Goal: Task Accomplishment & Management: Use online tool/utility

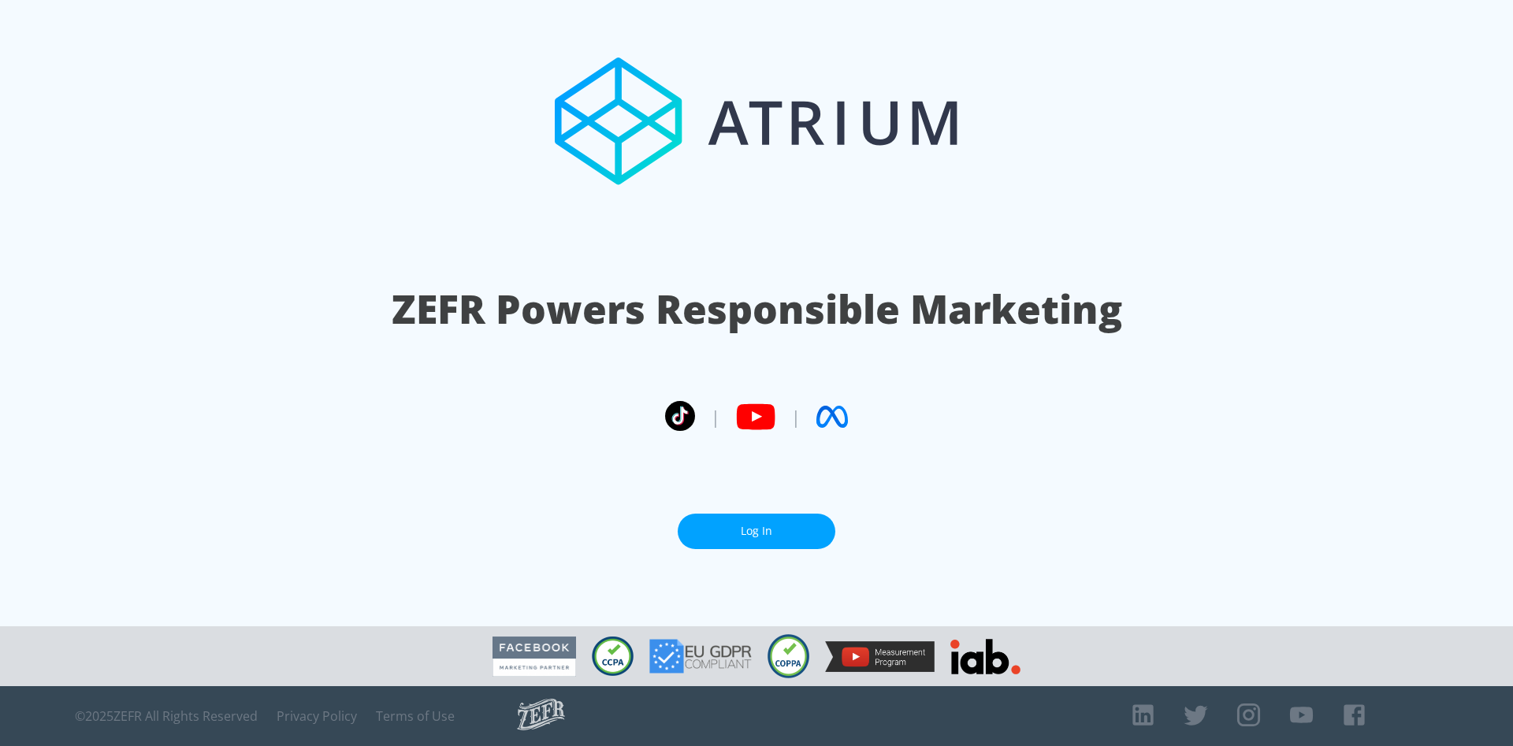
click at [764, 518] on link "Log In" at bounding box center [757, 531] width 158 height 35
click at [724, 540] on link "Log In" at bounding box center [757, 531] width 158 height 35
click at [752, 534] on link "Log In" at bounding box center [757, 531] width 158 height 35
click at [711, 531] on link "Log In" at bounding box center [757, 531] width 158 height 35
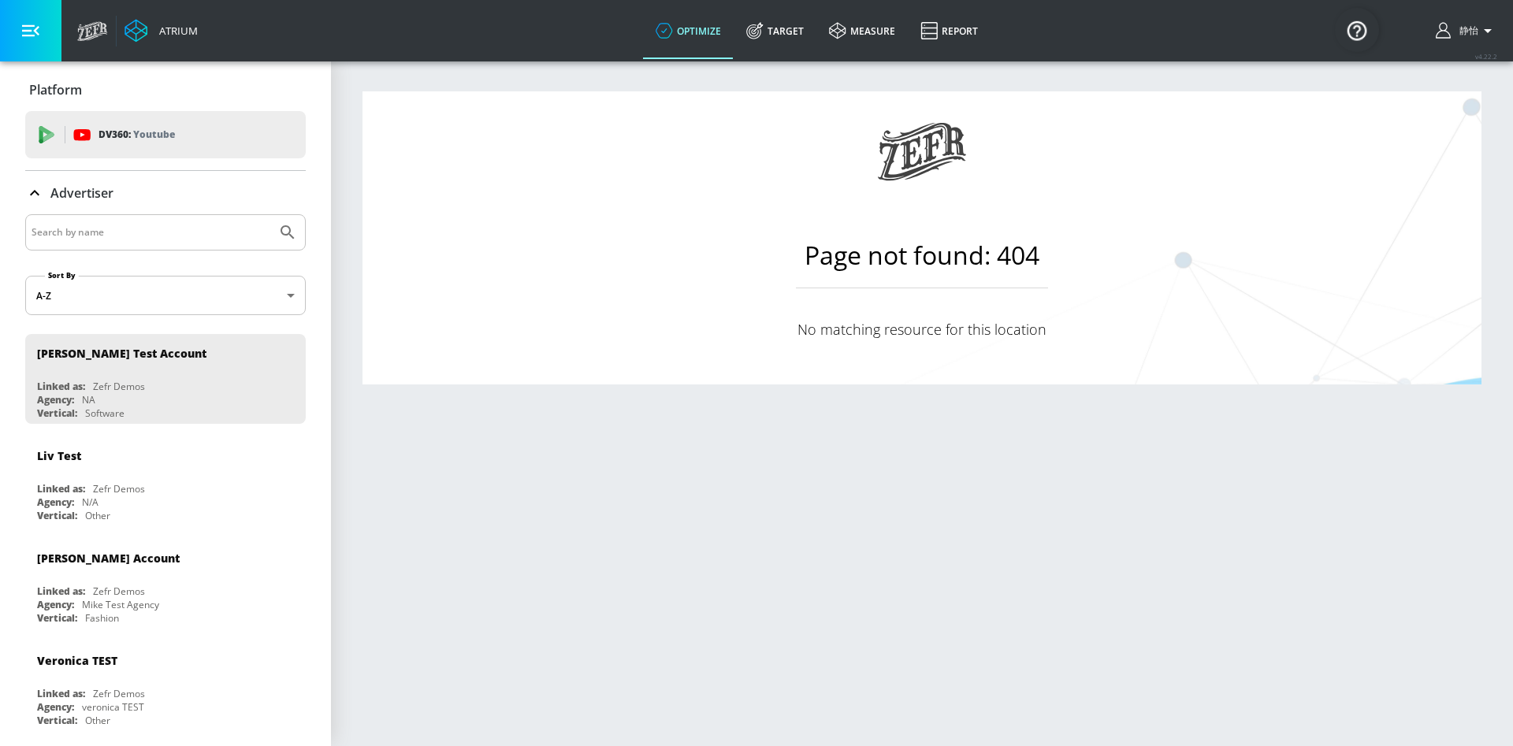
click at [146, 234] on input "Search by name" at bounding box center [151, 232] width 239 height 20
type input "hache"
click at [270, 215] on button "Submit Search" at bounding box center [287, 232] width 35 height 35
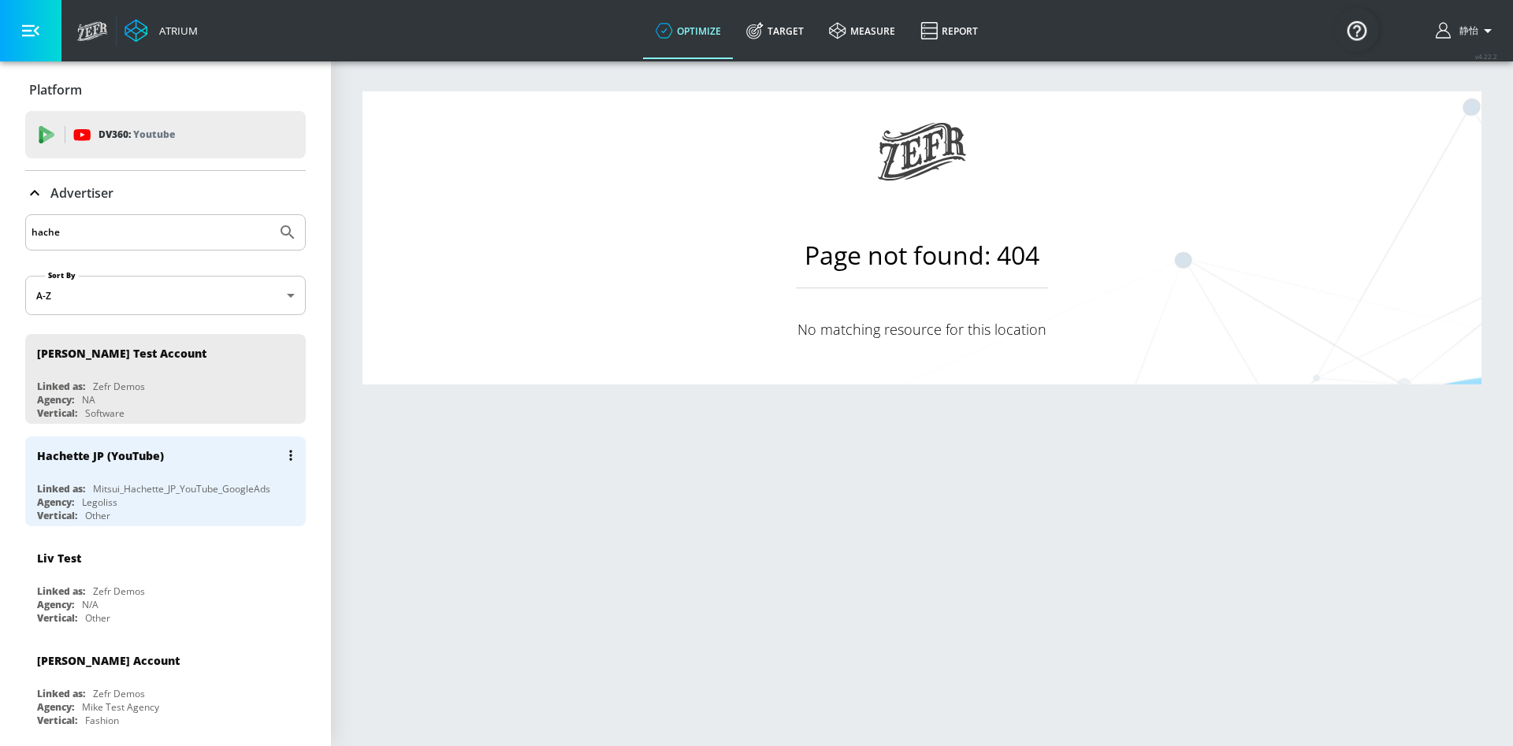
click at [182, 485] on div "Mitsui_Hachette_JP_YouTube_GoogleAds" at bounding box center [181, 488] width 177 height 13
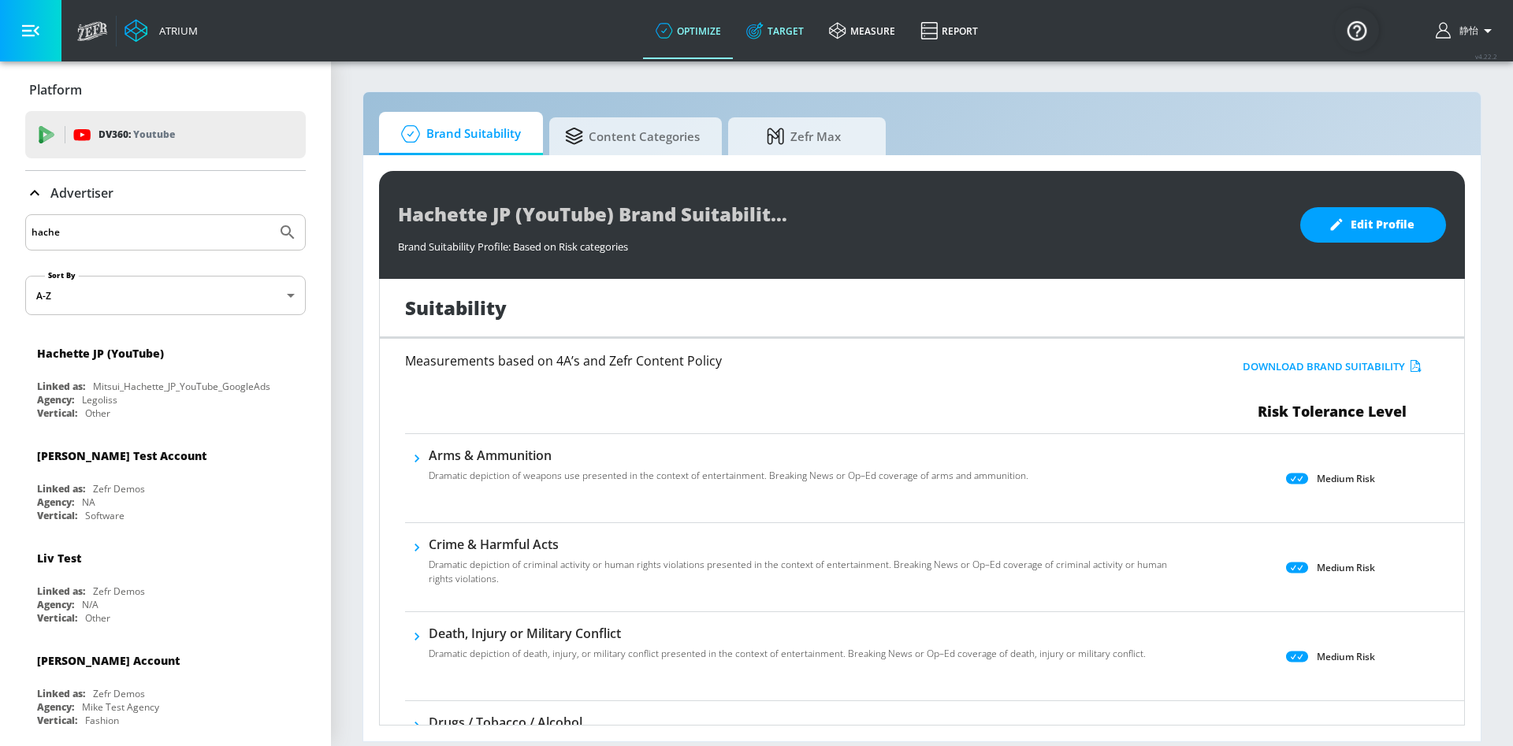
click at [783, 34] on link "Target" at bounding box center [775, 30] width 83 height 57
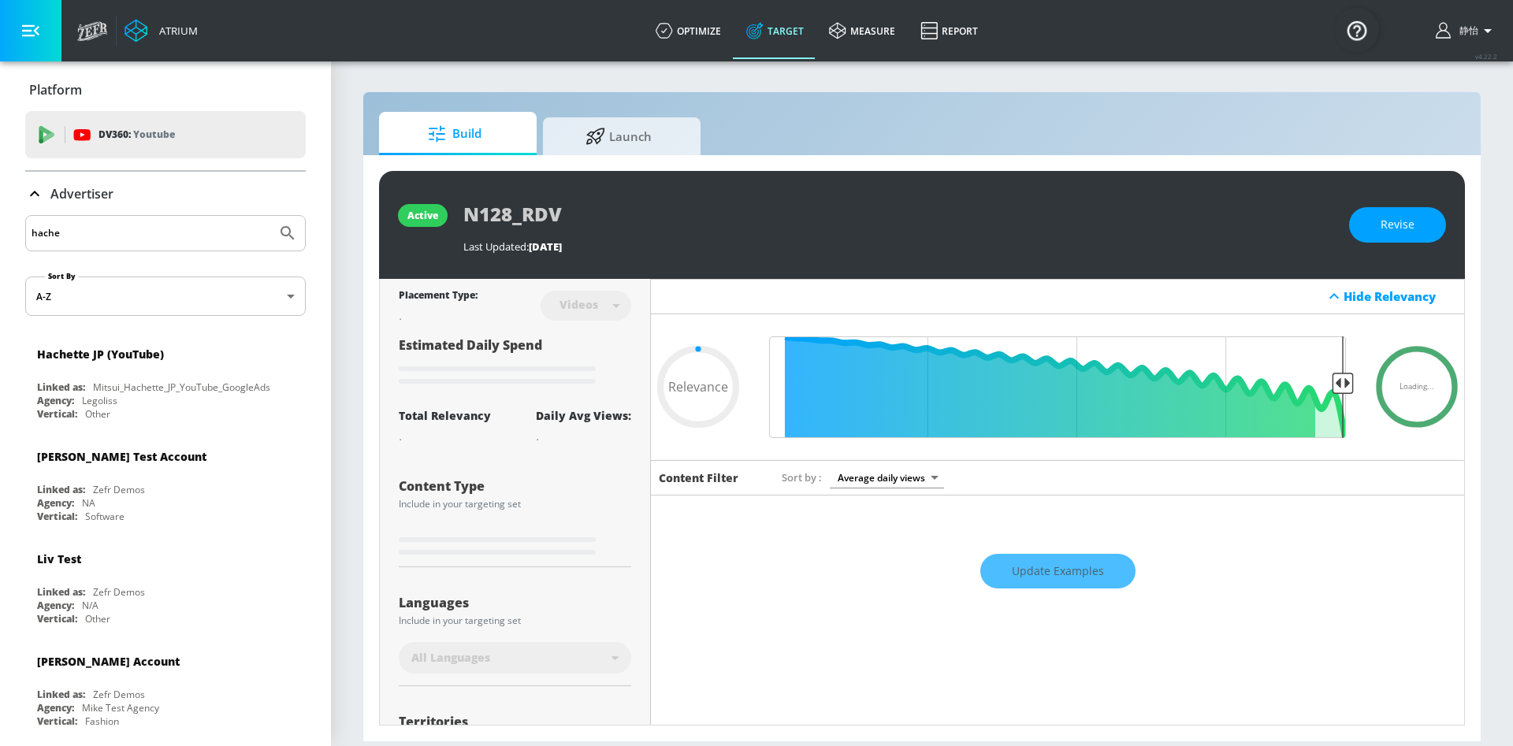
type input "0.05"
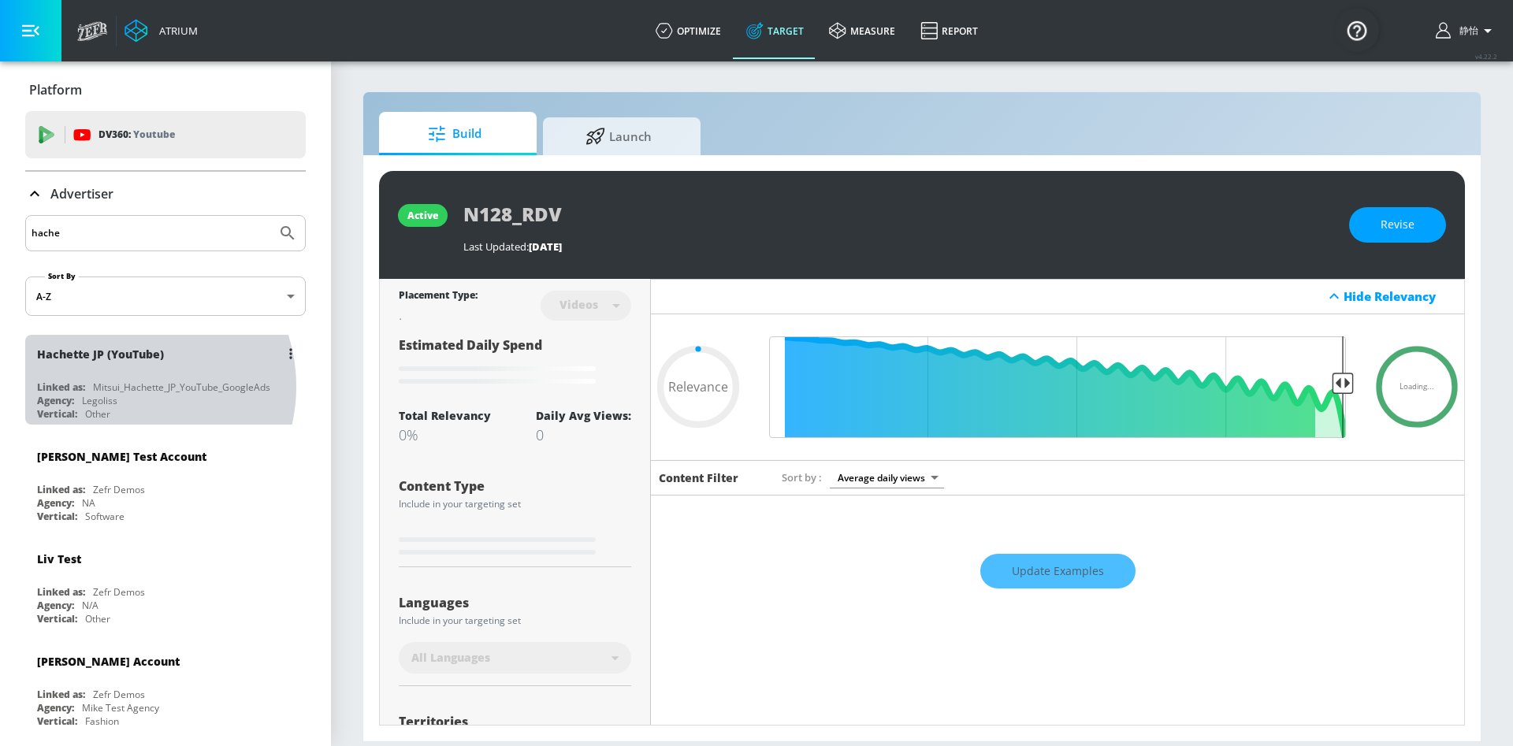
click at [128, 386] on div "Mitsui_Hachette_JP_YouTube_GoogleAds" at bounding box center [181, 387] width 177 height 13
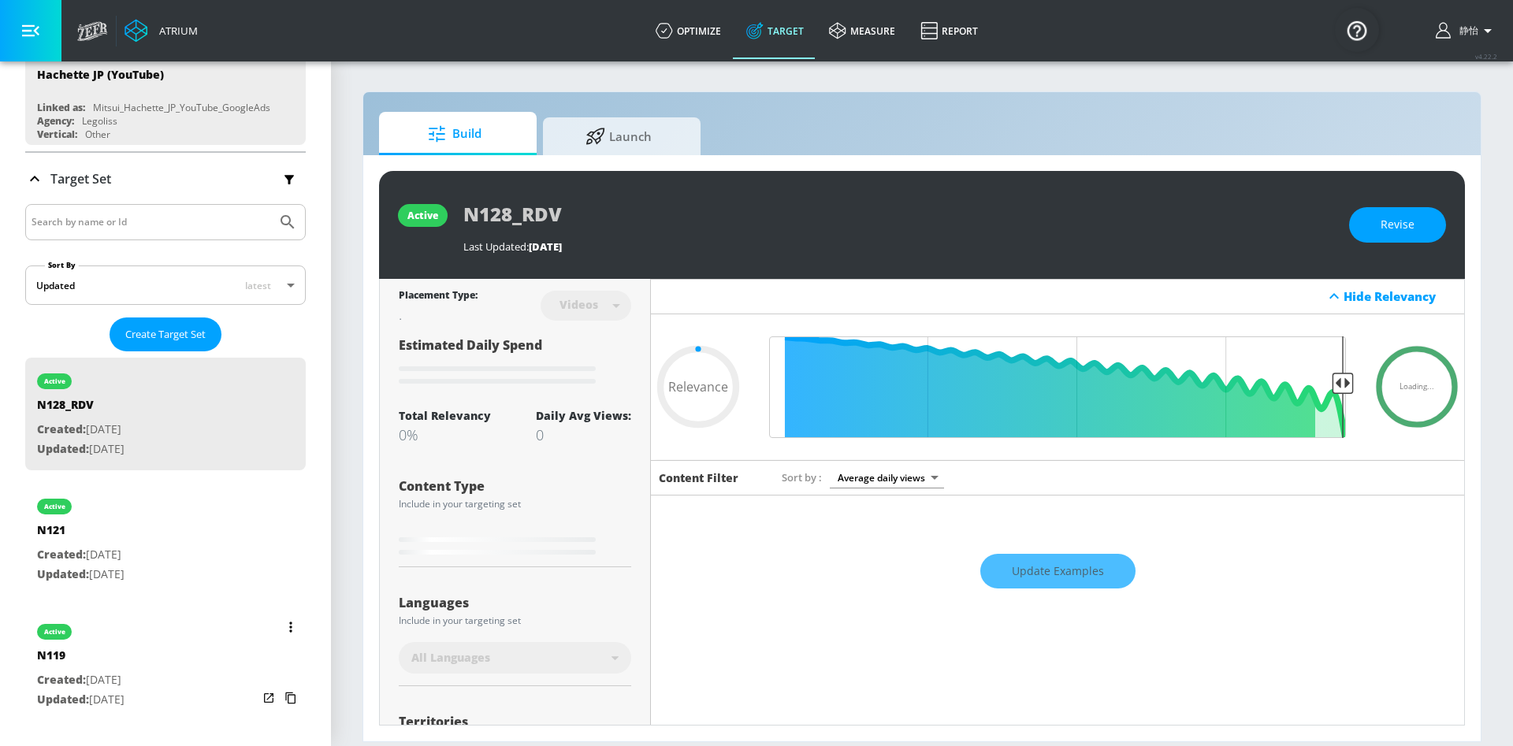
scroll to position [133, 0]
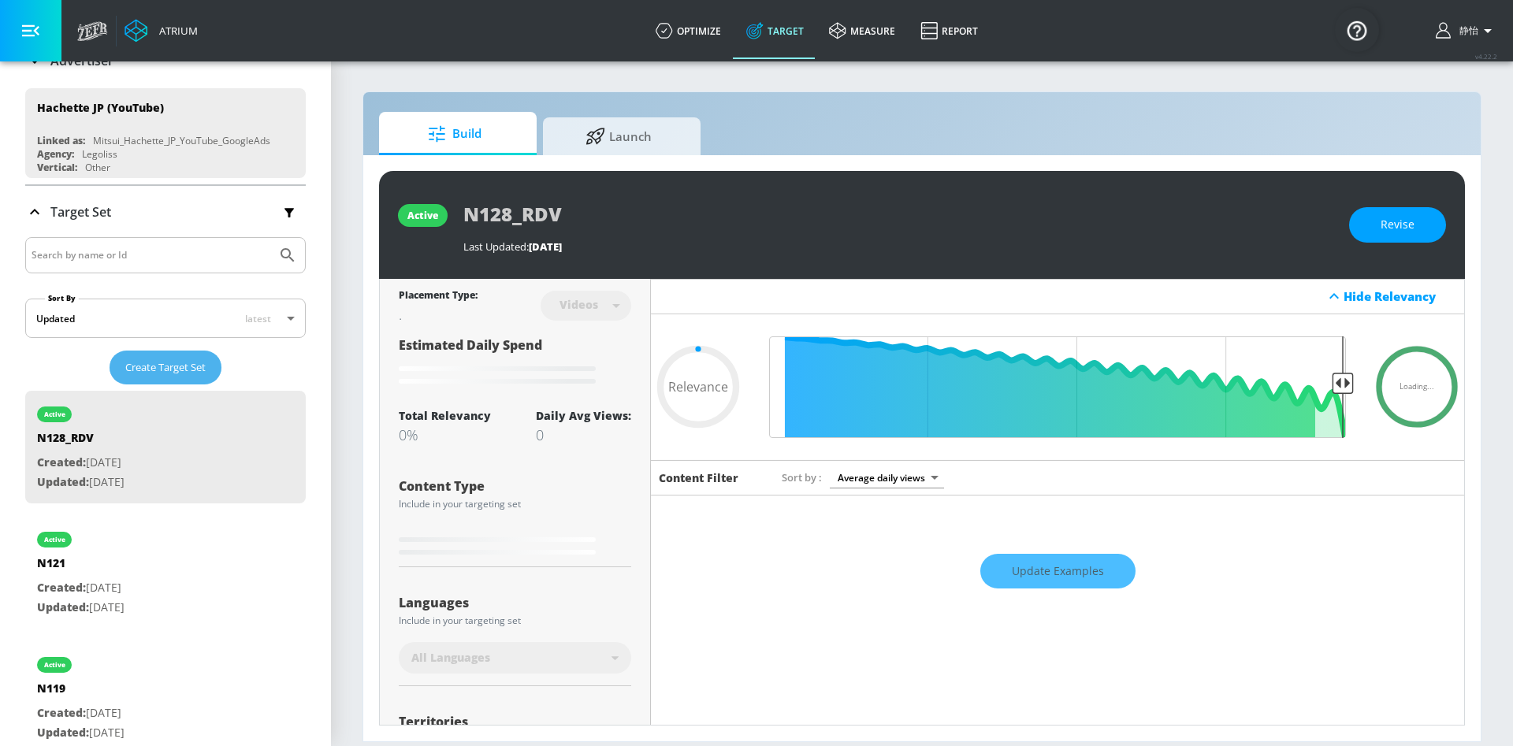
click at [160, 355] on button "Create Target Set" at bounding box center [166, 368] width 112 height 34
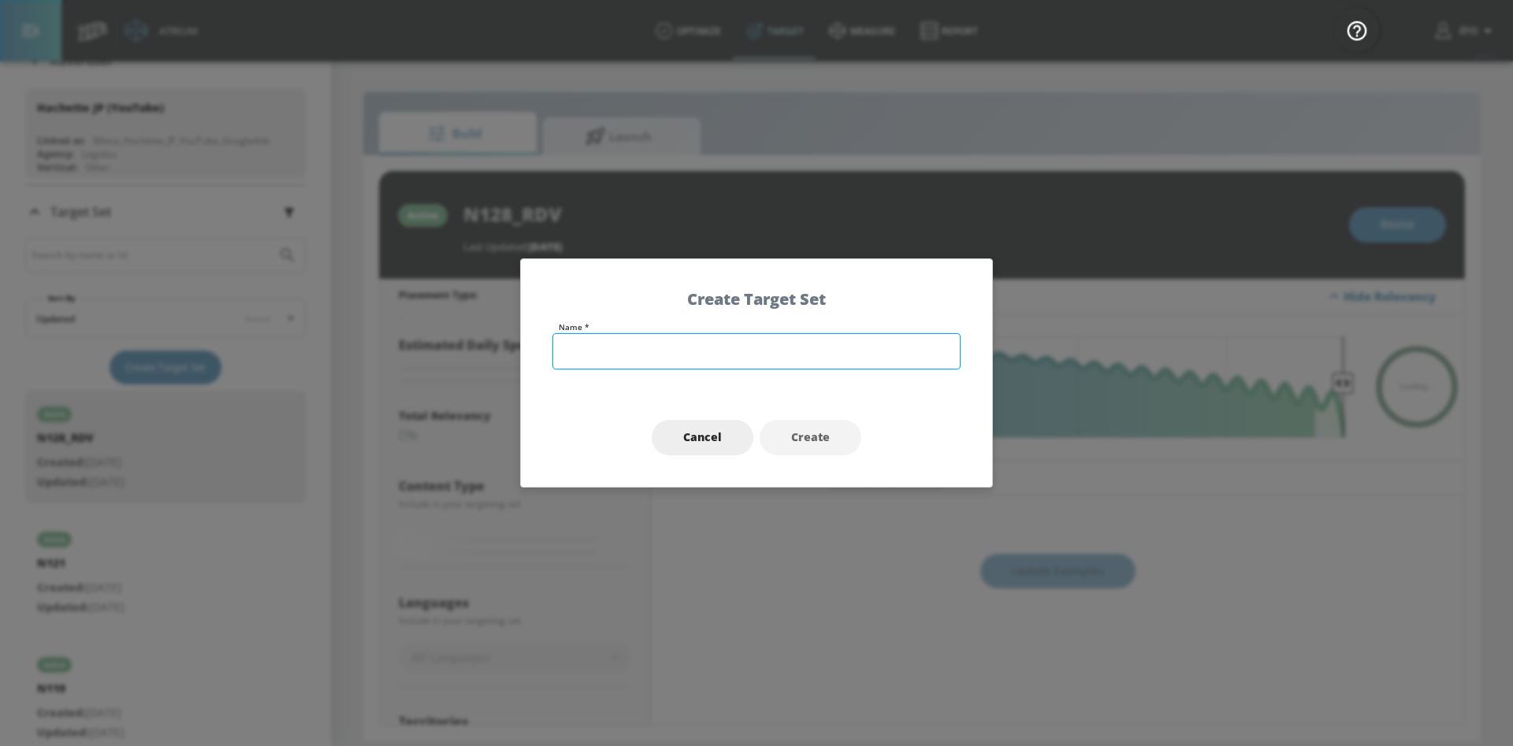
click at [649, 352] on input "text" at bounding box center [756, 351] width 408 height 36
drag, startPoint x: 585, startPoint y: 358, endPoint x: 488, endPoint y: 356, distance: 96.9
click at [488, 356] on div "Create Target Set Name * N115 Cancel Create" at bounding box center [756, 373] width 1513 height 746
paste input "_WCP"
type input "N115_WCP"
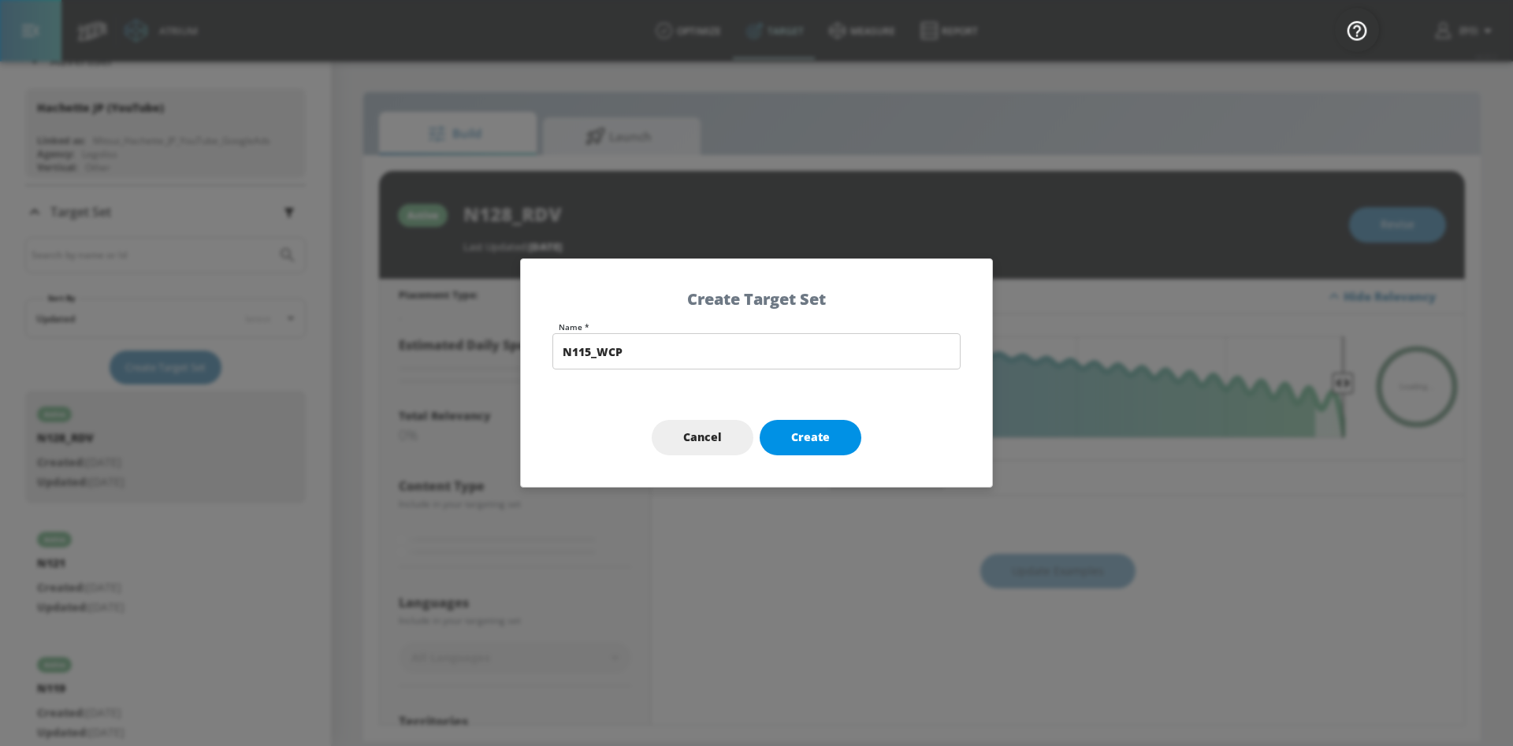
click at [836, 437] on button "Create" at bounding box center [811, 437] width 102 height 35
type input "N115_WCP"
type input "channels"
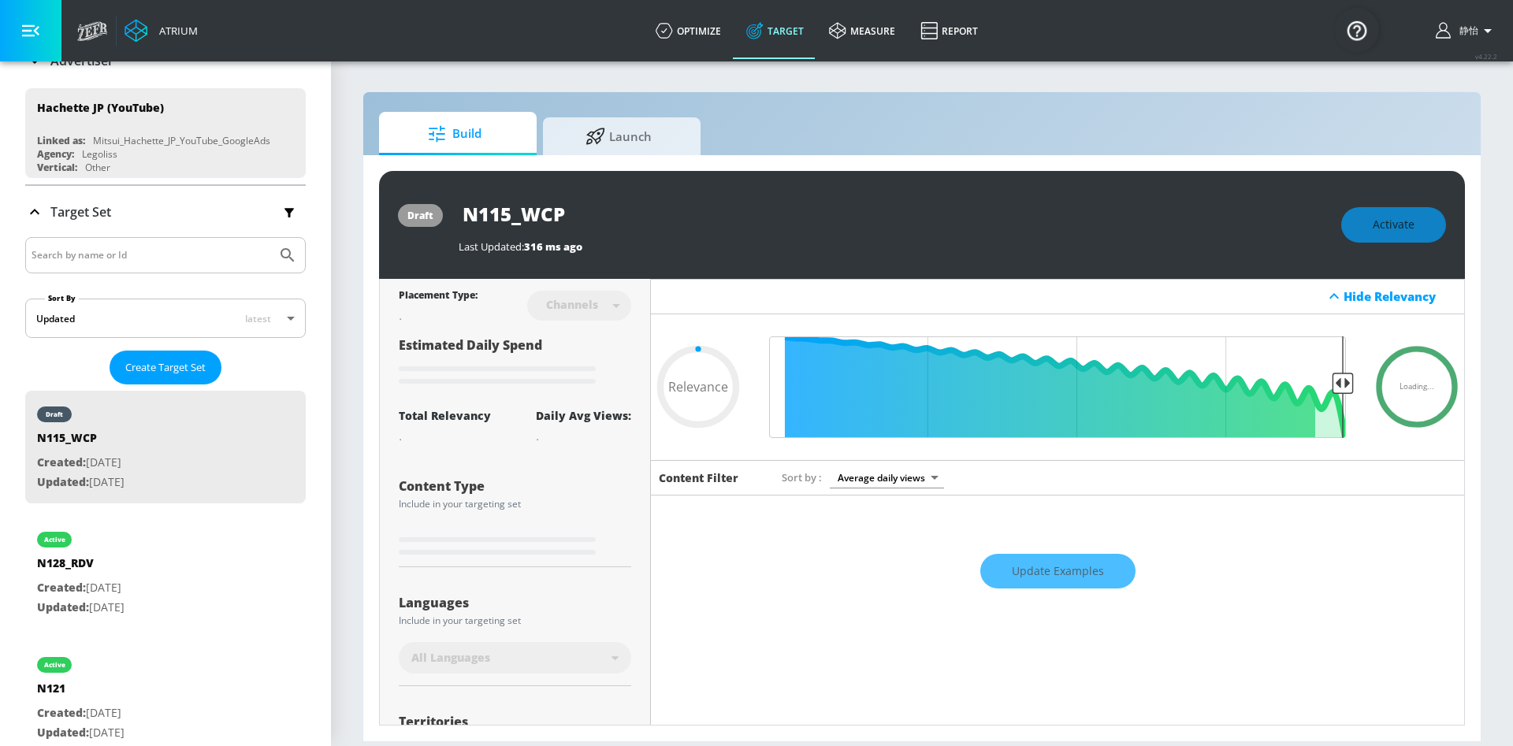
type input "0.6"
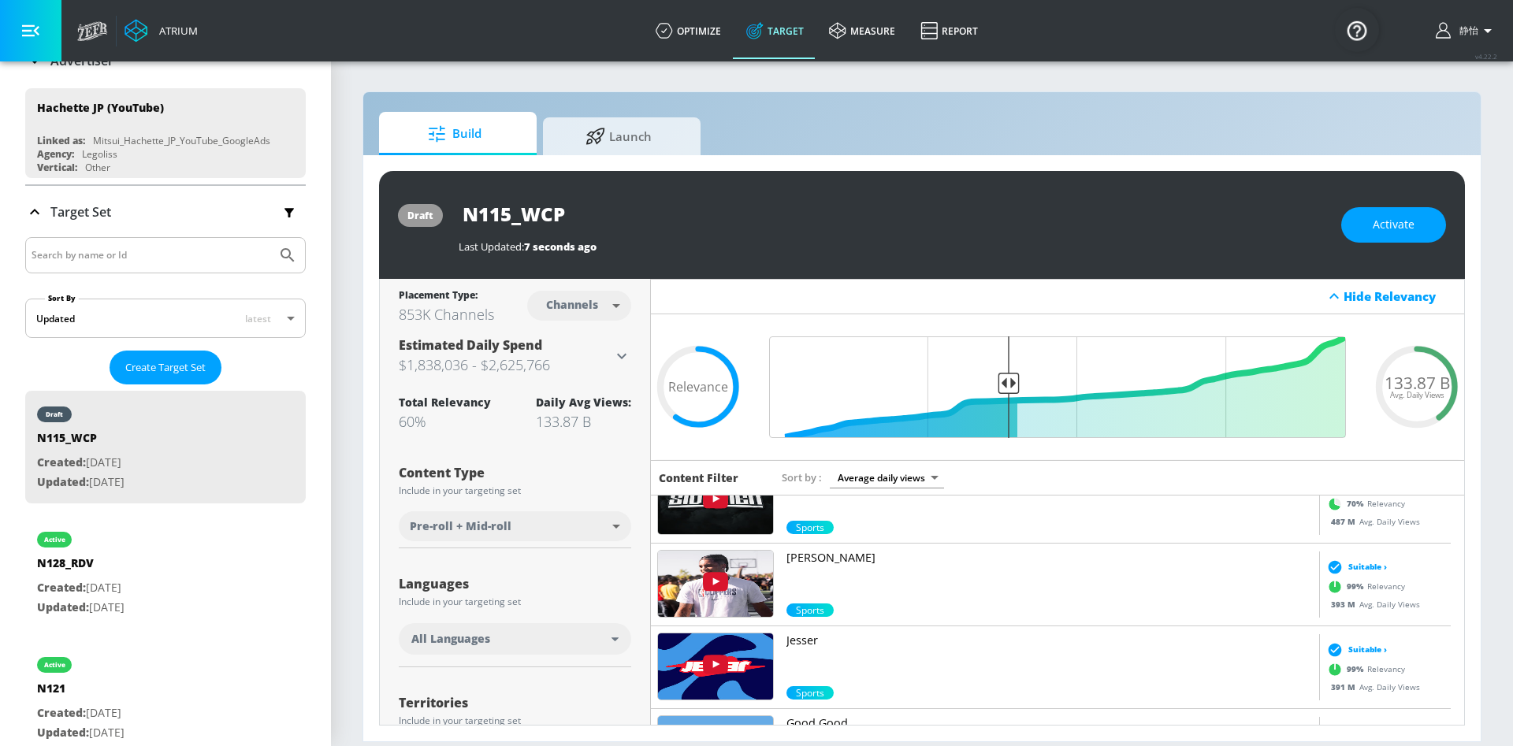
scroll to position [33, 0]
click at [561, 304] on body "Atrium optimize Target measure Report optimize Target measure Report v 4.22.2 静…" at bounding box center [756, 373] width 1513 height 746
click at [583, 373] on div "Videos" at bounding box center [568, 366] width 45 height 17
type input "videos"
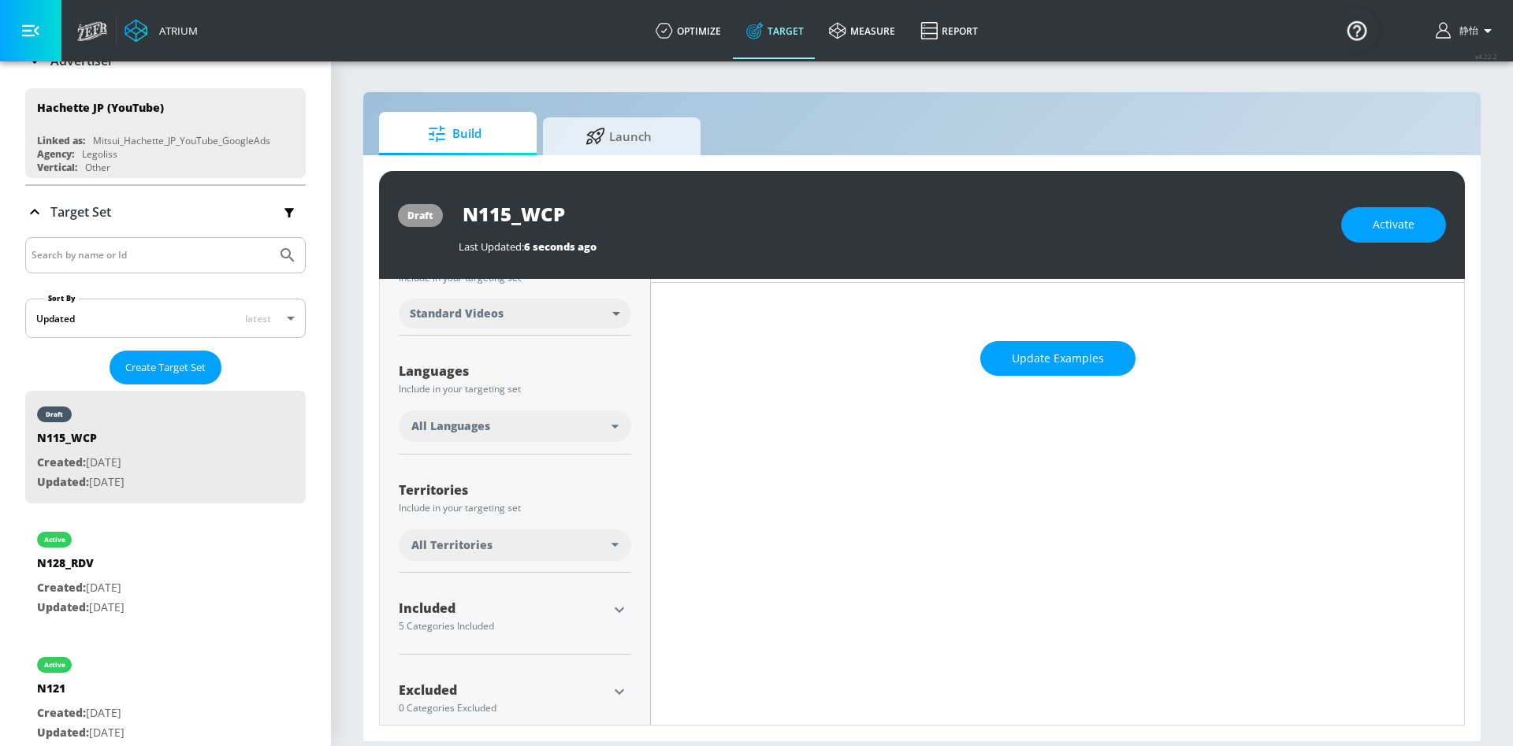
scroll to position [237, 0]
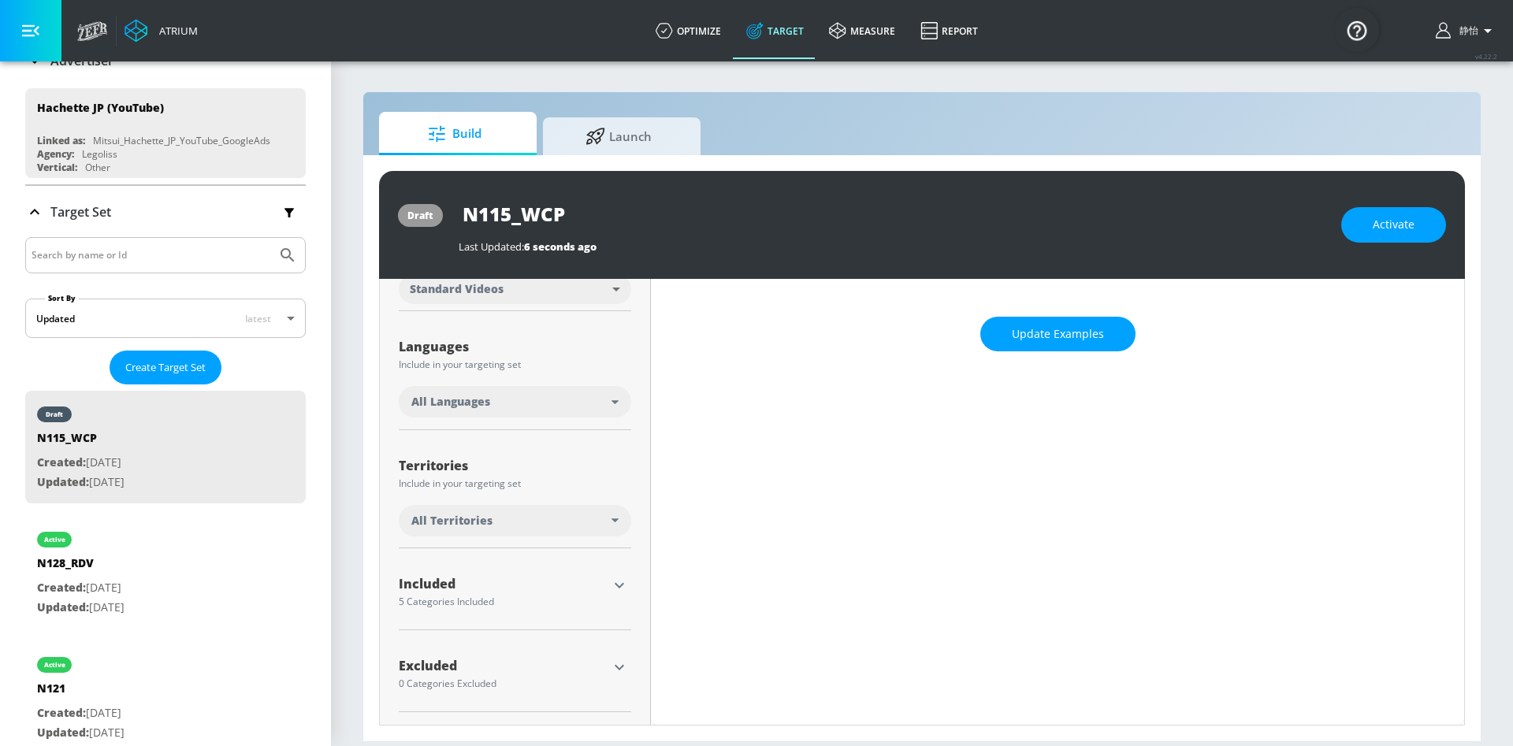
click at [474, 401] on span "All Languages" at bounding box center [450, 402] width 79 height 16
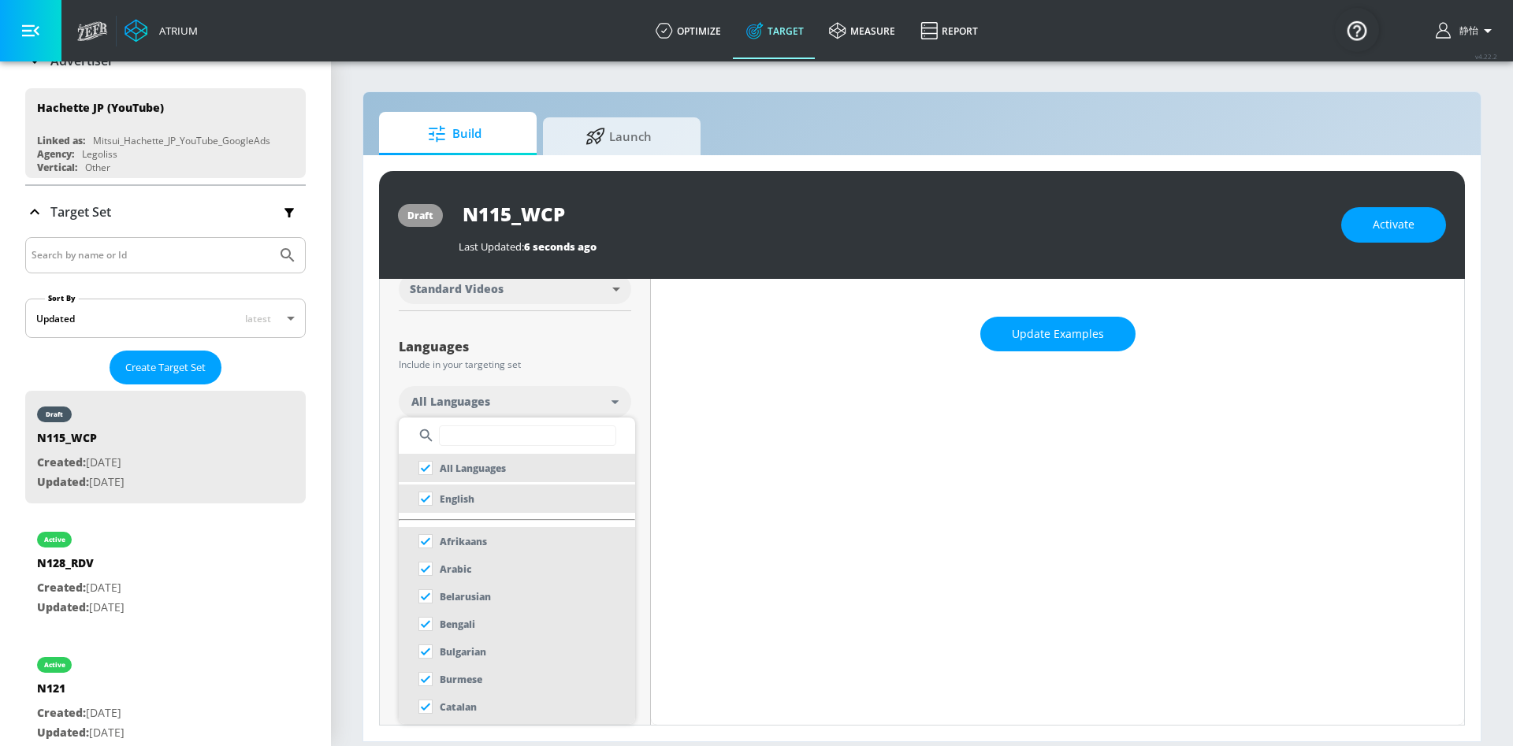
click at [474, 438] on input "text" at bounding box center [527, 436] width 177 height 20
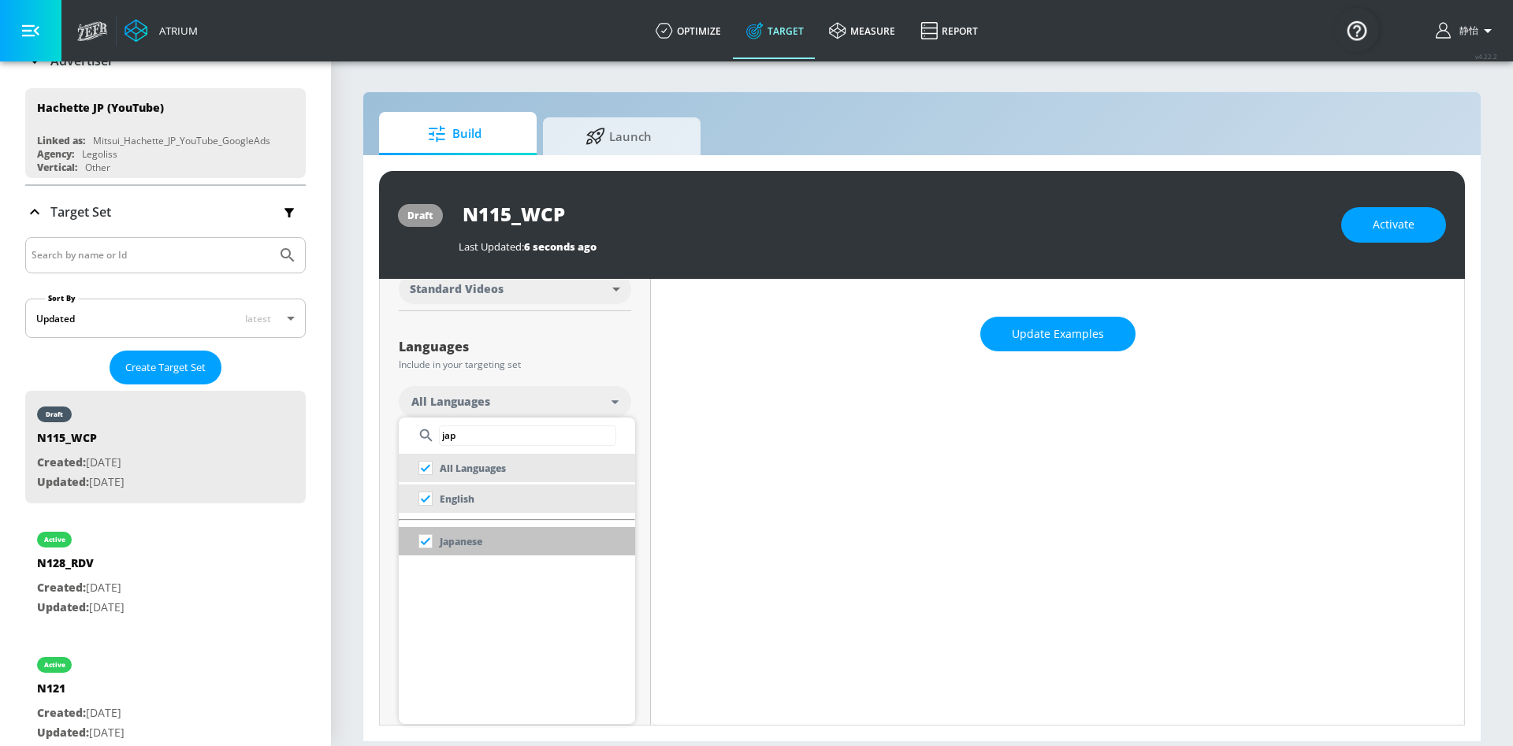
type input "jap"
click at [466, 540] on p "Japanese" at bounding box center [461, 542] width 43 height 17
checkbox input "false"
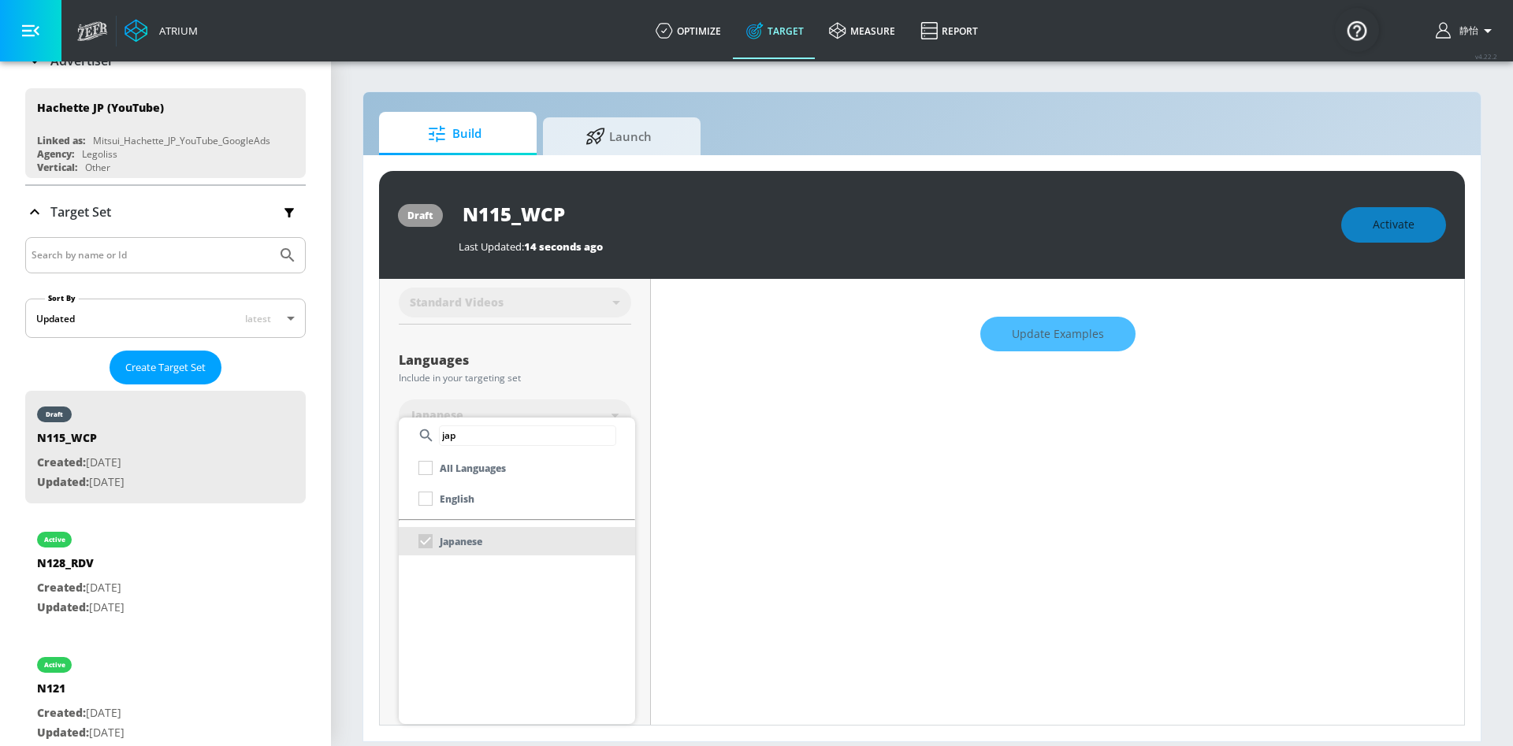
scroll to position [251, 0]
click at [741, 418] on div at bounding box center [756, 373] width 1513 height 746
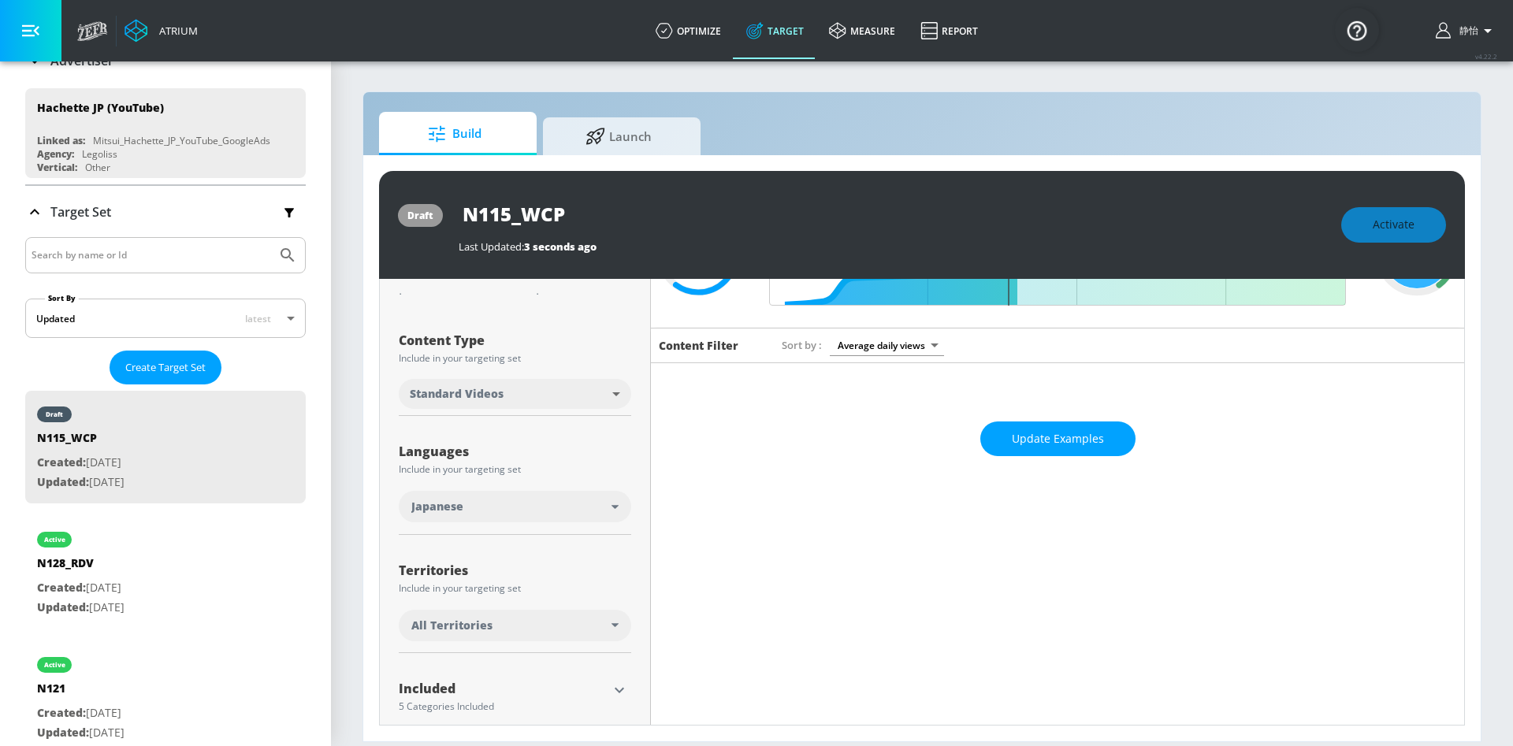
scroll to position [237, 0]
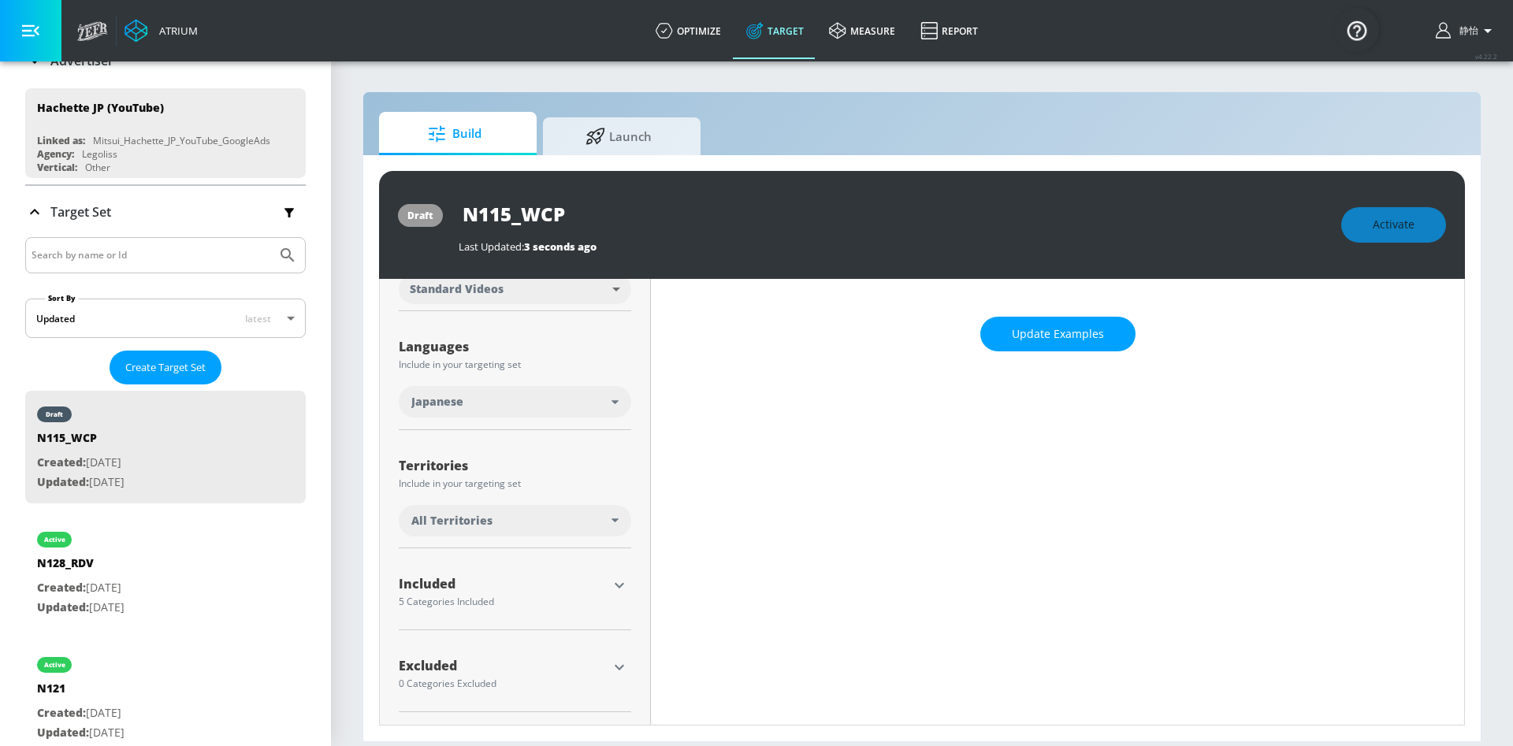
click at [493, 521] on div "All Territories" at bounding box center [511, 521] width 200 height 16
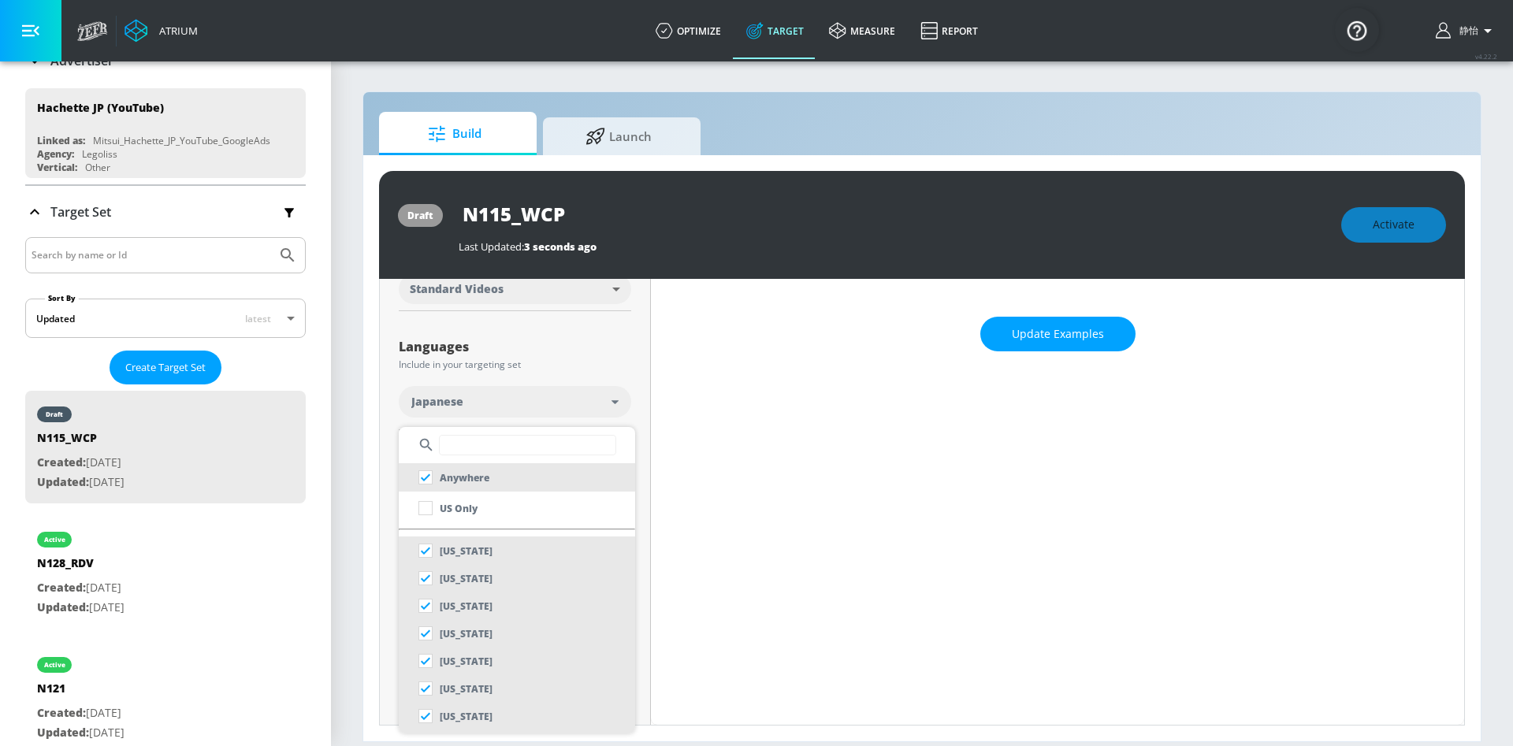
click at [487, 439] on input "text" at bounding box center [527, 445] width 177 height 20
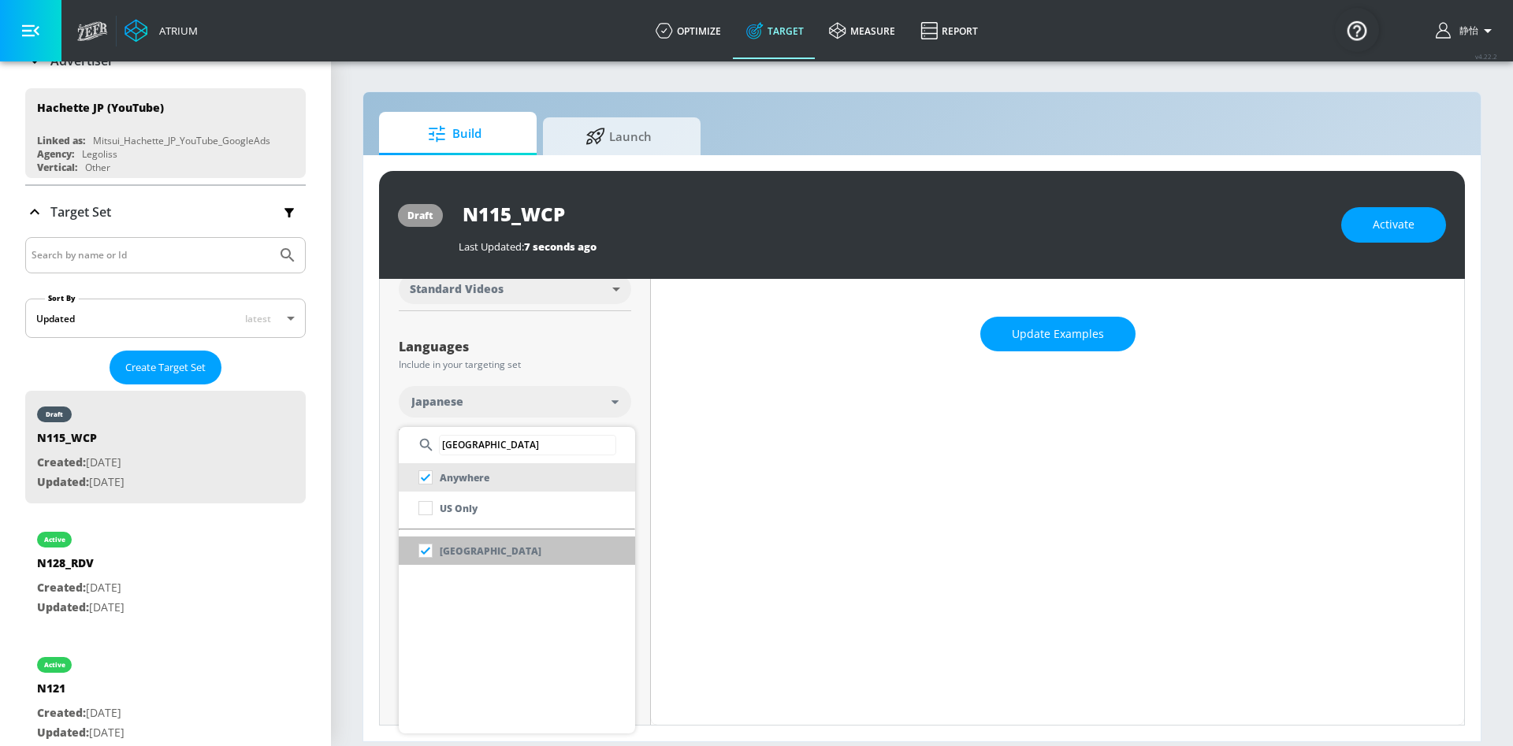
type input "japan"
click at [480, 549] on li "[GEOGRAPHIC_DATA]" at bounding box center [517, 551] width 236 height 28
checkbox input "false"
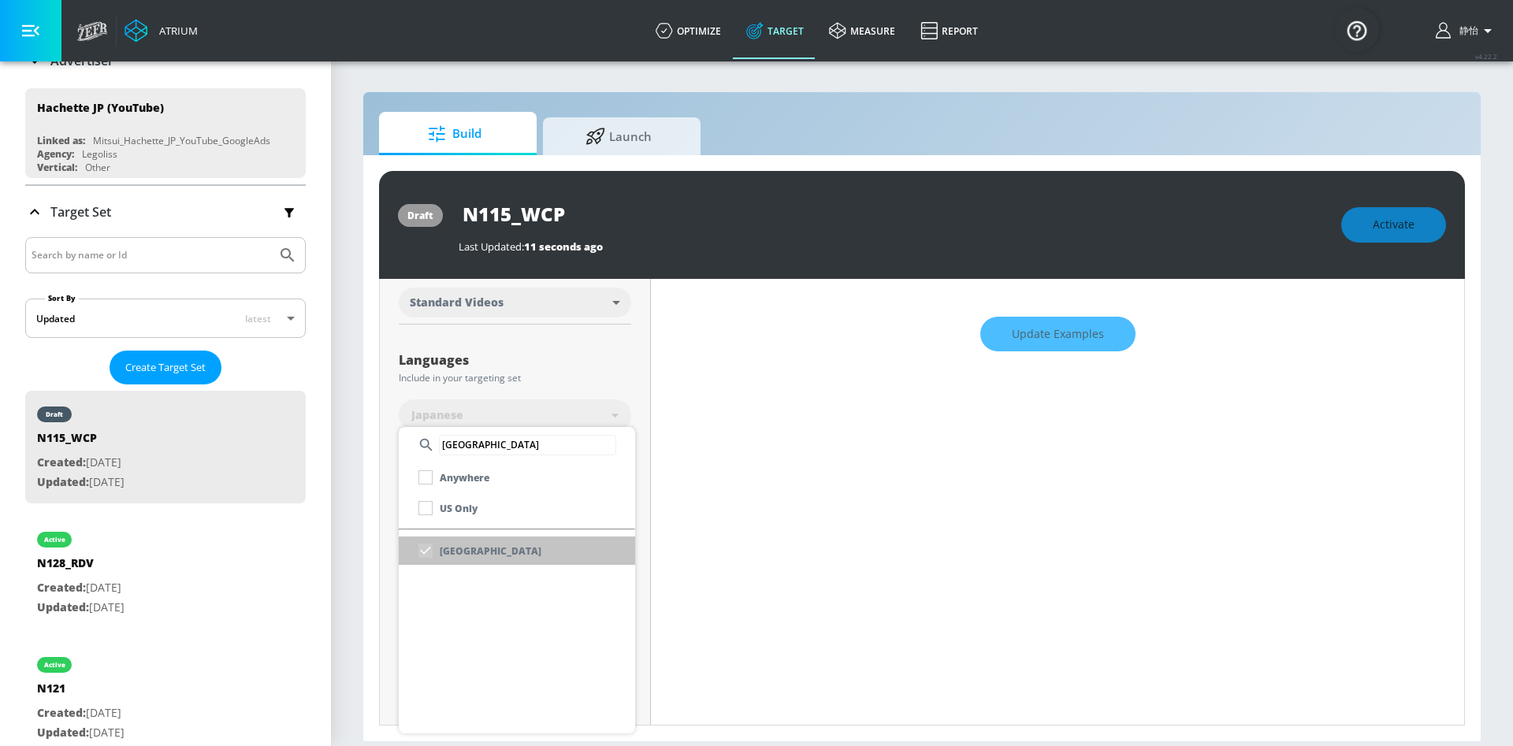
scroll to position [251, 0]
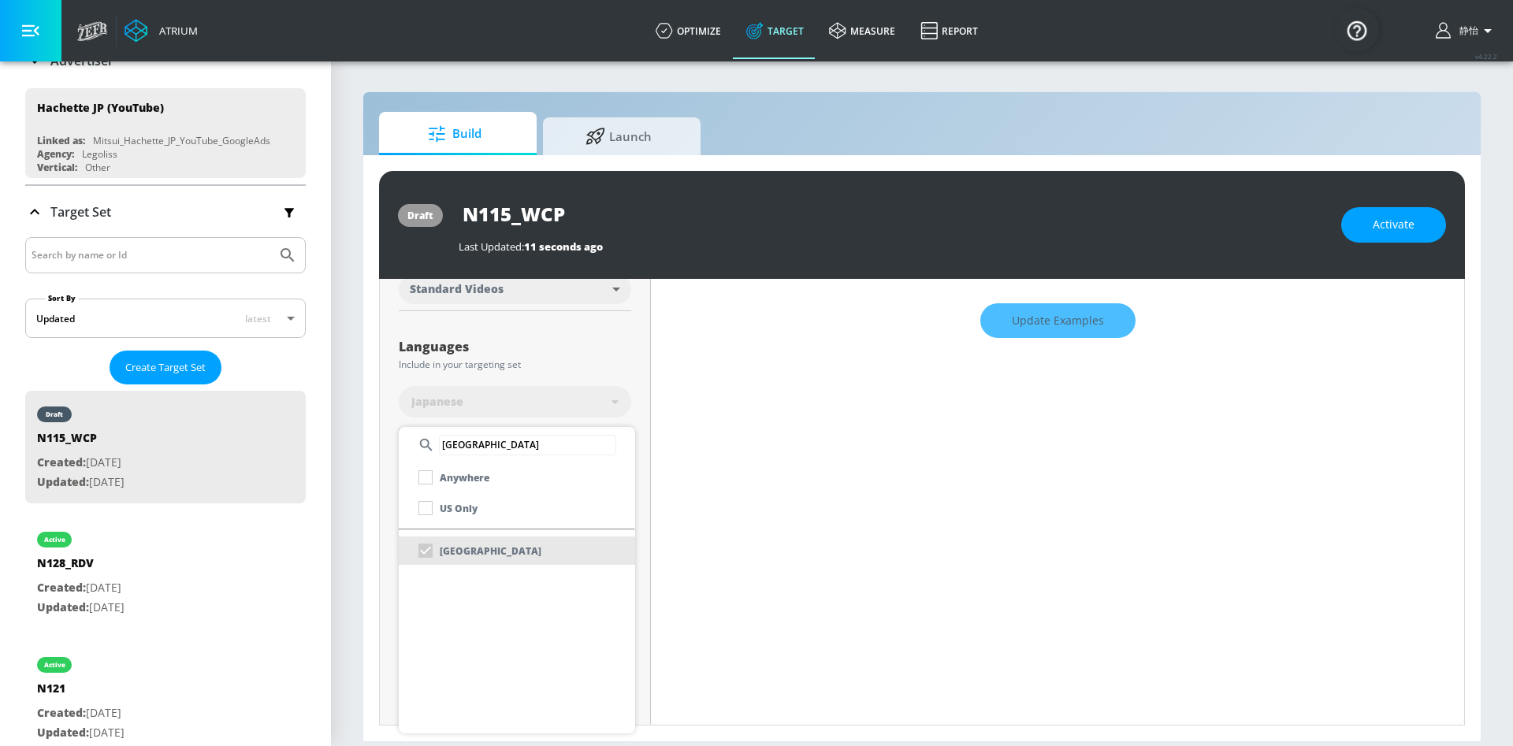
click at [687, 436] on div at bounding box center [756, 373] width 1513 height 746
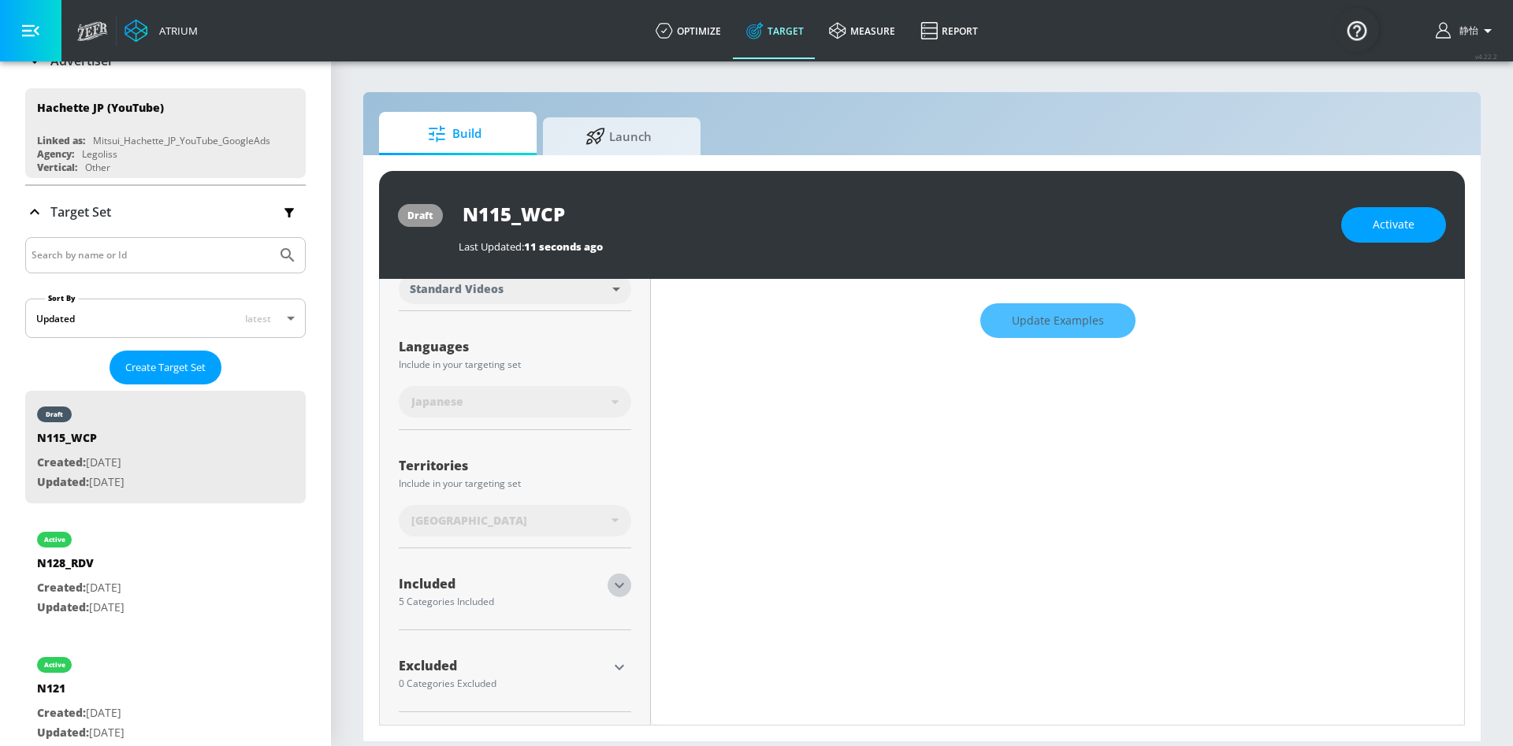
click at [615, 583] on icon "button" at bounding box center [619, 585] width 19 height 19
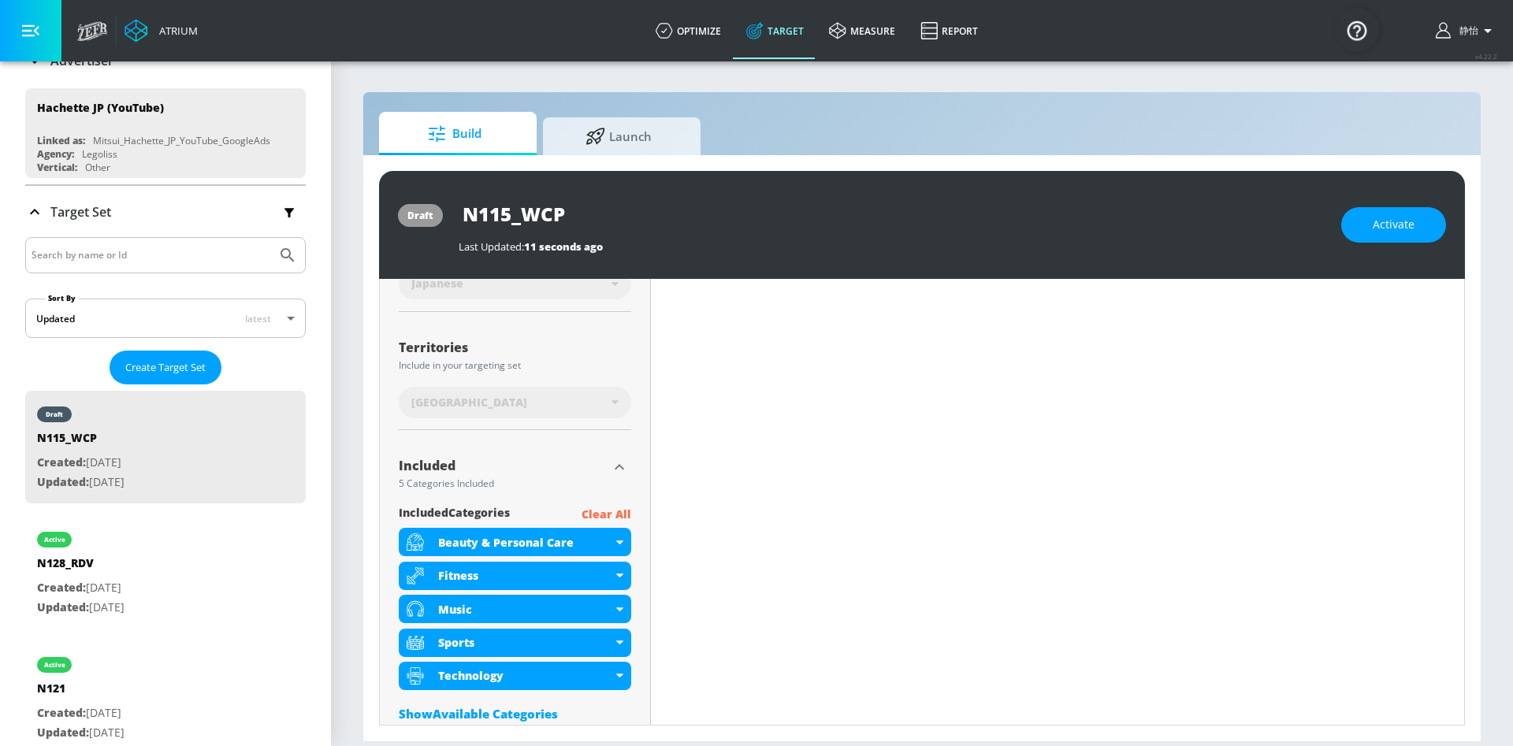
scroll to position [475, 0]
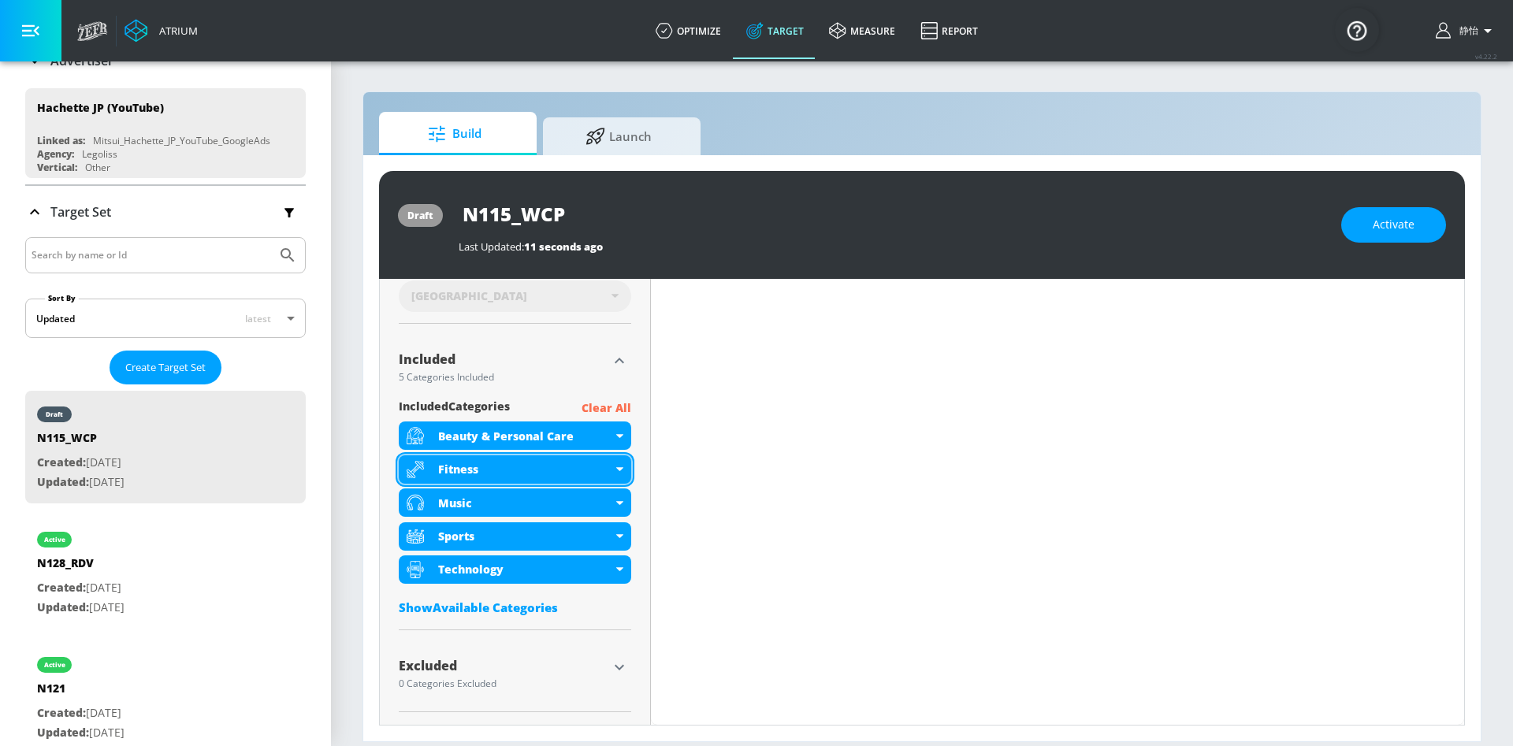
click at [616, 470] on icon at bounding box center [619, 469] width 7 height 4
click at [614, 400] on p "Clear All" at bounding box center [607, 409] width 50 height 20
click at [601, 402] on p "Clear All" at bounding box center [607, 409] width 50 height 20
click at [759, 400] on div "Content Filter Sort by Average daily views avg_daily_views_last_7_days Update E…" at bounding box center [1057, 337] width 813 height 705
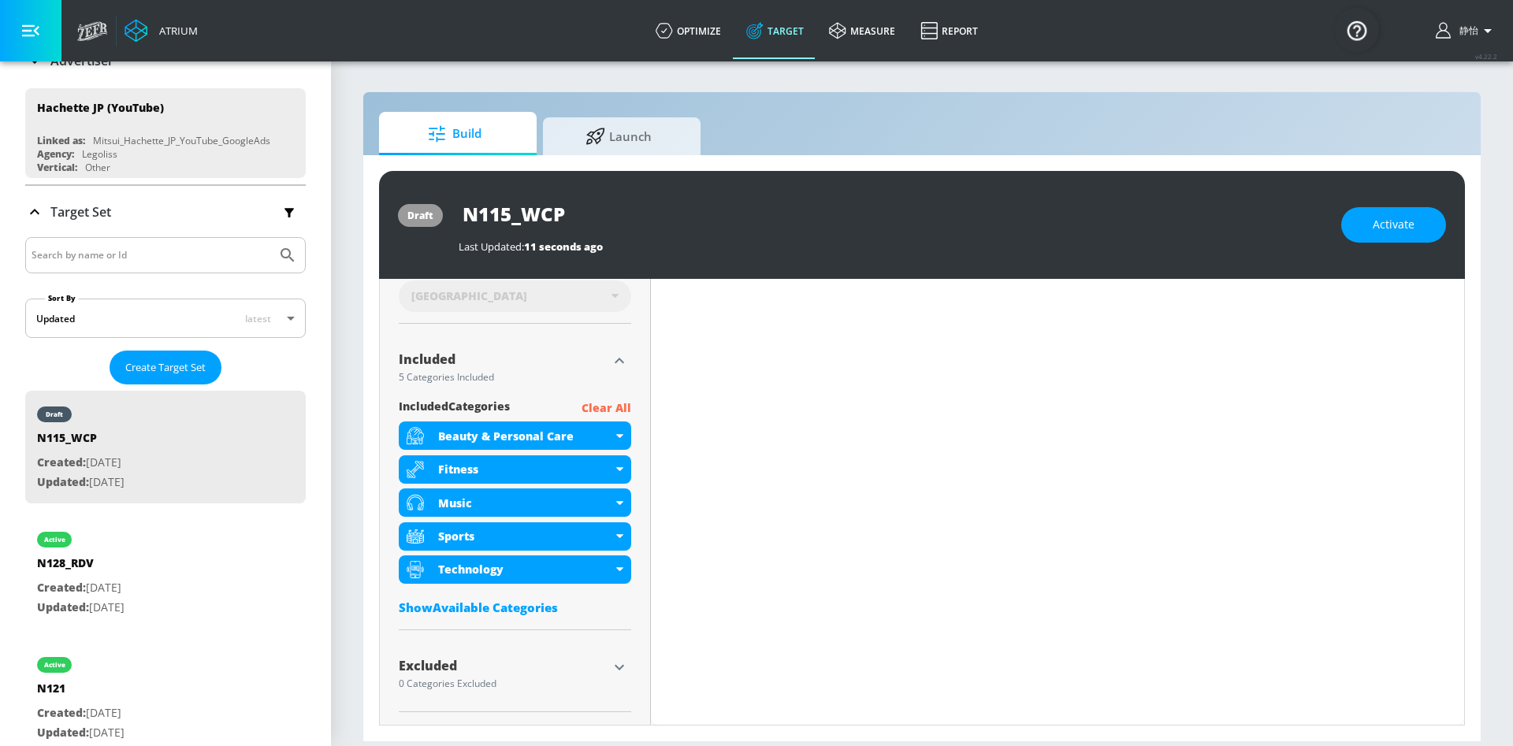
click at [586, 402] on p "Clear All" at bounding box center [607, 409] width 50 height 20
click at [605, 404] on p "Clear All" at bounding box center [607, 409] width 50 height 20
click at [604, 399] on p "Clear All" at bounding box center [607, 409] width 50 height 20
click at [616, 571] on icon at bounding box center [619, 569] width 7 height 4
click at [612, 571] on div "Technology" at bounding box center [515, 570] width 232 height 28
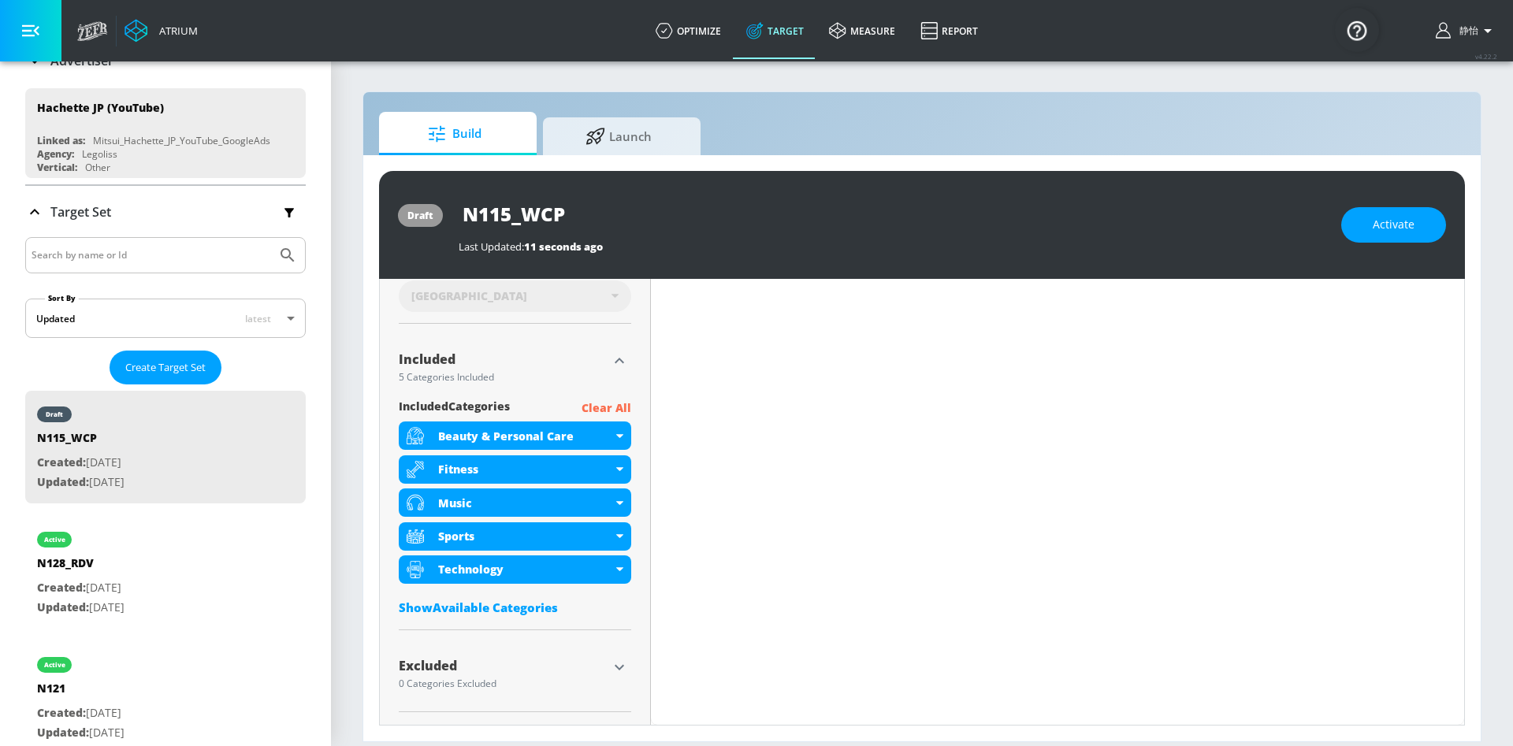
click at [602, 402] on p "Clear All" at bounding box center [607, 409] width 50 height 20
click at [604, 402] on p "Clear All" at bounding box center [607, 409] width 50 height 20
click at [699, 403] on div "Content Filter Sort by Average daily views avg_daily_views_last_7_days Update E…" at bounding box center [1057, 337] width 813 height 705
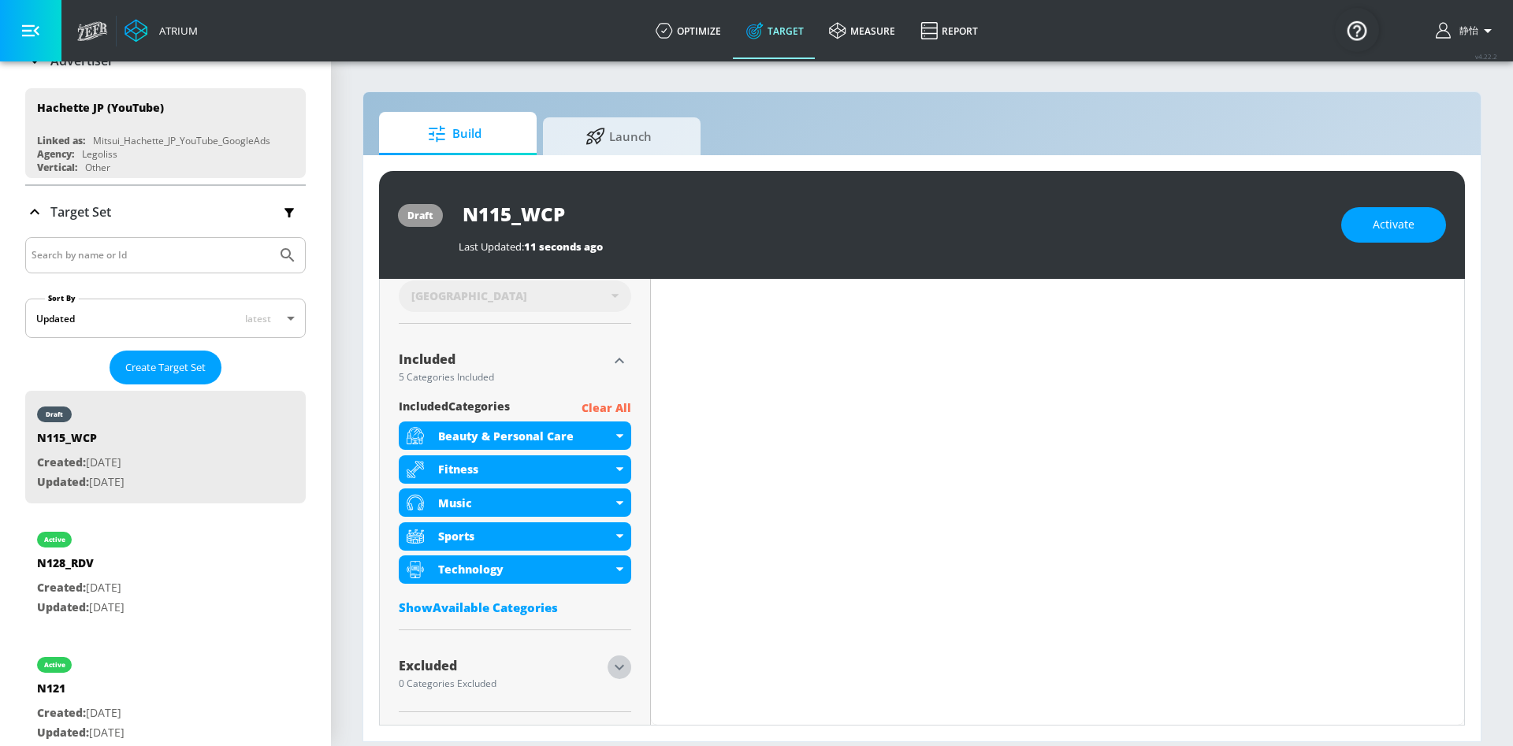
click at [619, 670] on icon "button" at bounding box center [619, 667] width 19 height 19
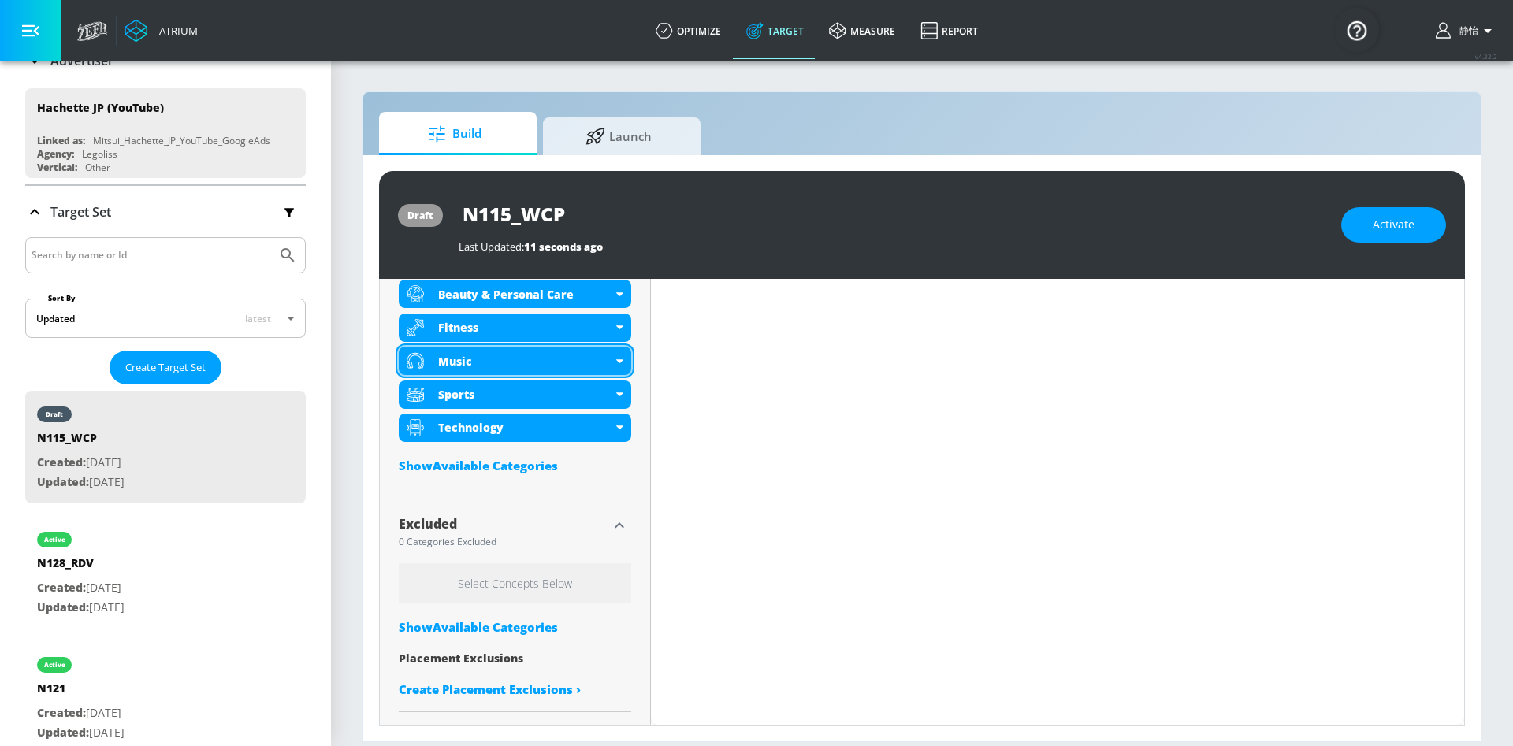
scroll to position [616, 0]
click at [614, 530] on icon "button" at bounding box center [619, 526] width 19 height 19
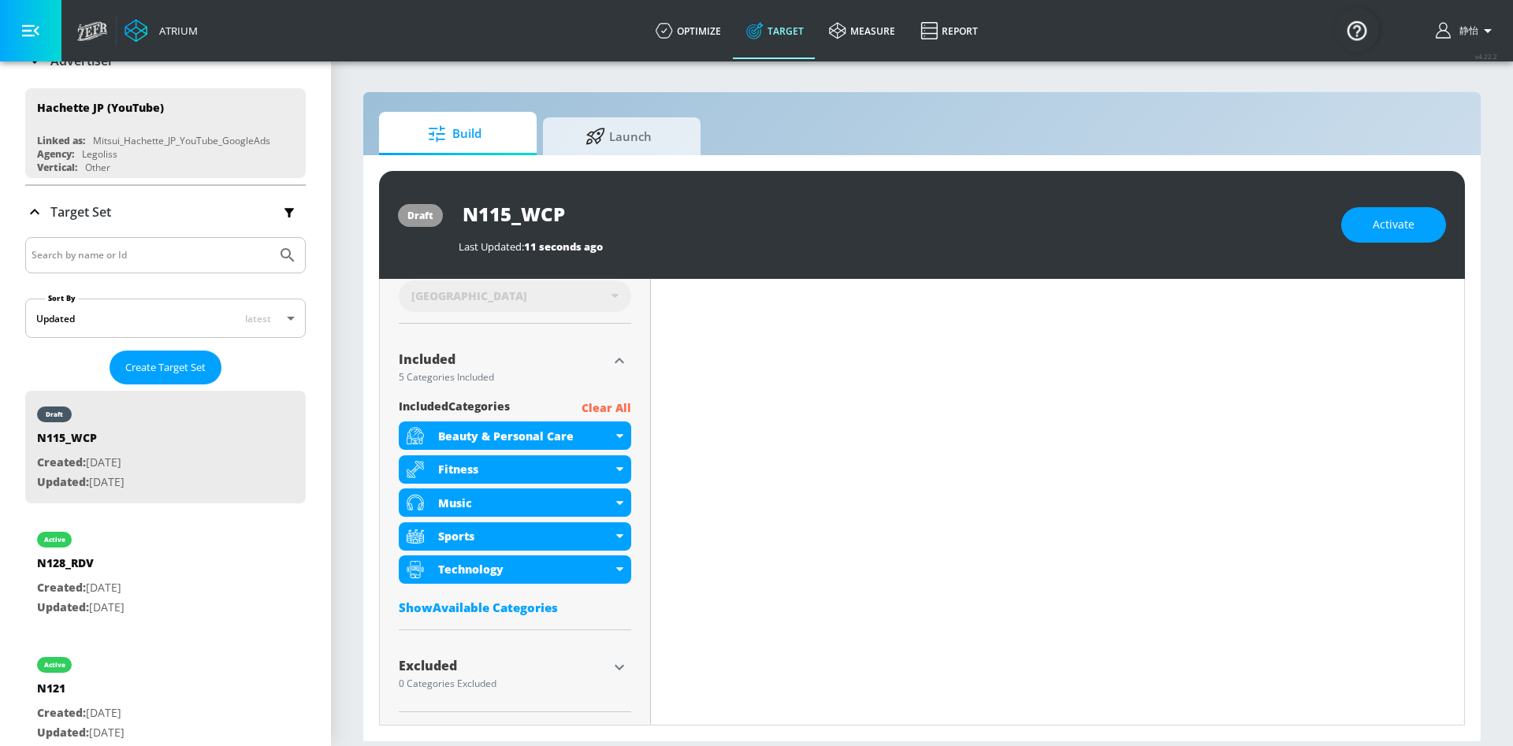
scroll to position [447, 0]
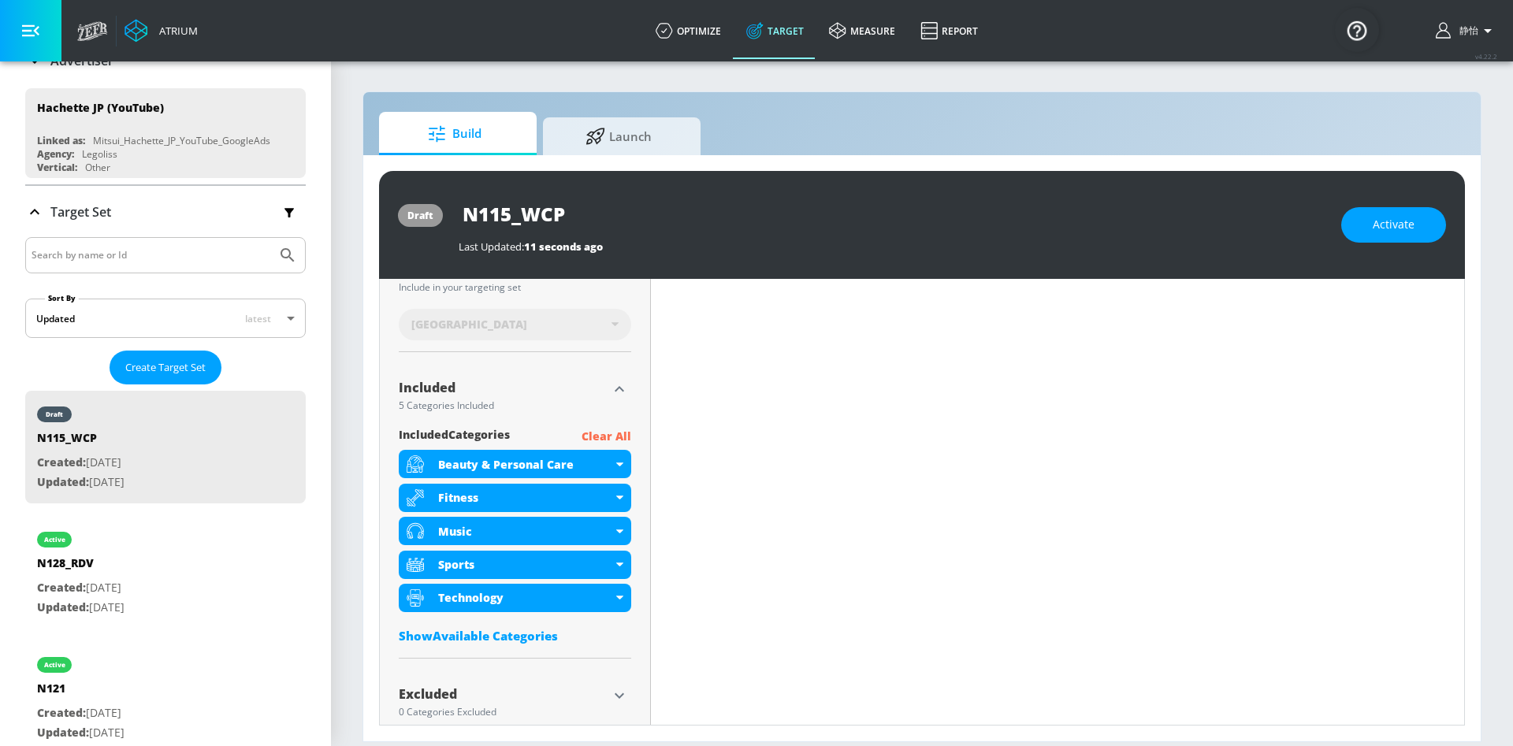
click at [601, 433] on p "Clear All" at bounding box center [607, 437] width 50 height 20
click at [615, 384] on icon "button" at bounding box center [619, 389] width 19 height 19
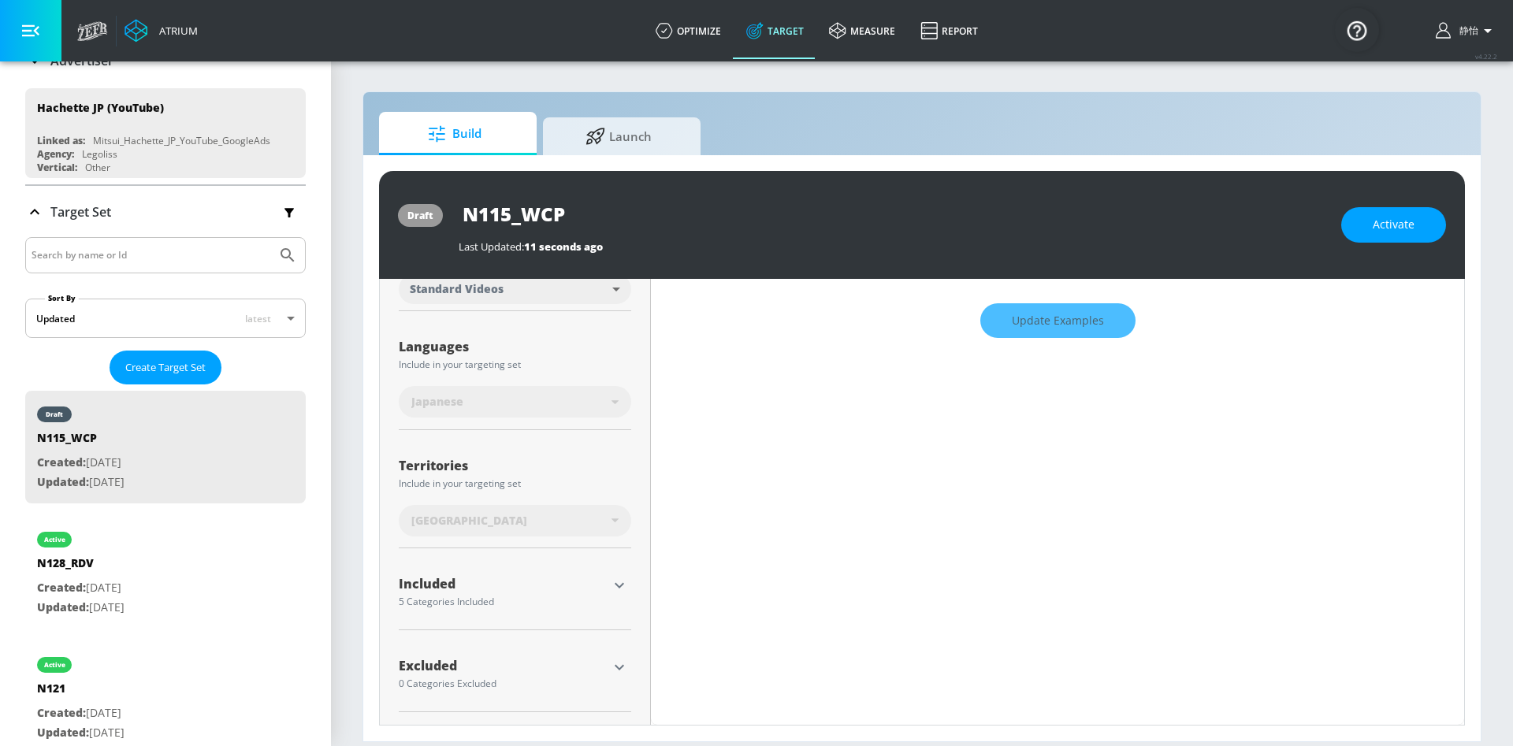
scroll to position [251, 0]
click at [589, 580] on div "Included" at bounding box center [503, 584] width 209 height 13
click at [615, 583] on icon "button" at bounding box center [619, 586] width 9 height 6
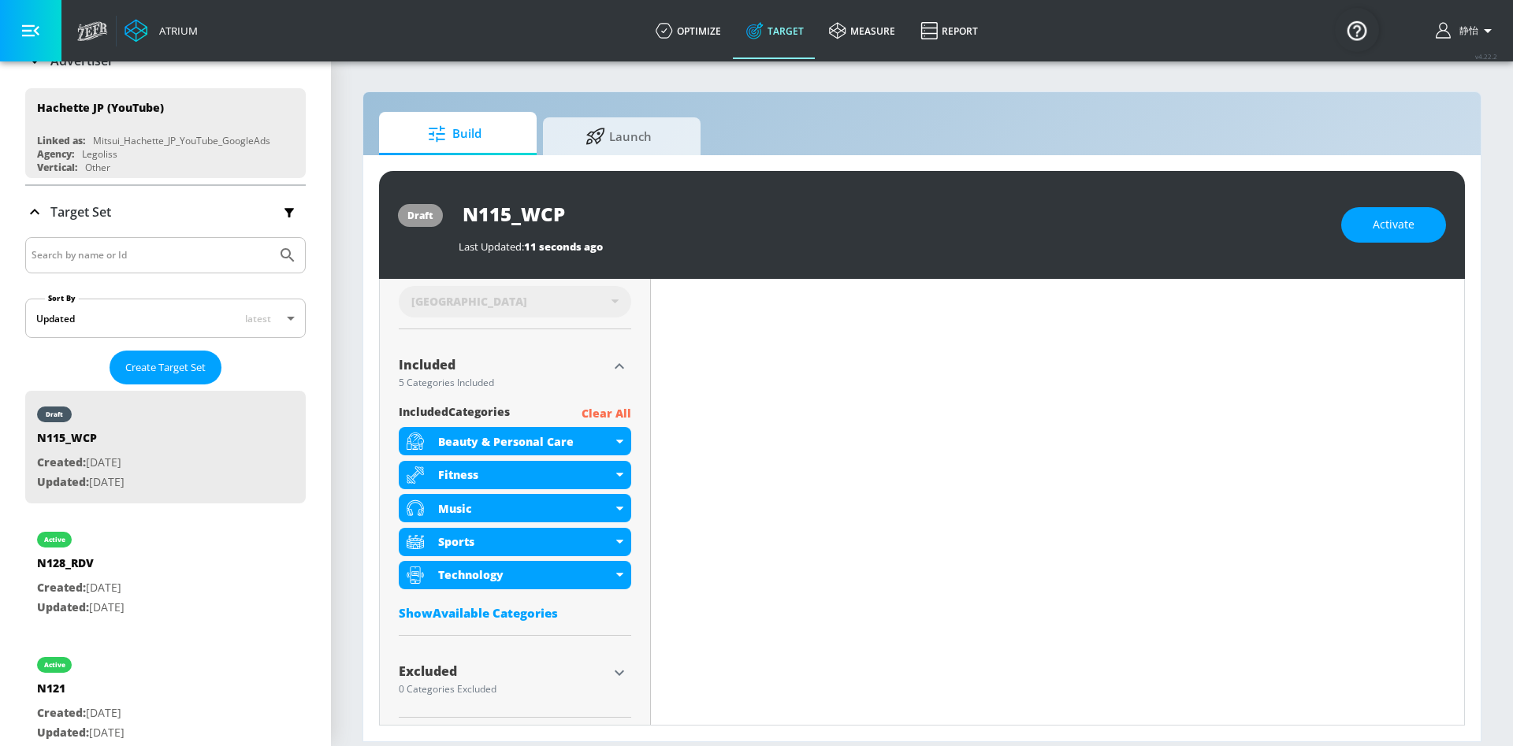
scroll to position [475, 0]
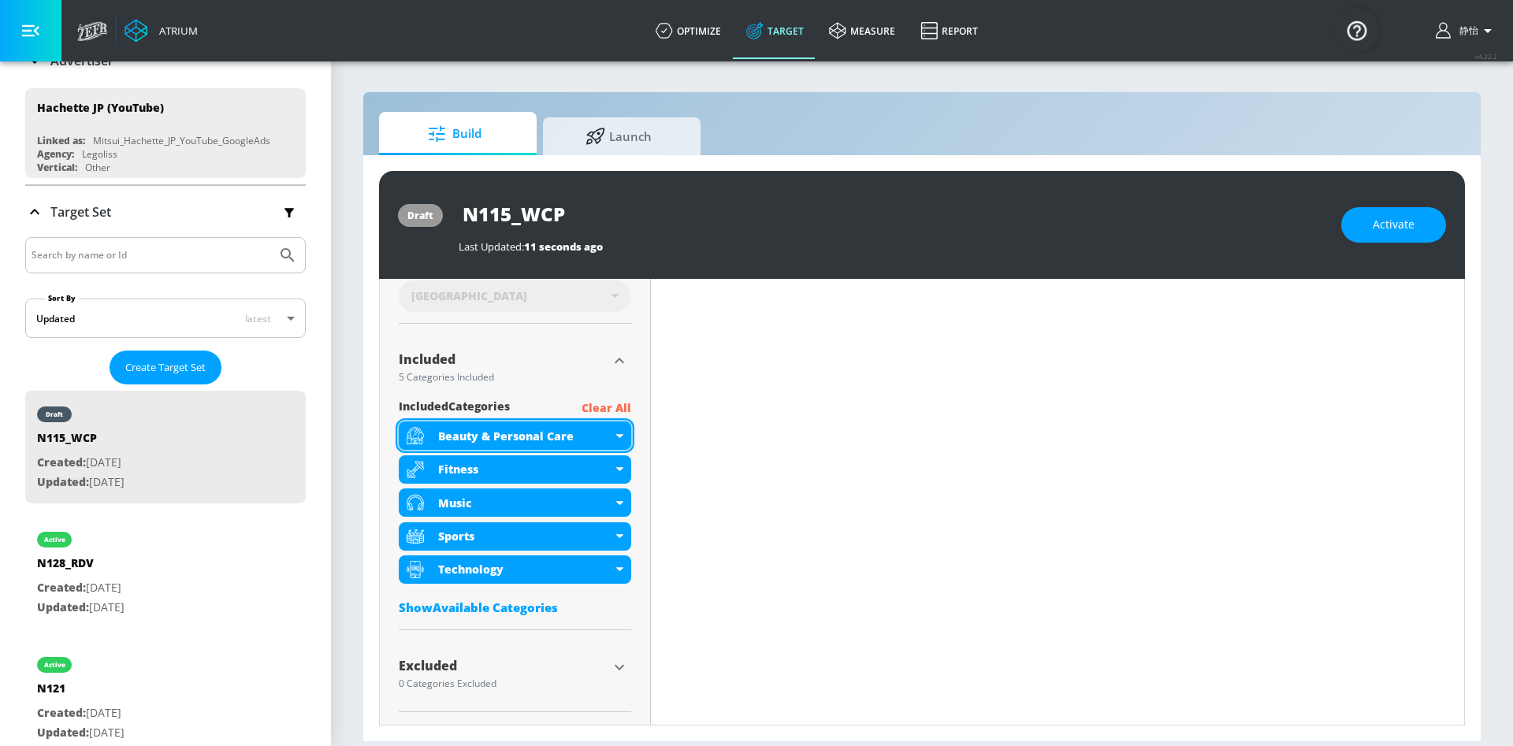
click at [615, 439] on div "Beauty & Personal Care" at bounding box center [515, 436] width 232 height 28
click at [589, 400] on p "Clear All" at bounding box center [607, 409] width 50 height 20
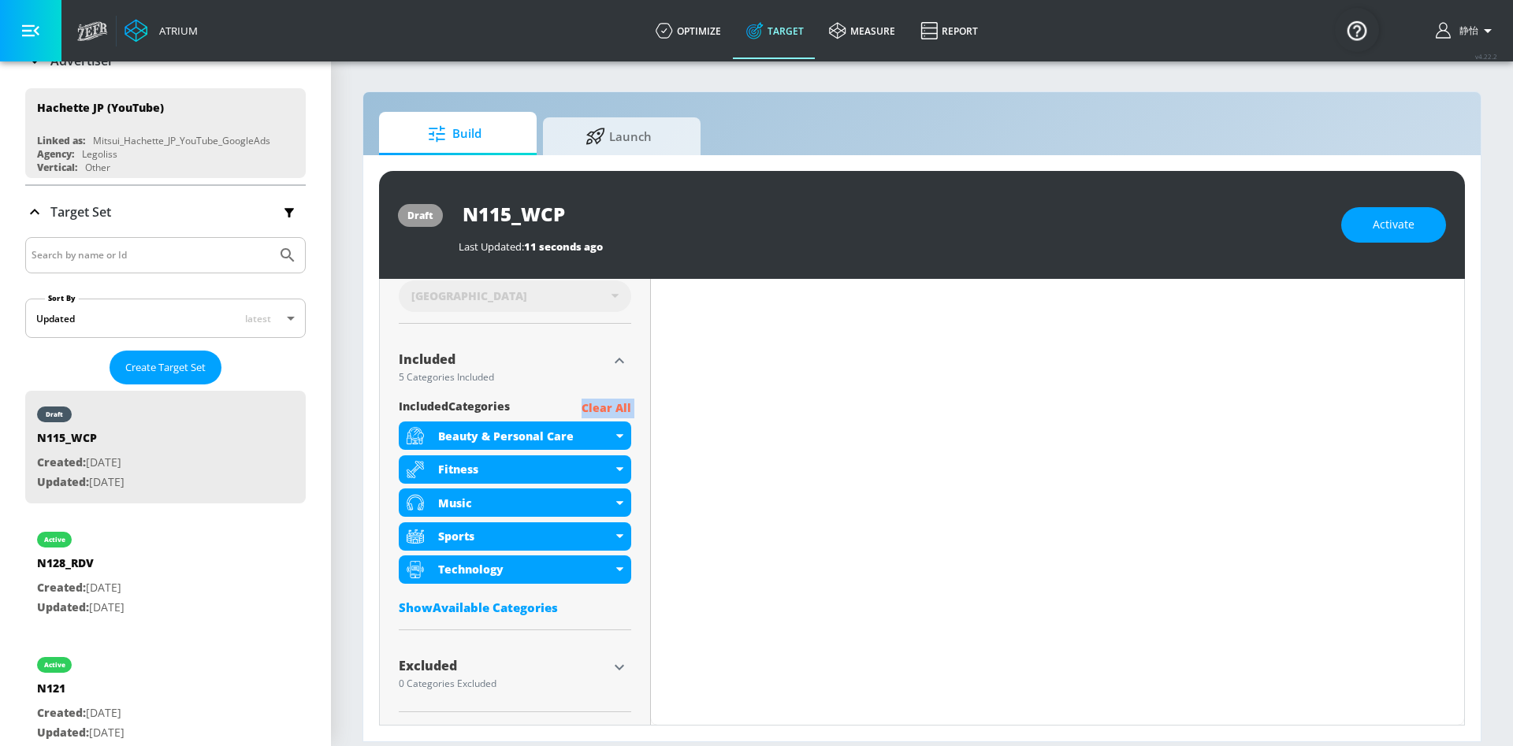
click at [589, 400] on p "Clear All" at bounding box center [607, 409] width 50 height 20
click at [591, 399] on p "Clear All" at bounding box center [607, 409] width 50 height 20
click at [591, 397] on div "Included 5 Categories Included included Categories Clear All Beauty & Personal …" at bounding box center [515, 484] width 232 height 294
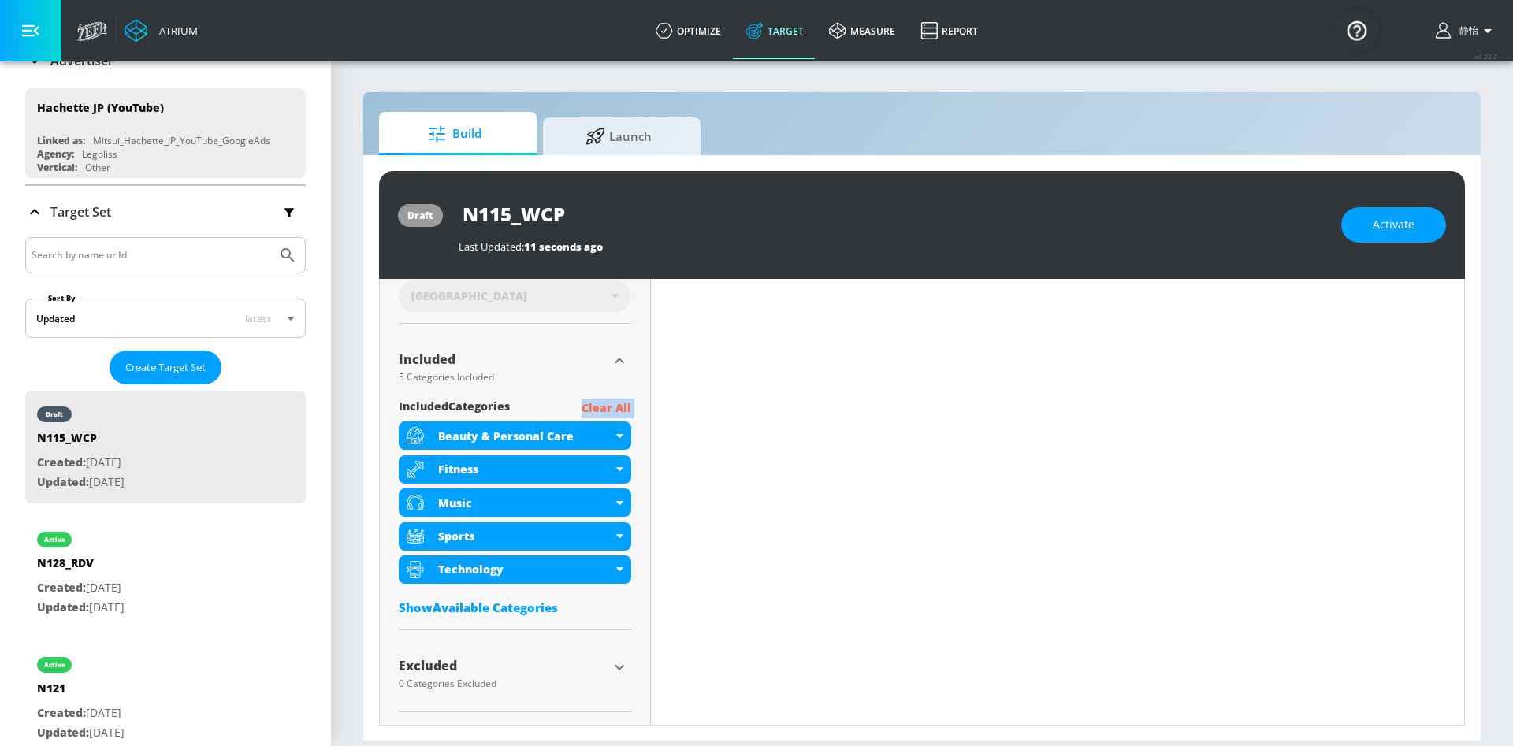
click at [591, 397] on div "Included 5 Categories Included included Categories Clear All Beauty & Personal …" at bounding box center [515, 484] width 232 height 294
click at [590, 397] on div "Included 5 Categories Included included Categories Clear All Beauty & Personal …" at bounding box center [515, 484] width 232 height 294
click at [675, 411] on div "Content Filter Sort by Average daily views avg_daily_views_last_7_days Update E…" at bounding box center [1057, 337] width 813 height 705
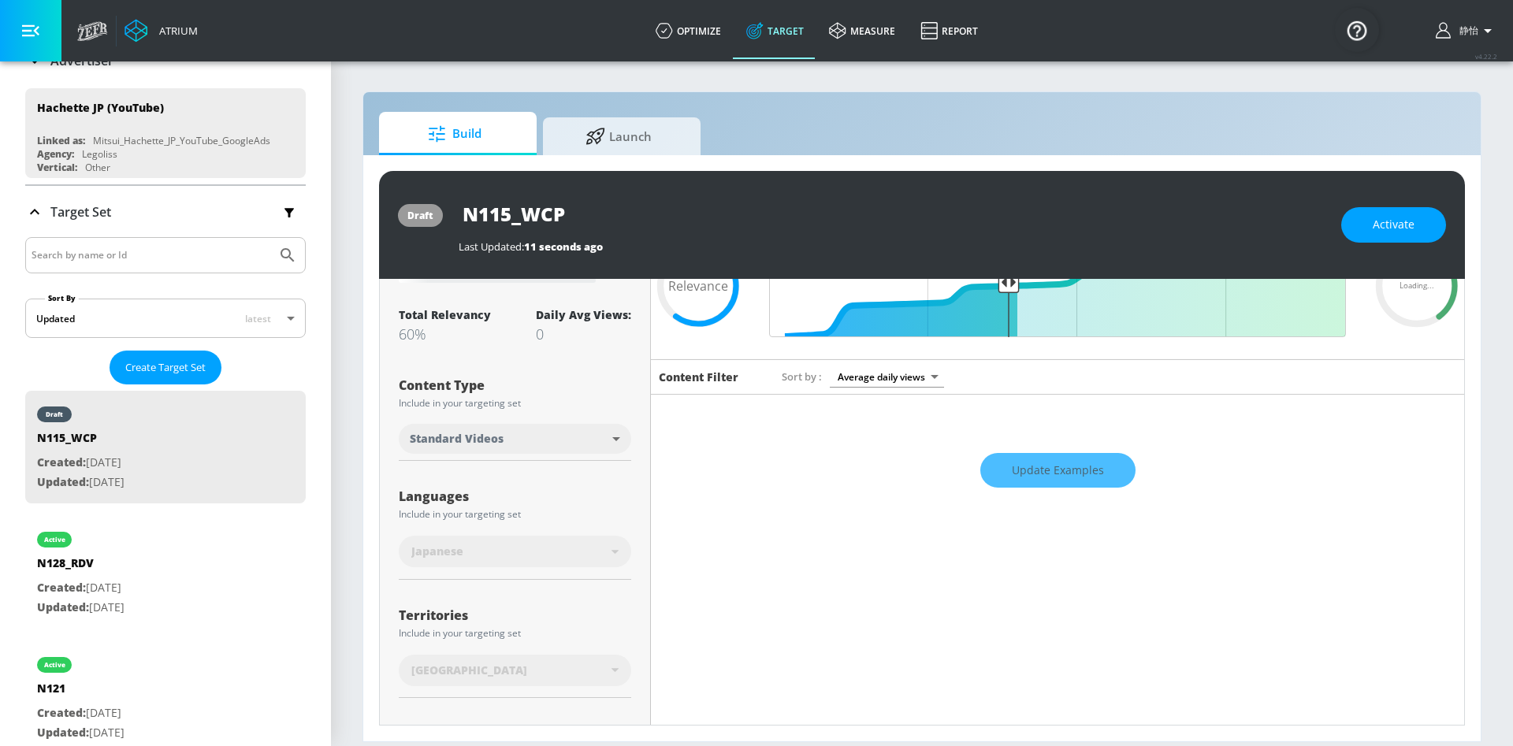
scroll to position [104, 0]
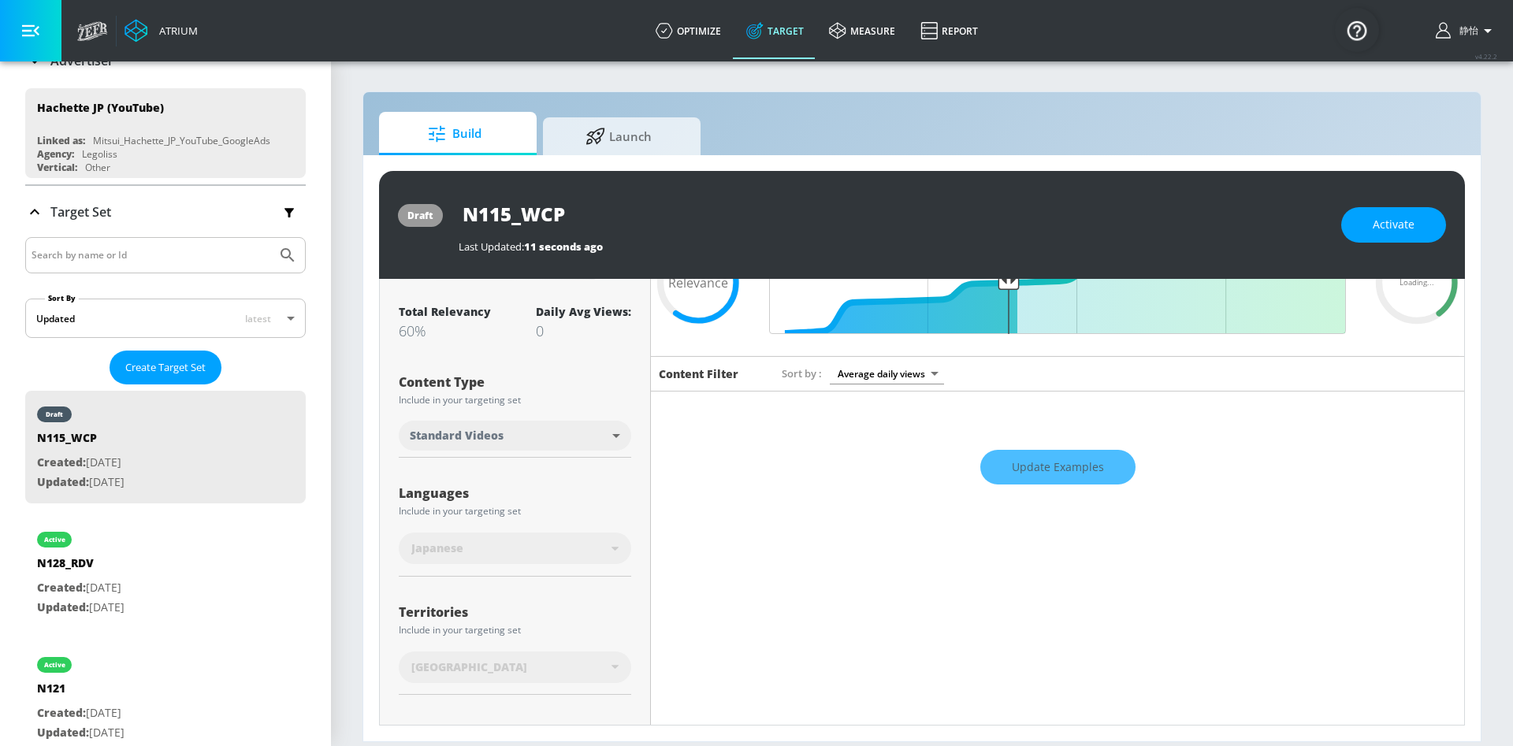
click at [1050, 458] on div "Update Examples" at bounding box center [1057, 467] width 813 height 55
click at [1062, 470] on div "Update Examples" at bounding box center [1057, 467] width 813 height 55
click at [1032, 470] on div "Update Examples" at bounding box center [1057, 467] width 813 height 55
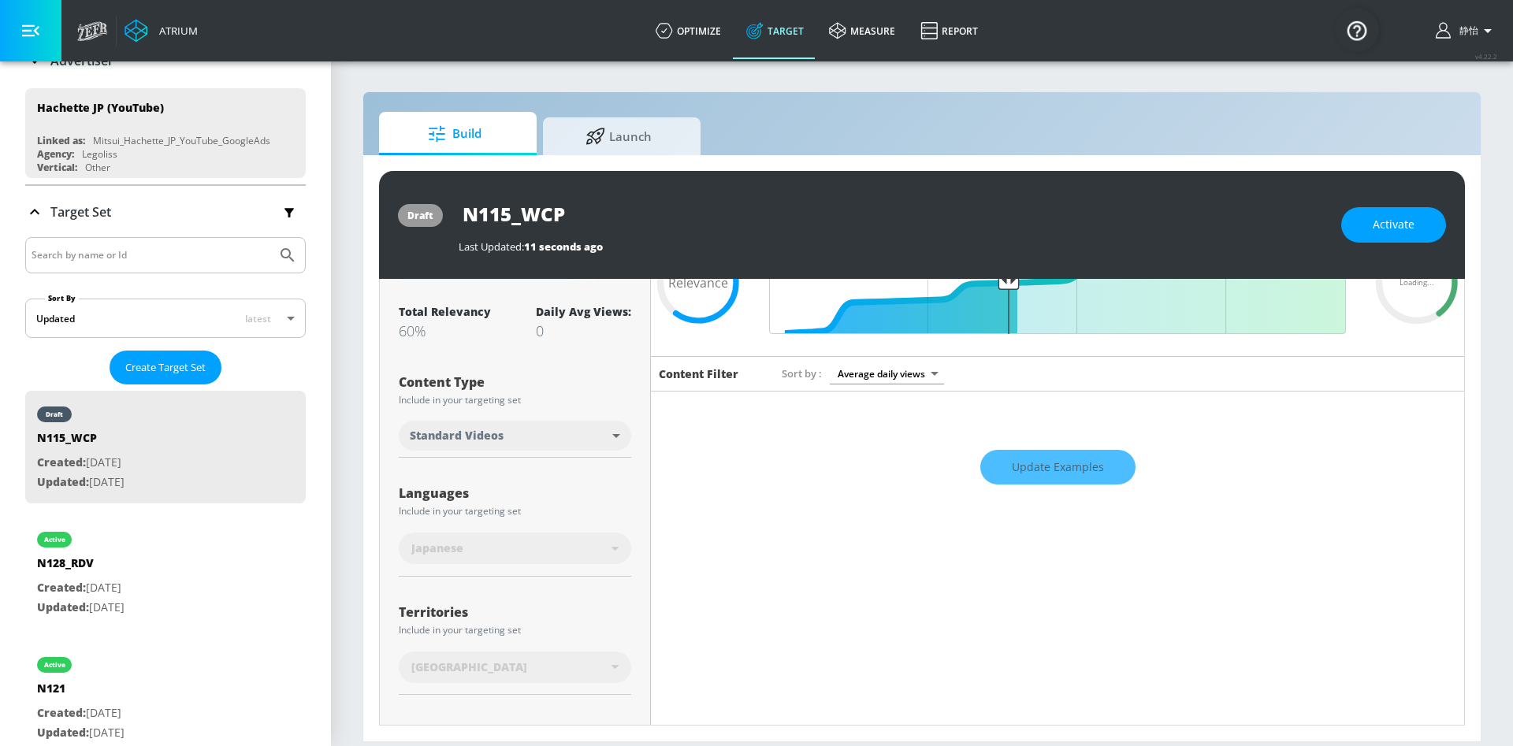
click at [1032, 470] on div "Update Examples" at bounding box center [1057, 467] width 813 height 55
click at [1052, 529] on div "Content Filter Sort by Average daily views avg_daily_views_last_7_days Update E…" at bounding box center [1057, 708] width 813 height 705
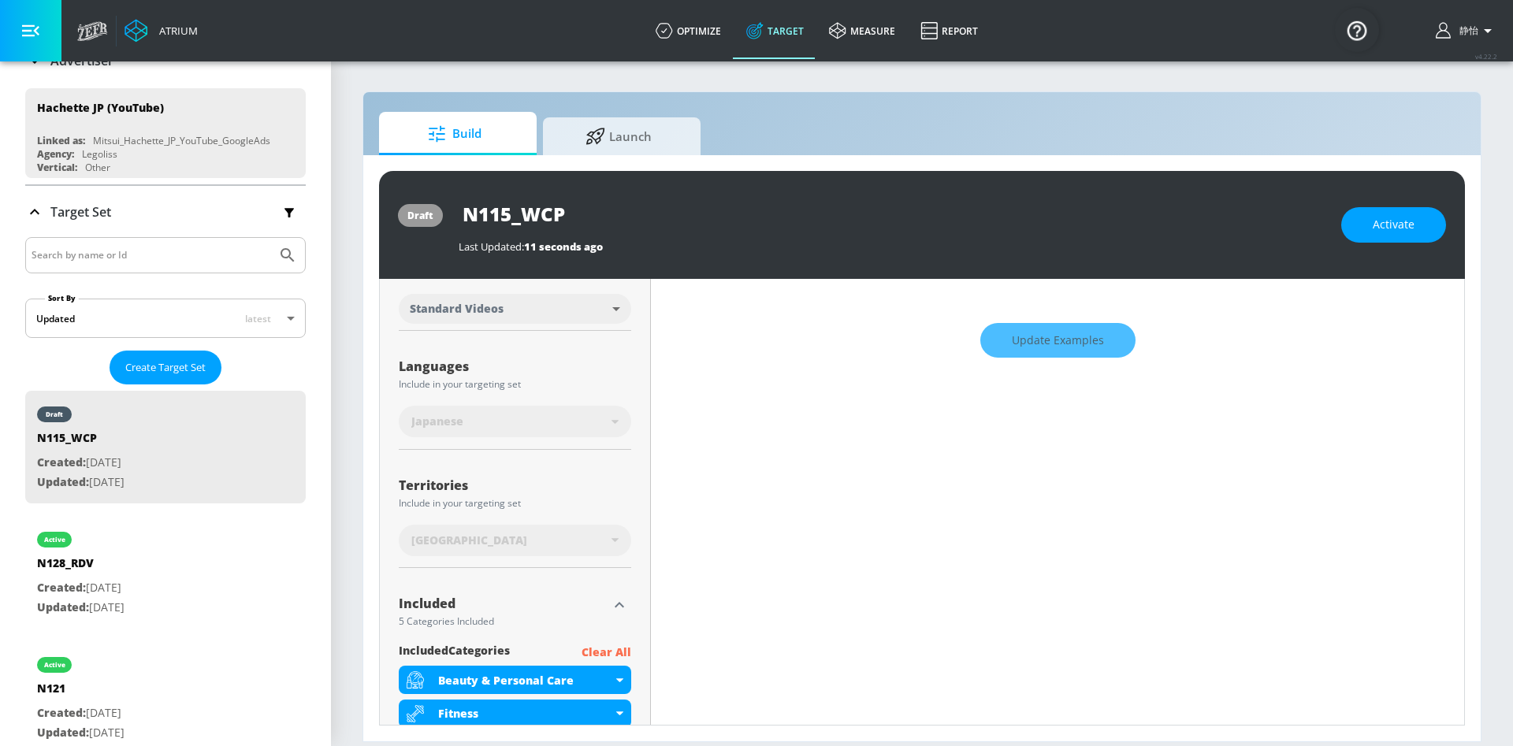
scroll to position [234, 0]
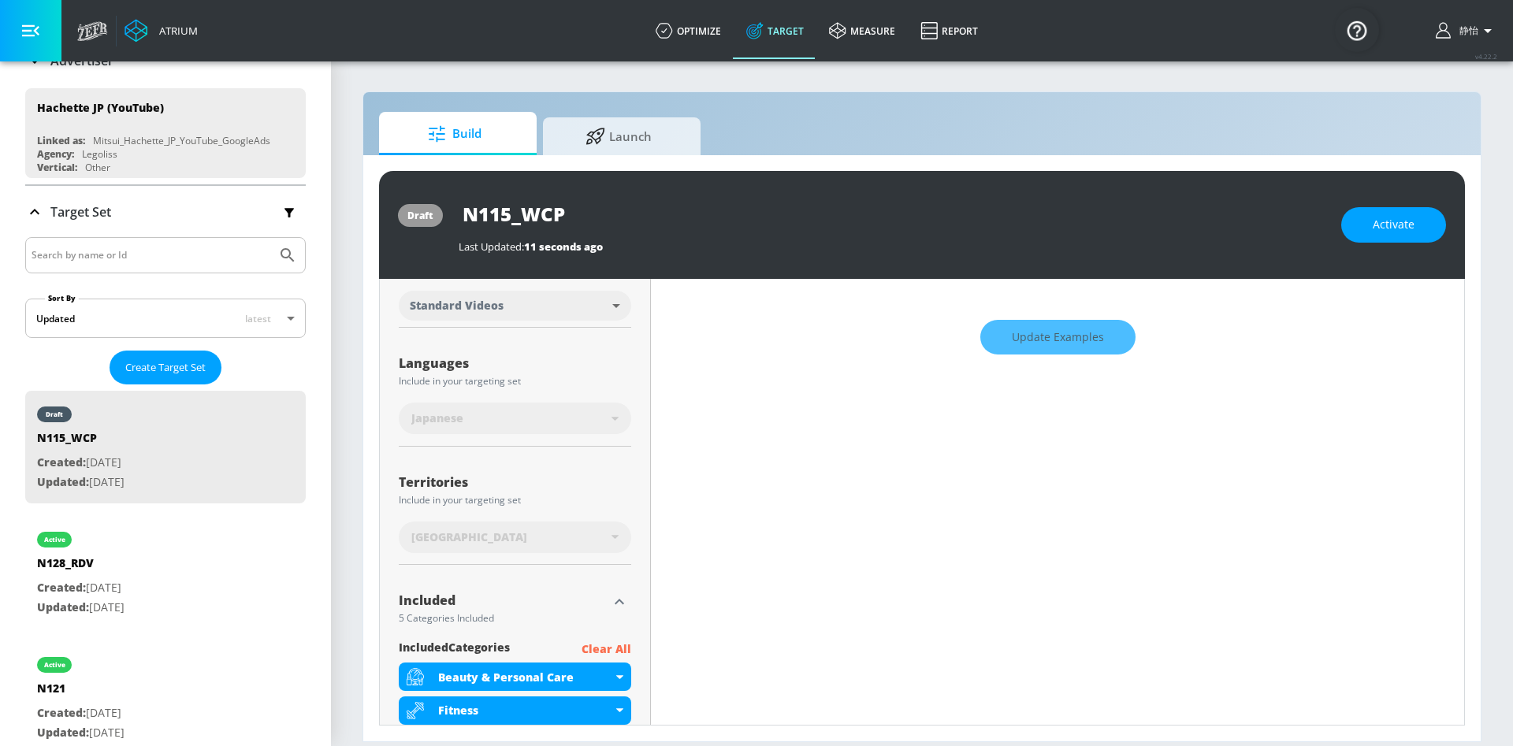
click at [1044, 349] on div "Update Examples" at bounding box center [1057, 337] width 813 height 55
click at [1036, 344] on div "Update Examples" at bounding box center [1057, 337] width 813 height 55
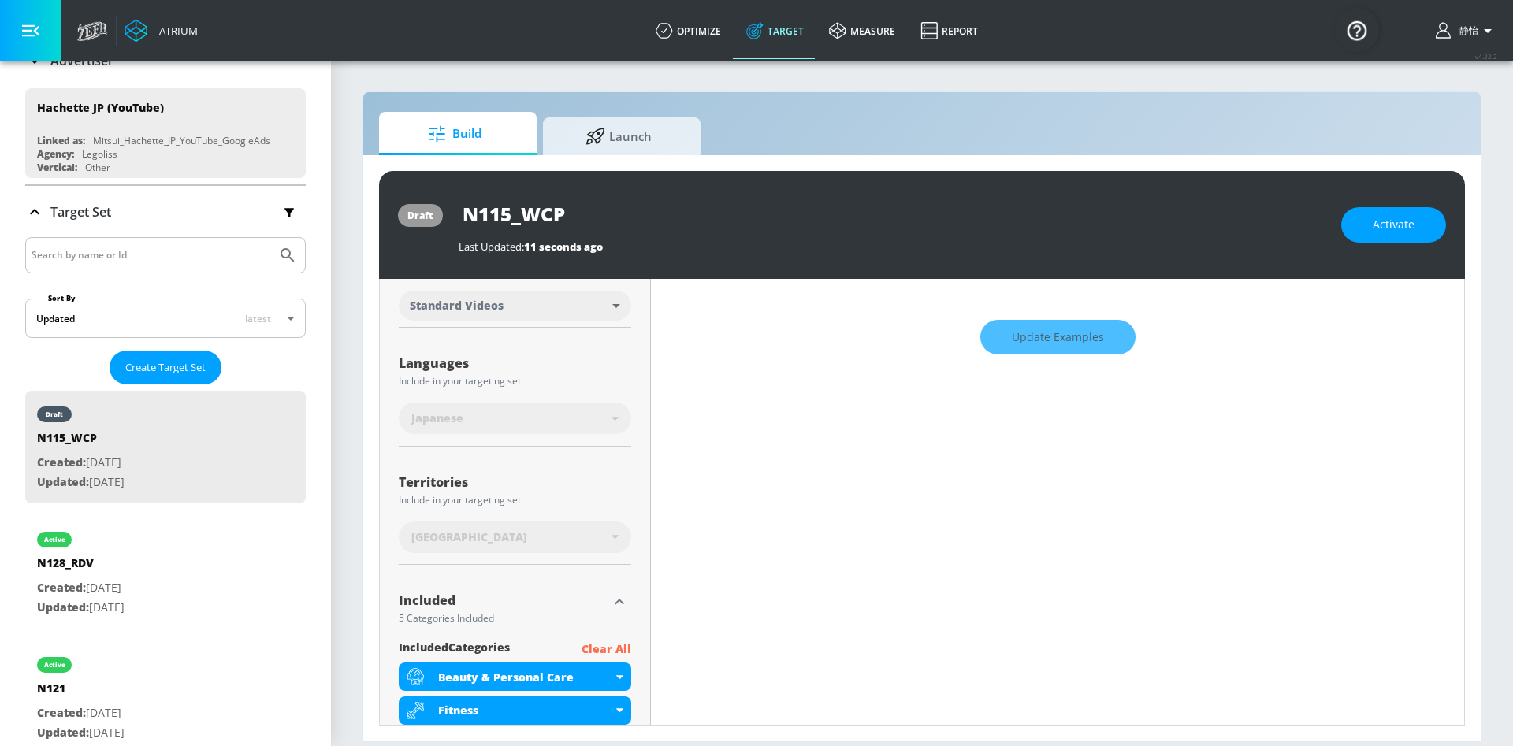
click at [1036, 344] on div "Update Examples" at bounding box center [1057, 337] width 813 height 55
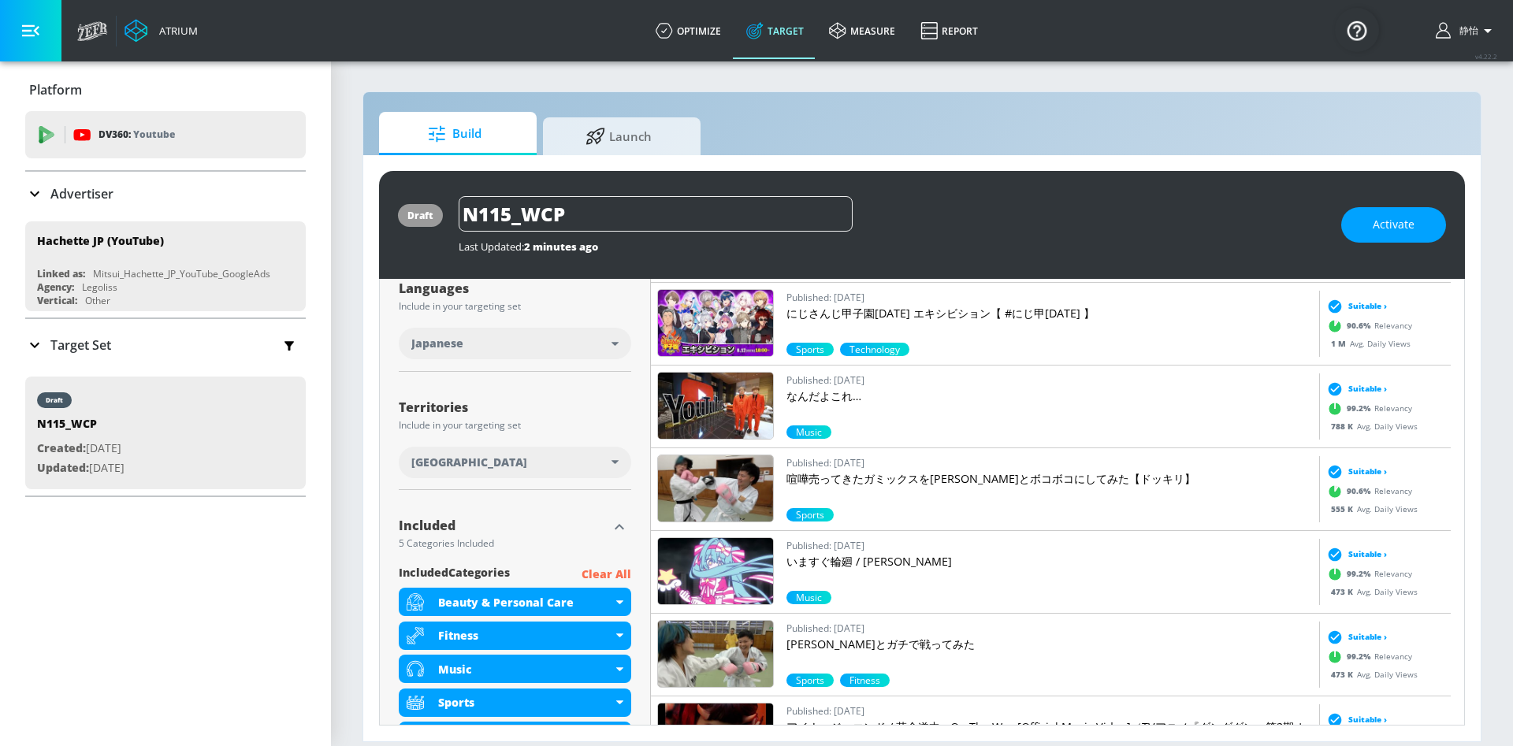
scroll to position [462, 0]
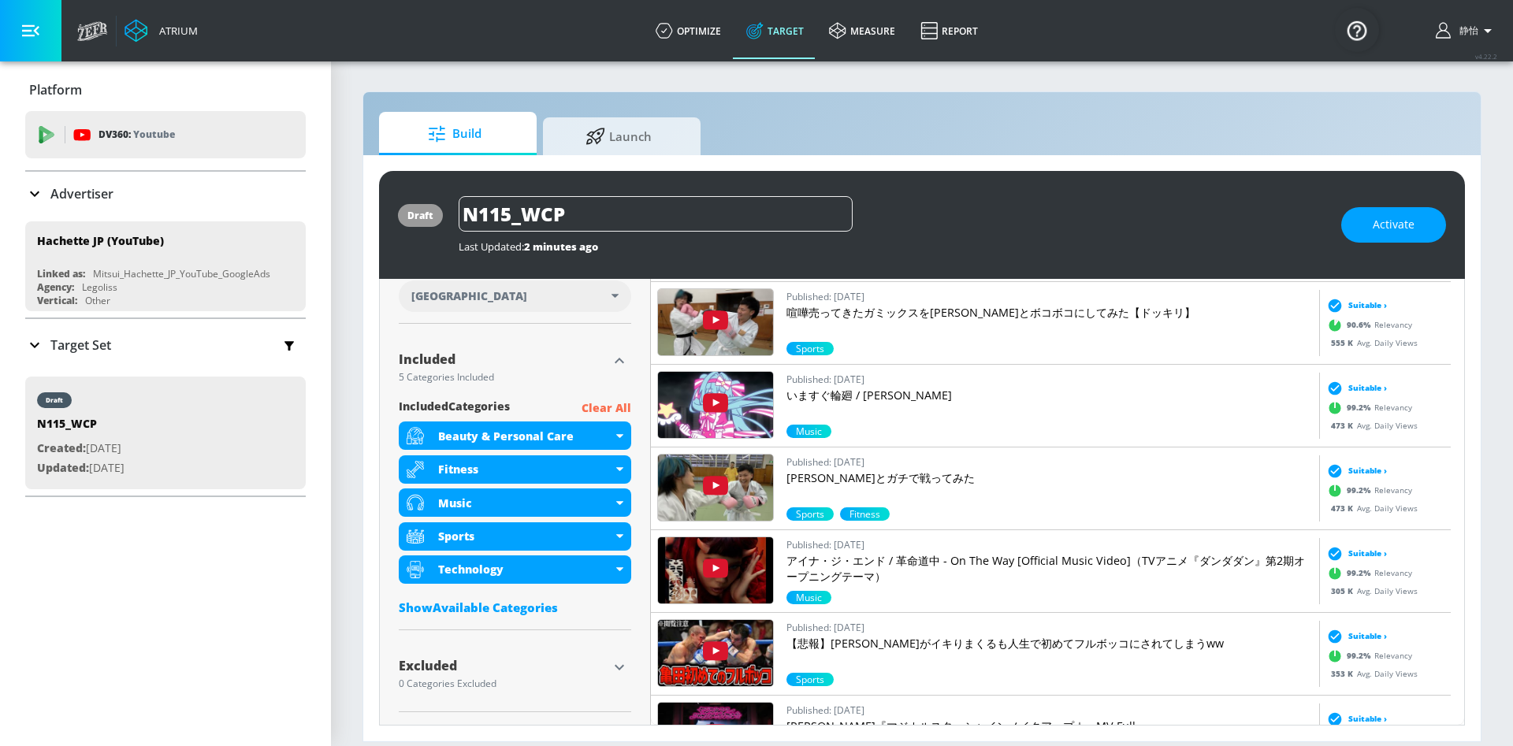
click at [610, 402] on p "Clear All" at bounding box center [607, 409] width 50 height 20
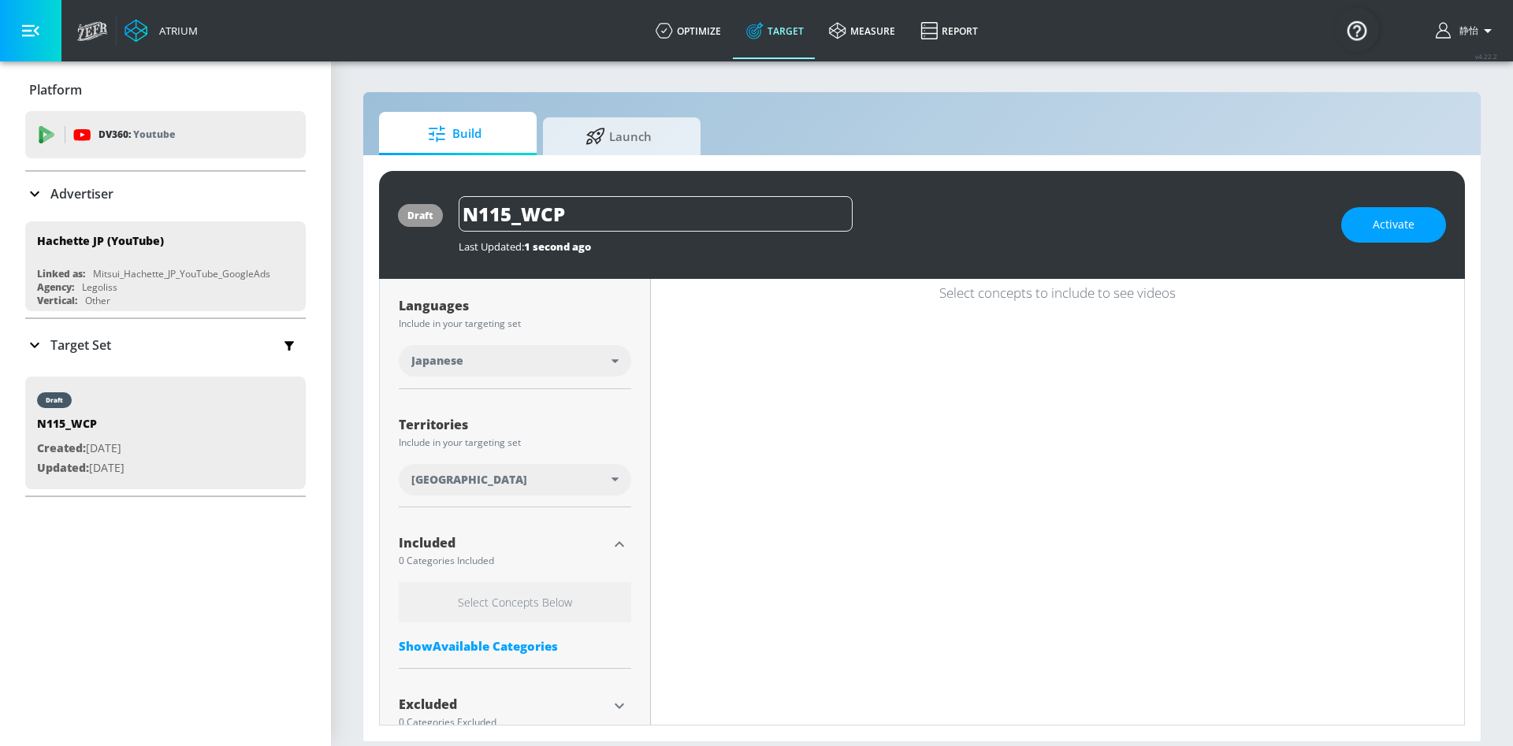
scroll to position [317, 0]
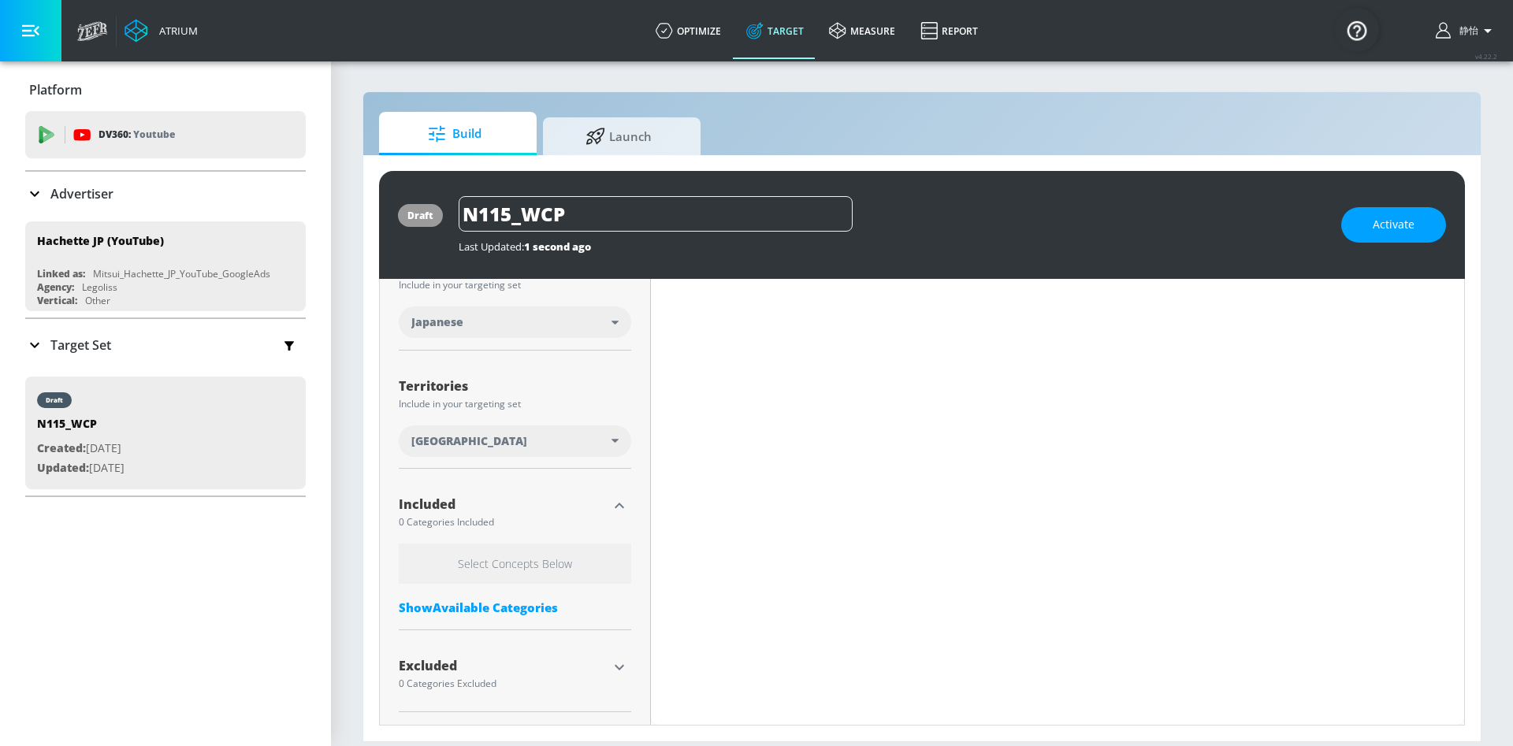
click at [500, 611] on div "Show Available Categories" at bounding box center [515, 608] width 232 height 16
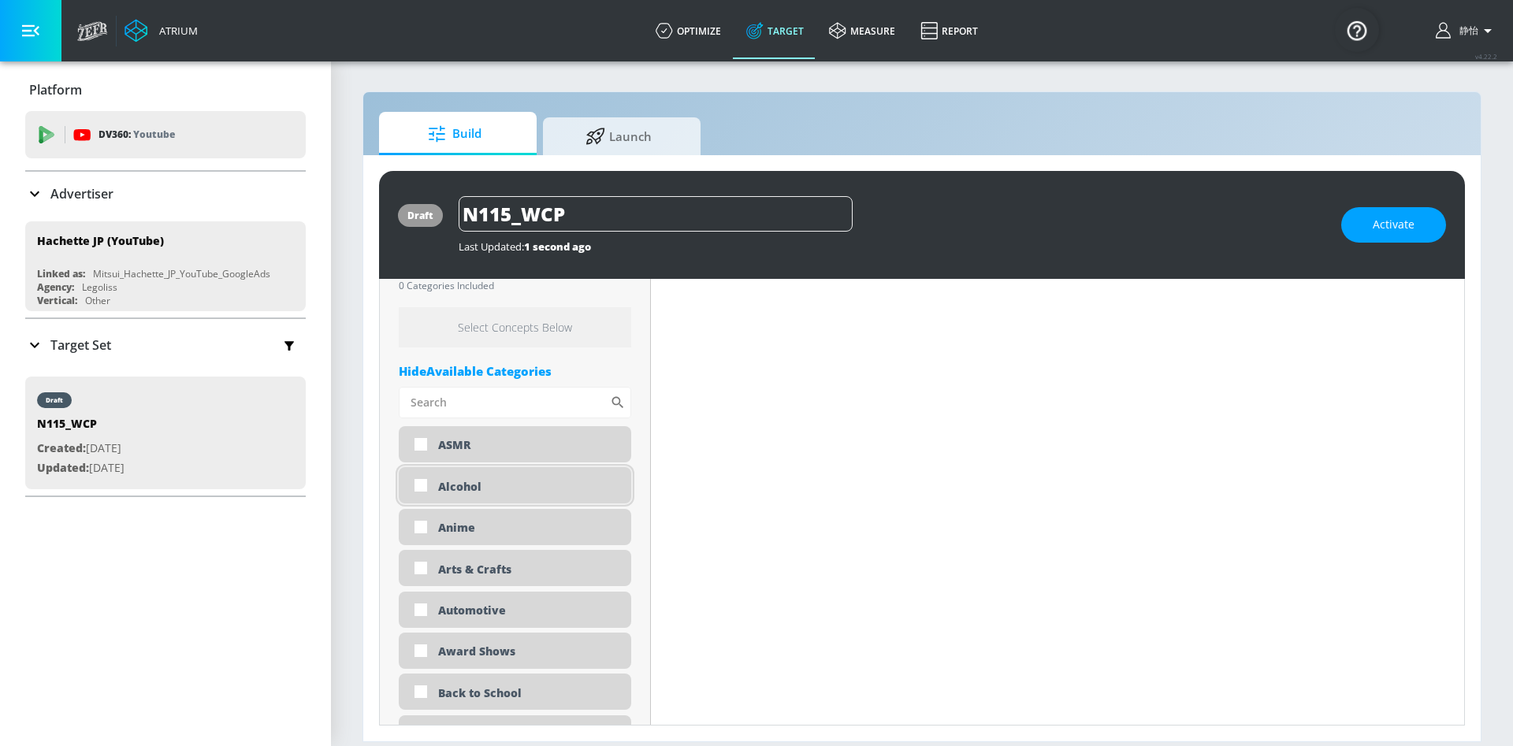
scroll to position [671, 0]
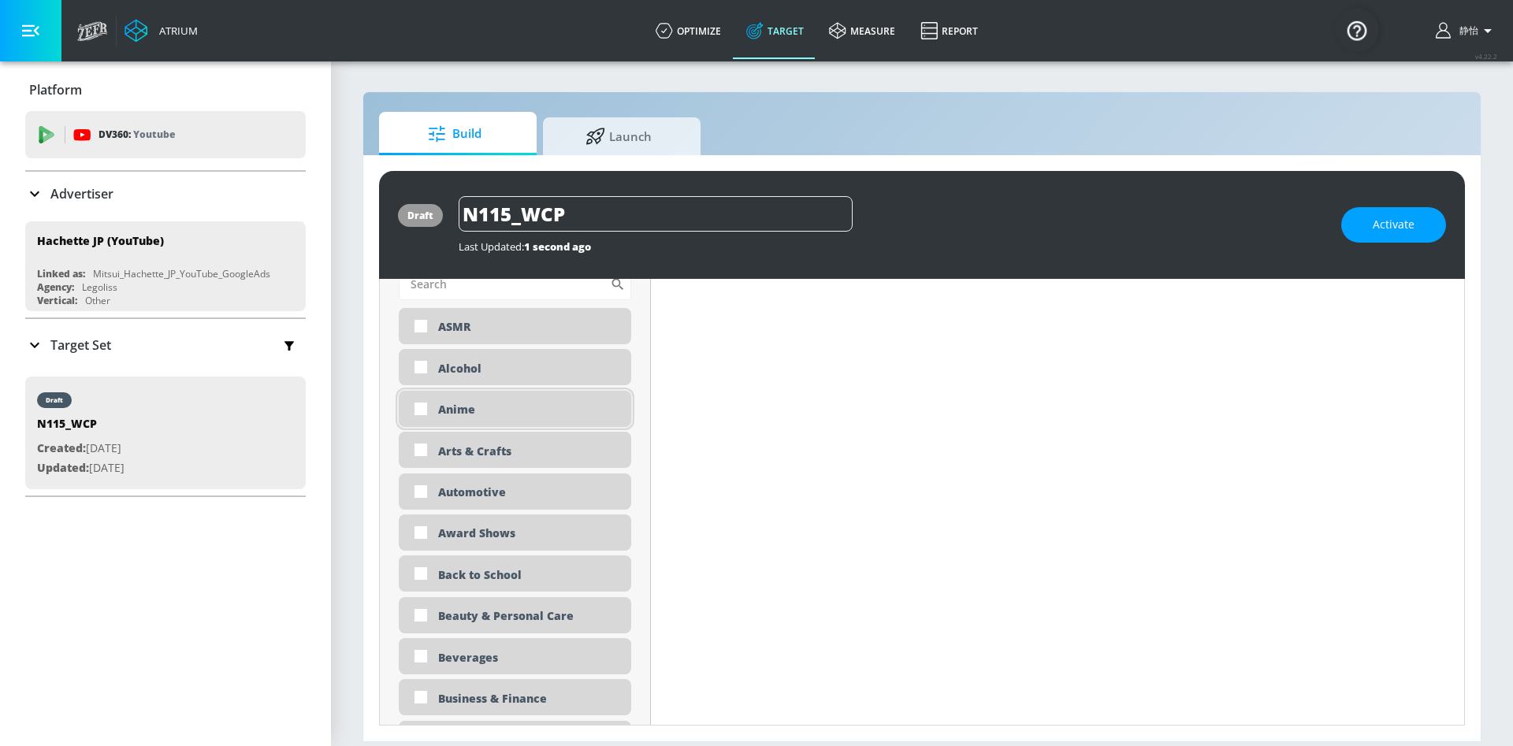
click at [463, 406] on div "Anime" at bounding box center [528, 409] width 181 height 15
checkbox input "true"
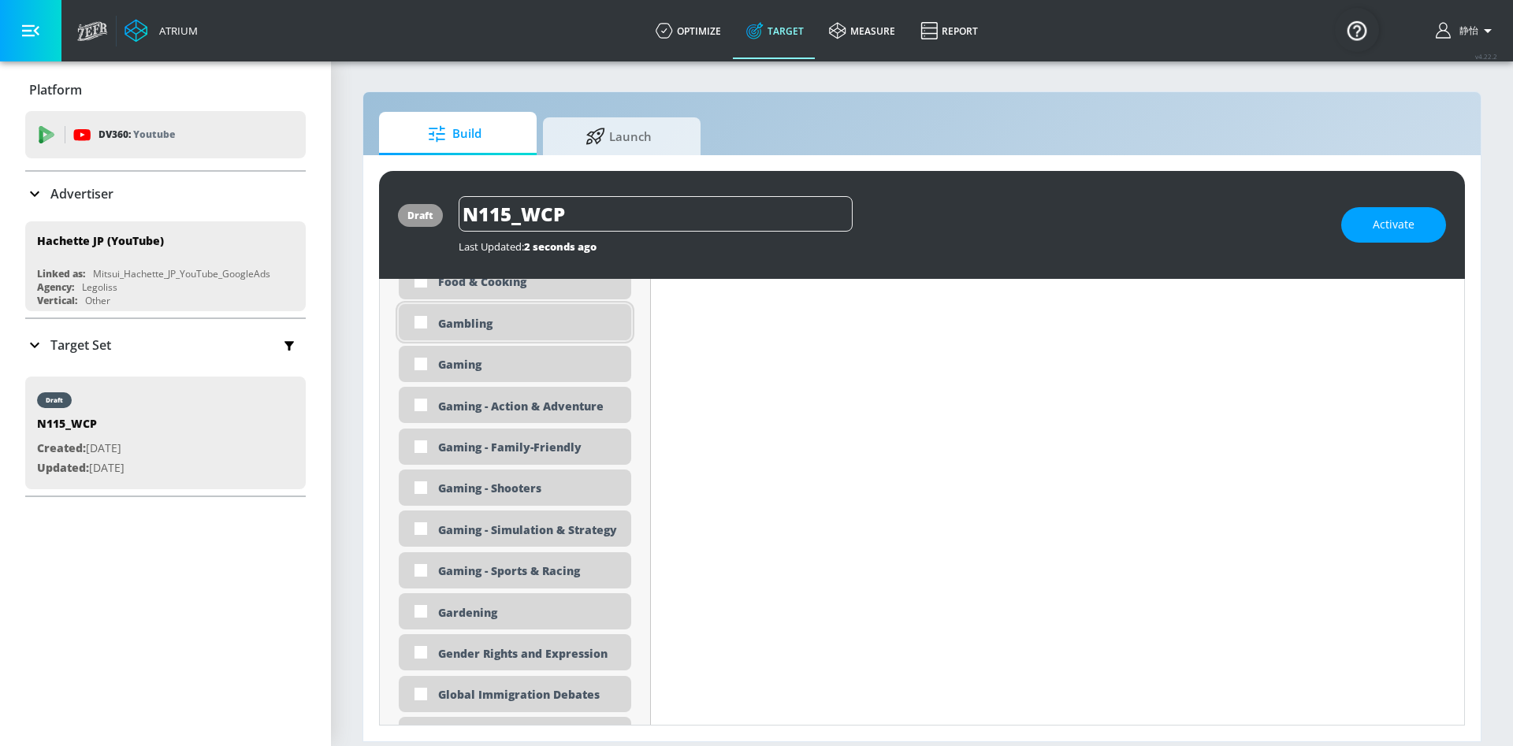
scroll to position [2047, 0]
click at [415, 411] on input "checkbox" at bounding box center [421, 407] width 28 height 28
checkbox input "true"
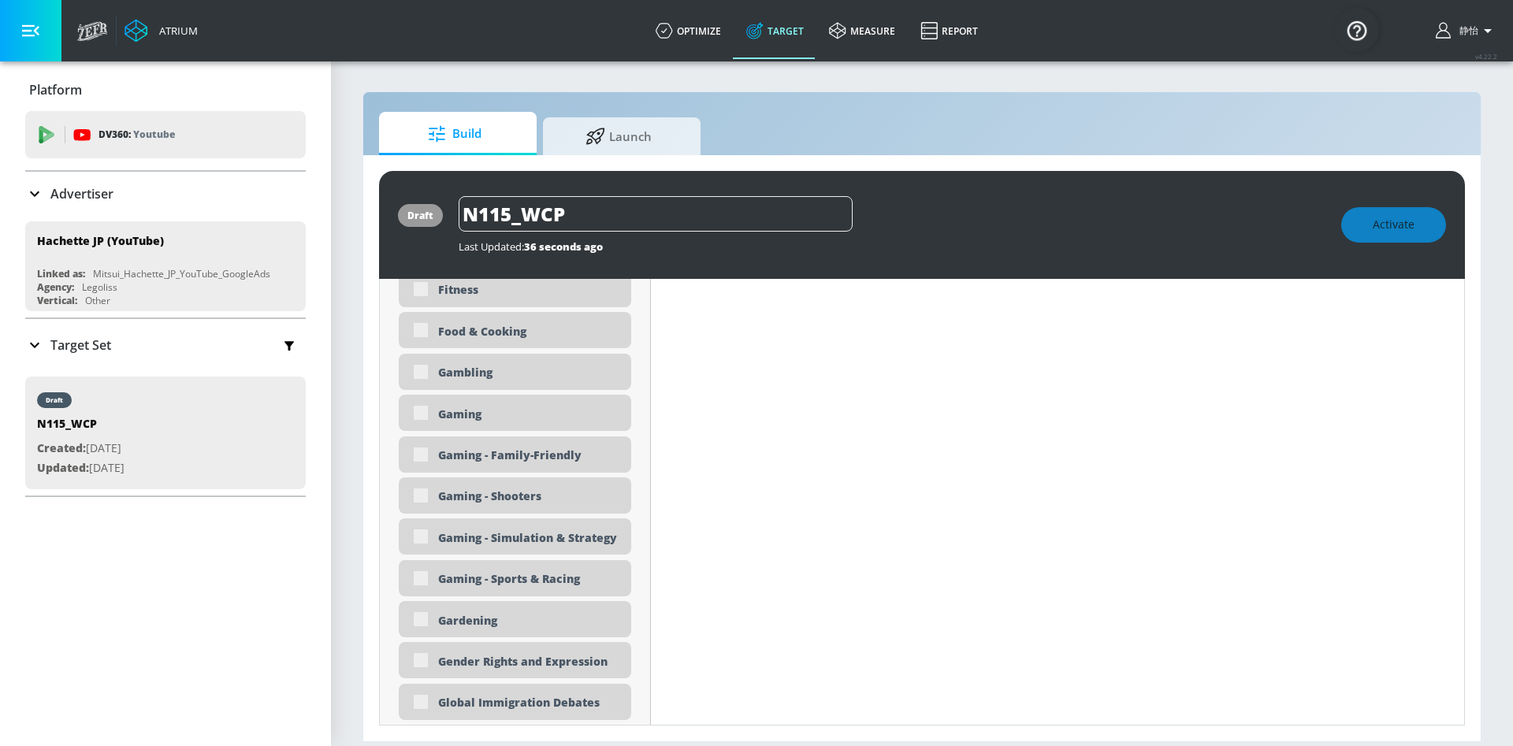
scroll to position [2060, 0]
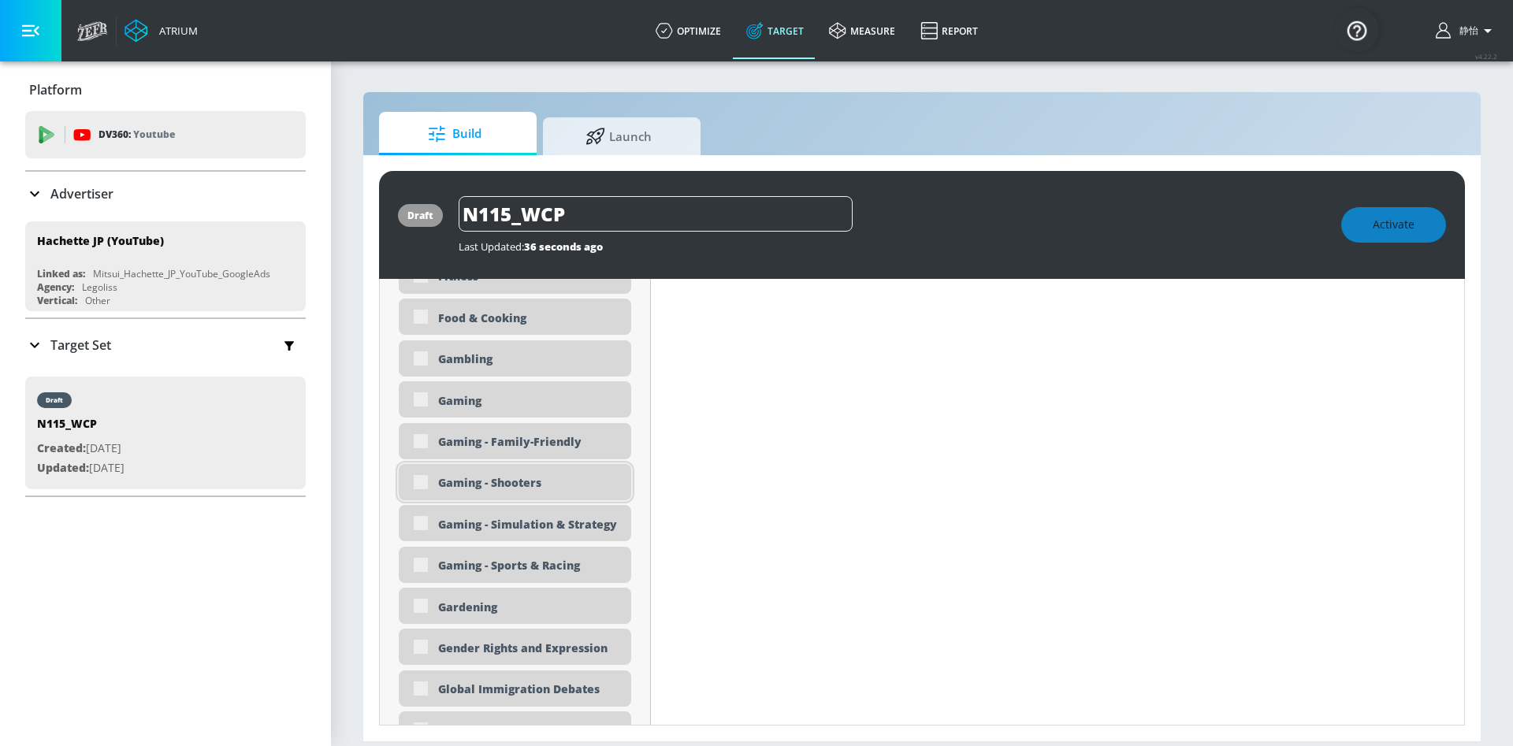
click at [422, 487] on div "Gaming - Shooters" at bounding box center [515, 482] width 232 height 36
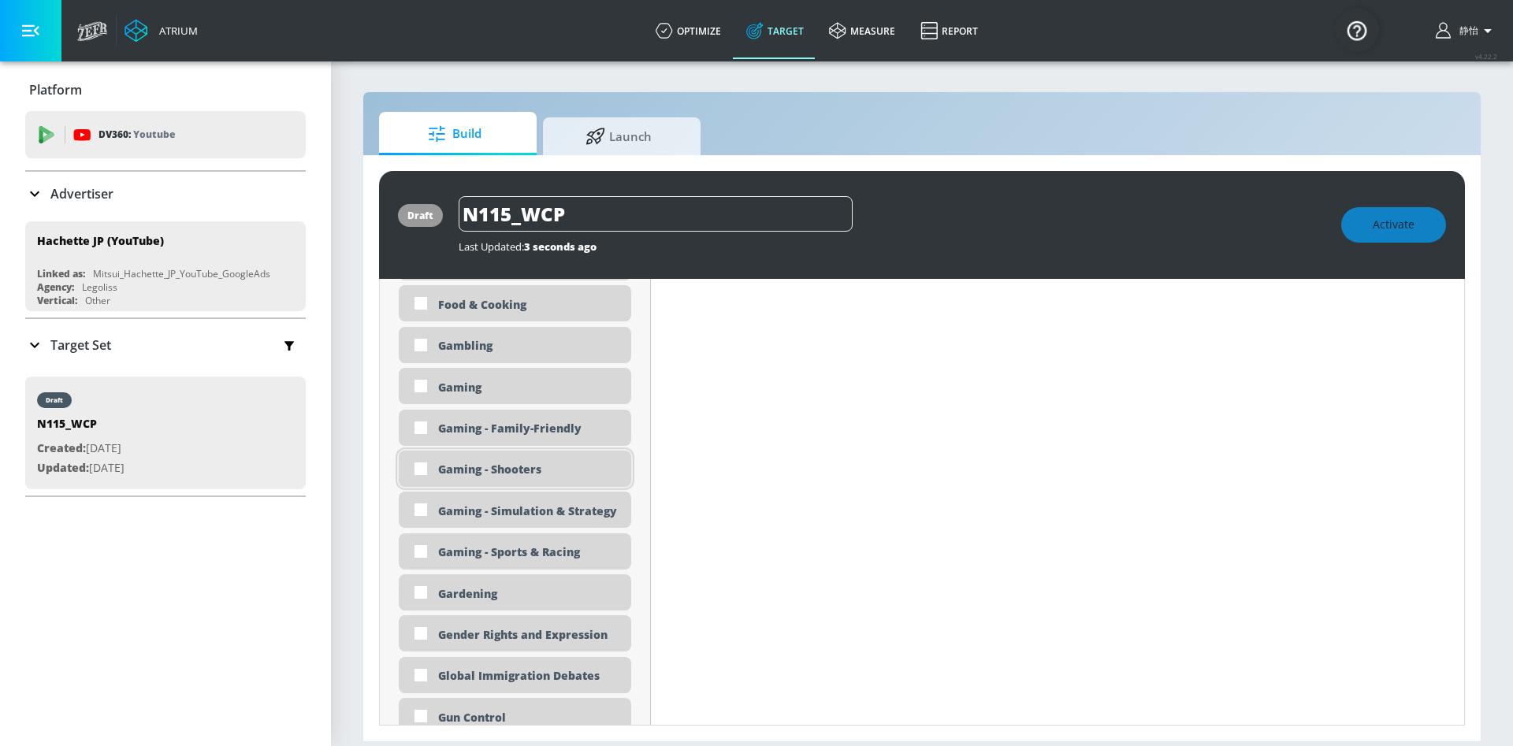
scroll to position [2047, 0]
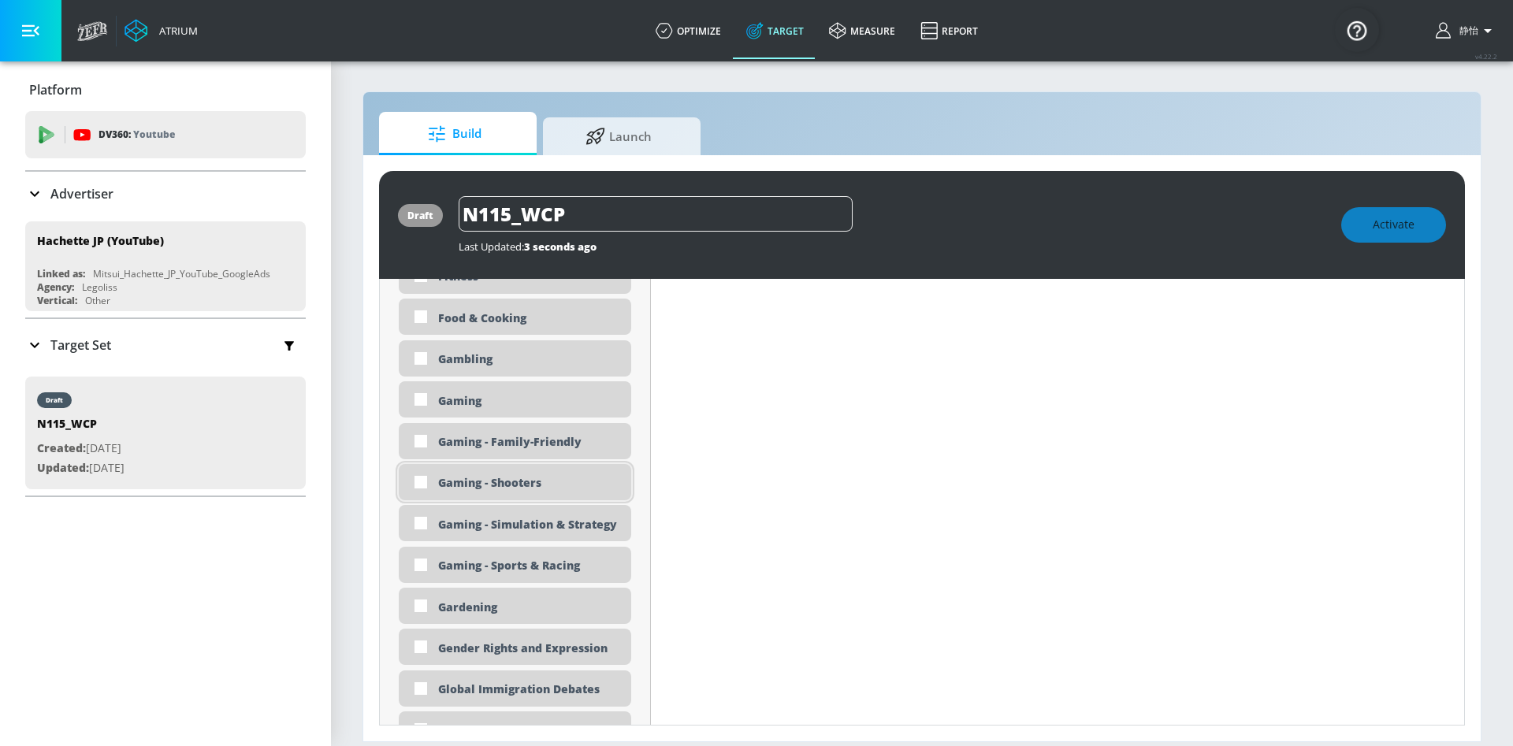
click at [476, 490] on div "Gaming - Shooters" at bounding box center [515, 482] width 232 height 36
checkbox input "true"
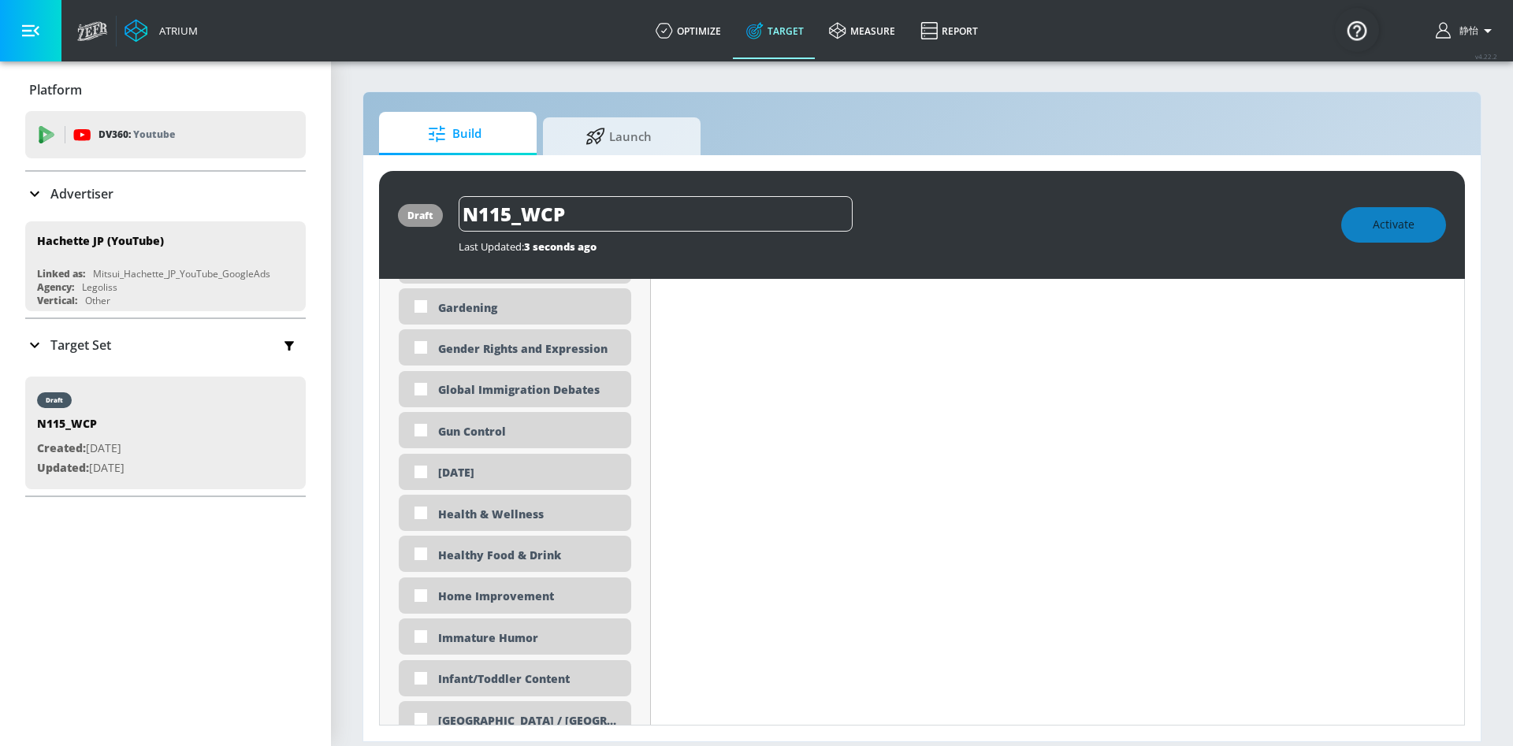
scroll to position [2345, 0]
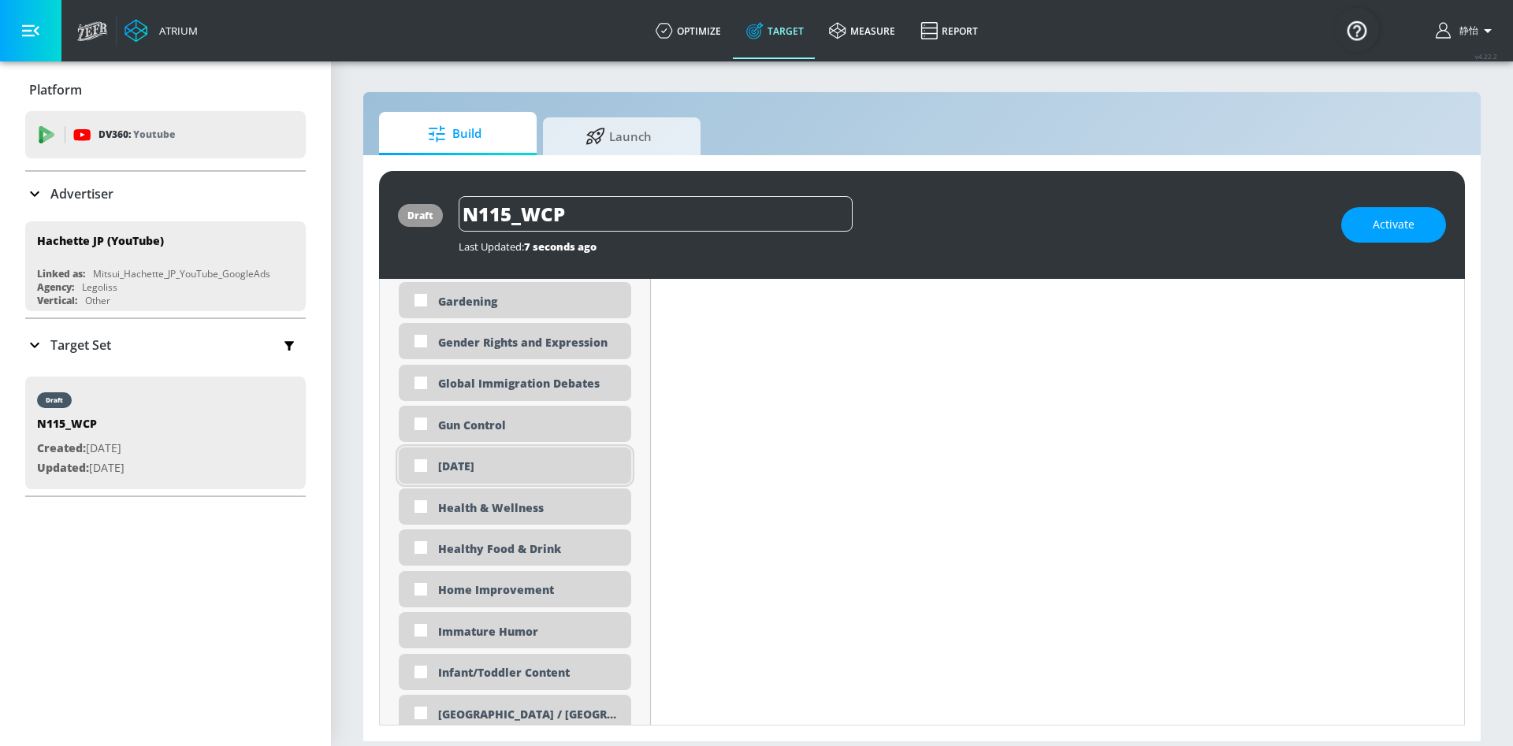
click at [450, 459] on div "[DATE]" at bounding box center [528, 466] width 181 height 15
checkbox input "true"
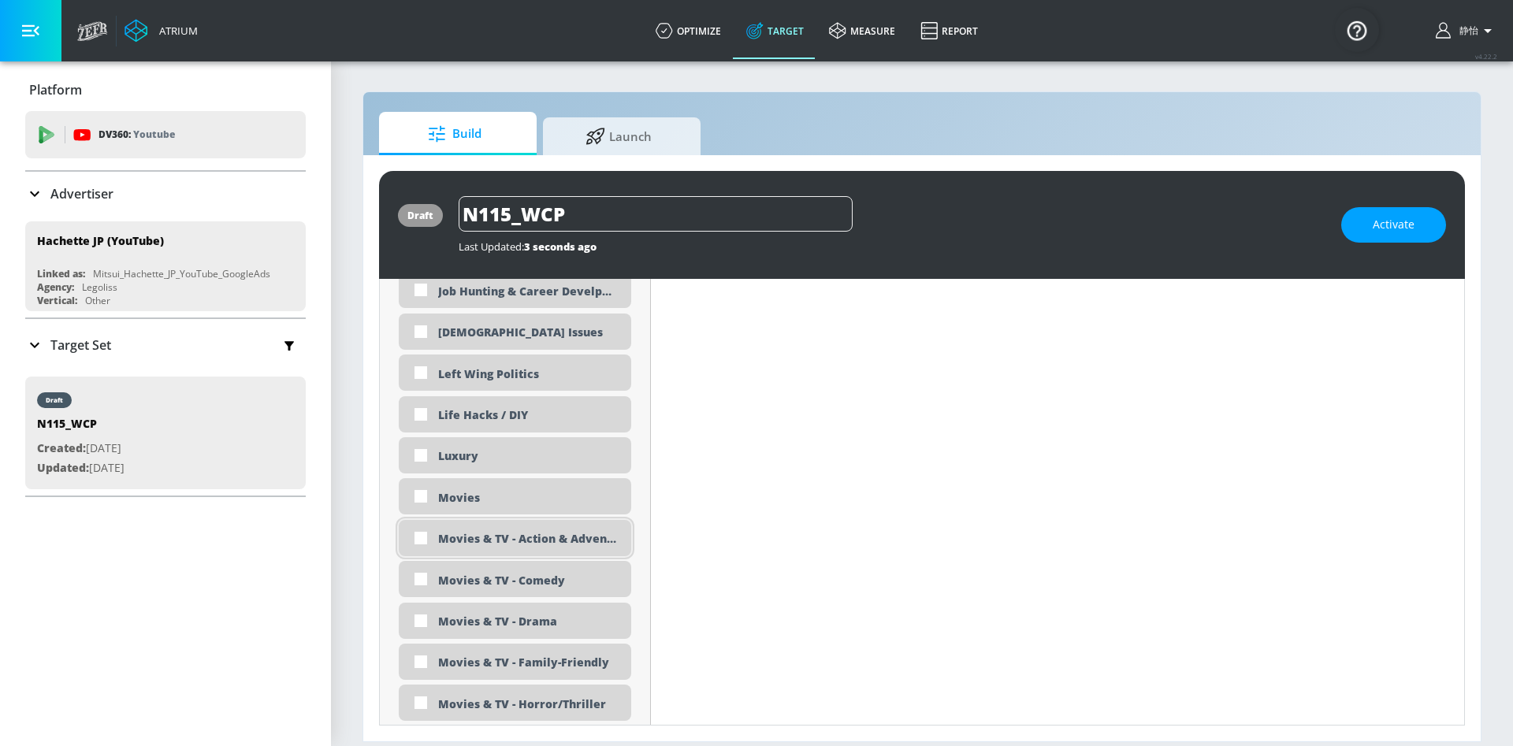
scroll to position [2802, 0]
click at [489, 545] on div "Movies & TV - Action & Adventure" at bounding box center [528, 540] width 181 height 30
checkbox input "true"
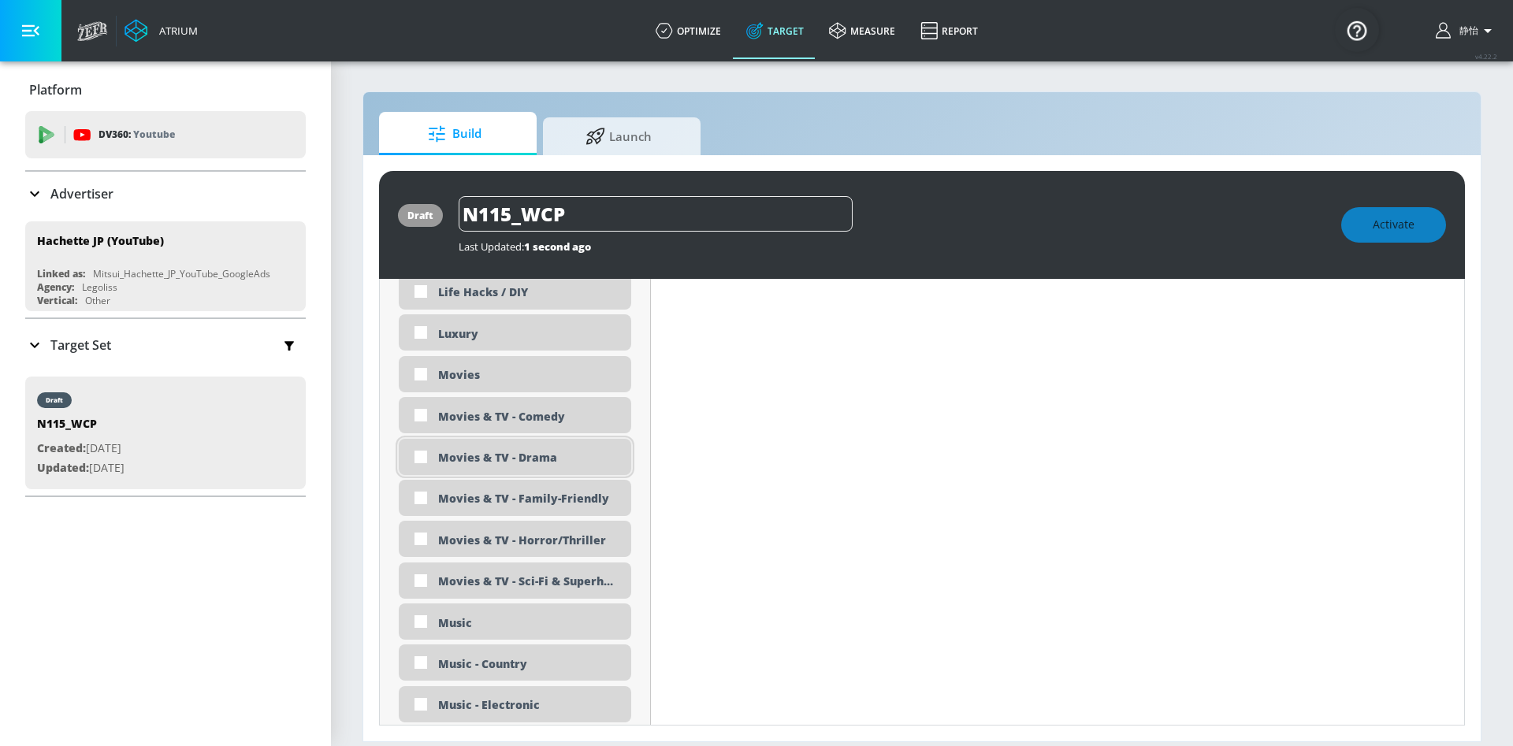
scroll to position [2958, 0]
click at [547, 585] on div "Movies & TV - Sci-Fi & Superheroes" at bounding box center [528, 582] width 181 height 30
checkbox input "true"
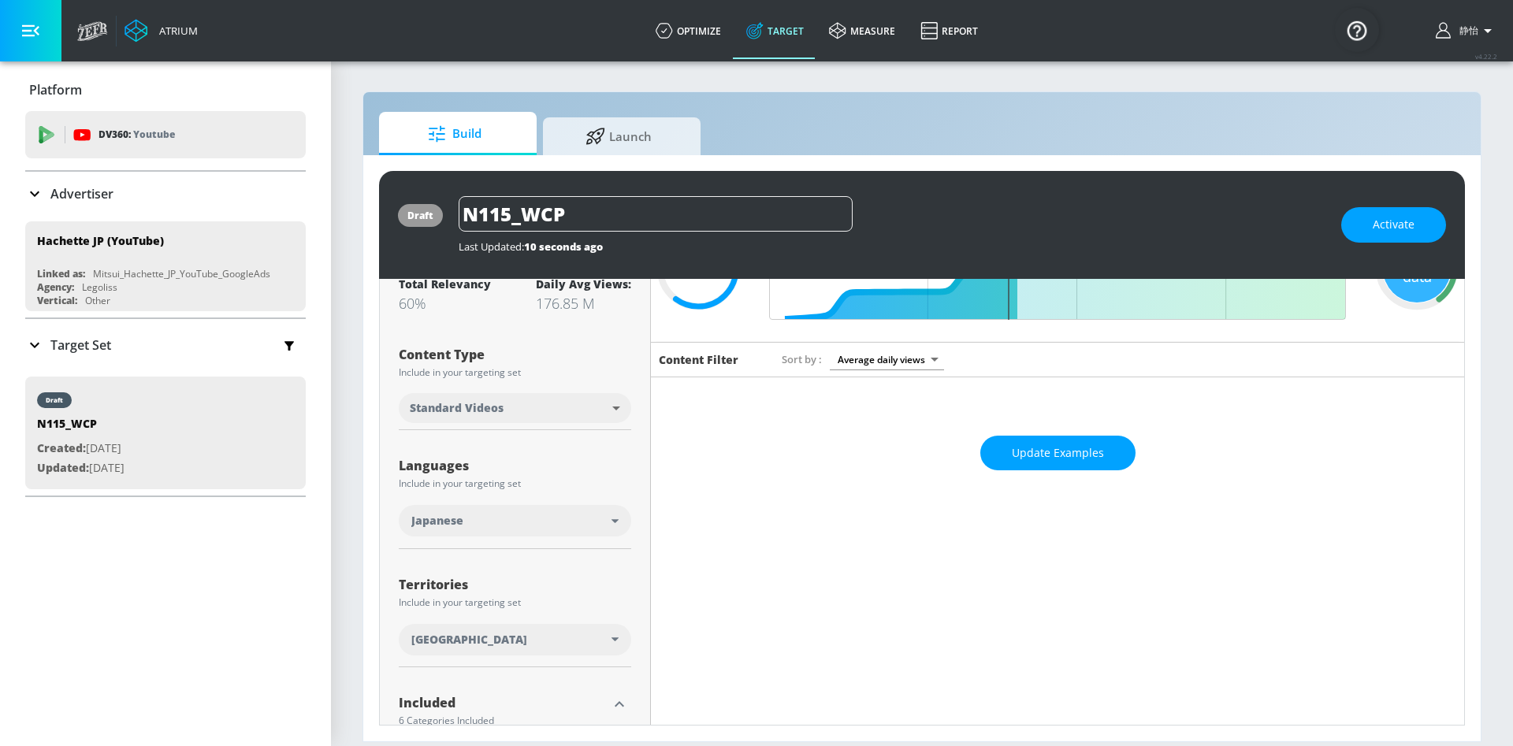
scroll to position [0, 0]
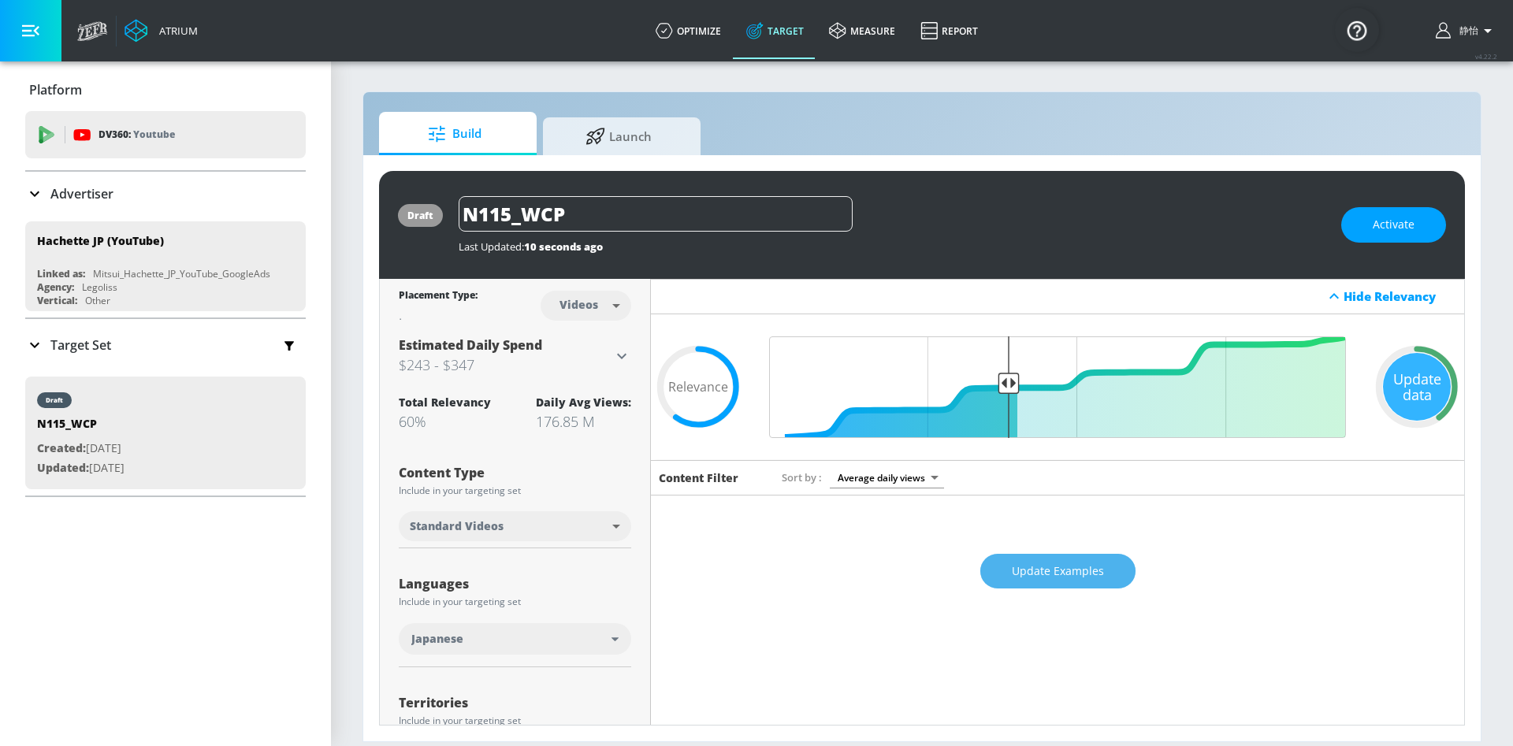
click at [1073, 573] on span "Update Examples" at bounding box center [1058, 572] width 92 height 20
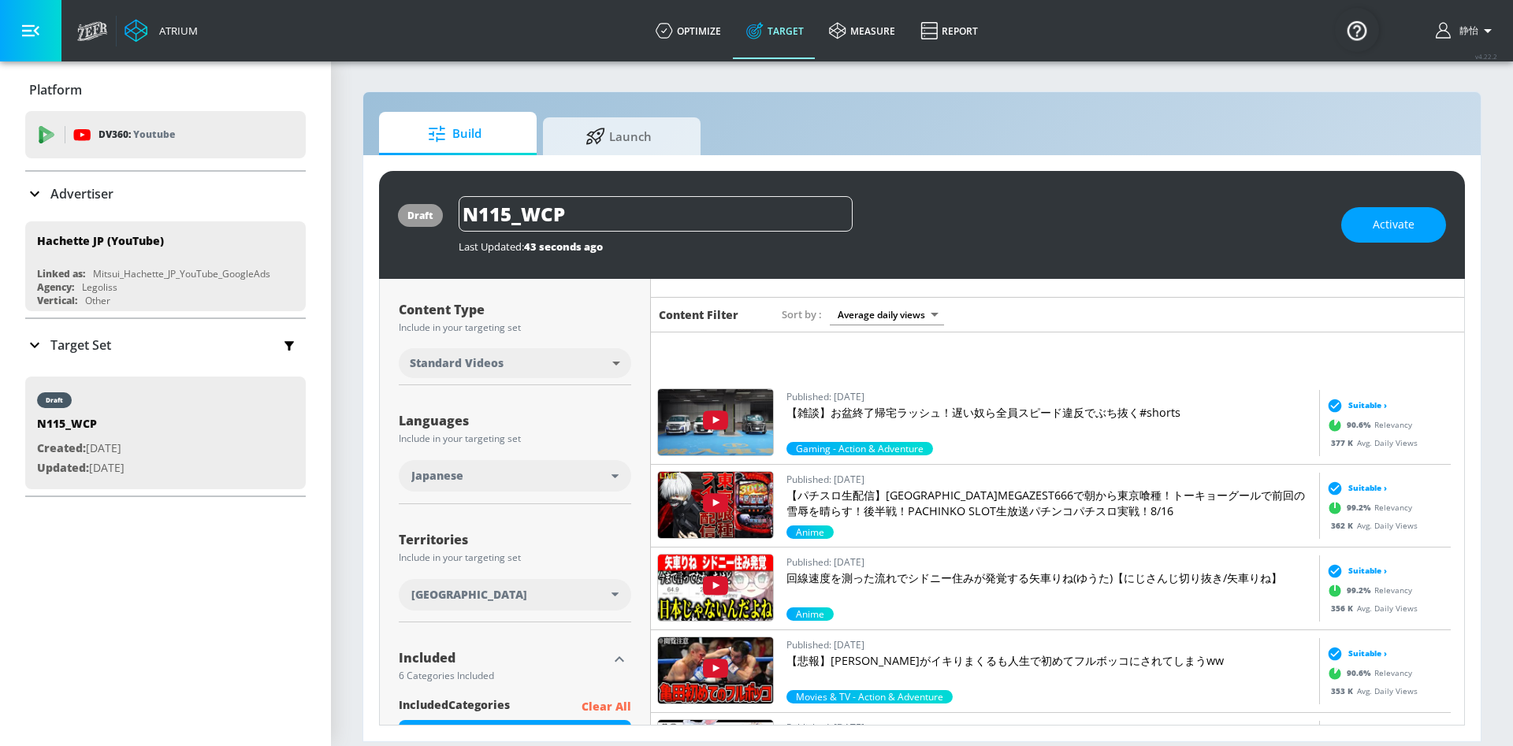
scroll to position [872, 0]
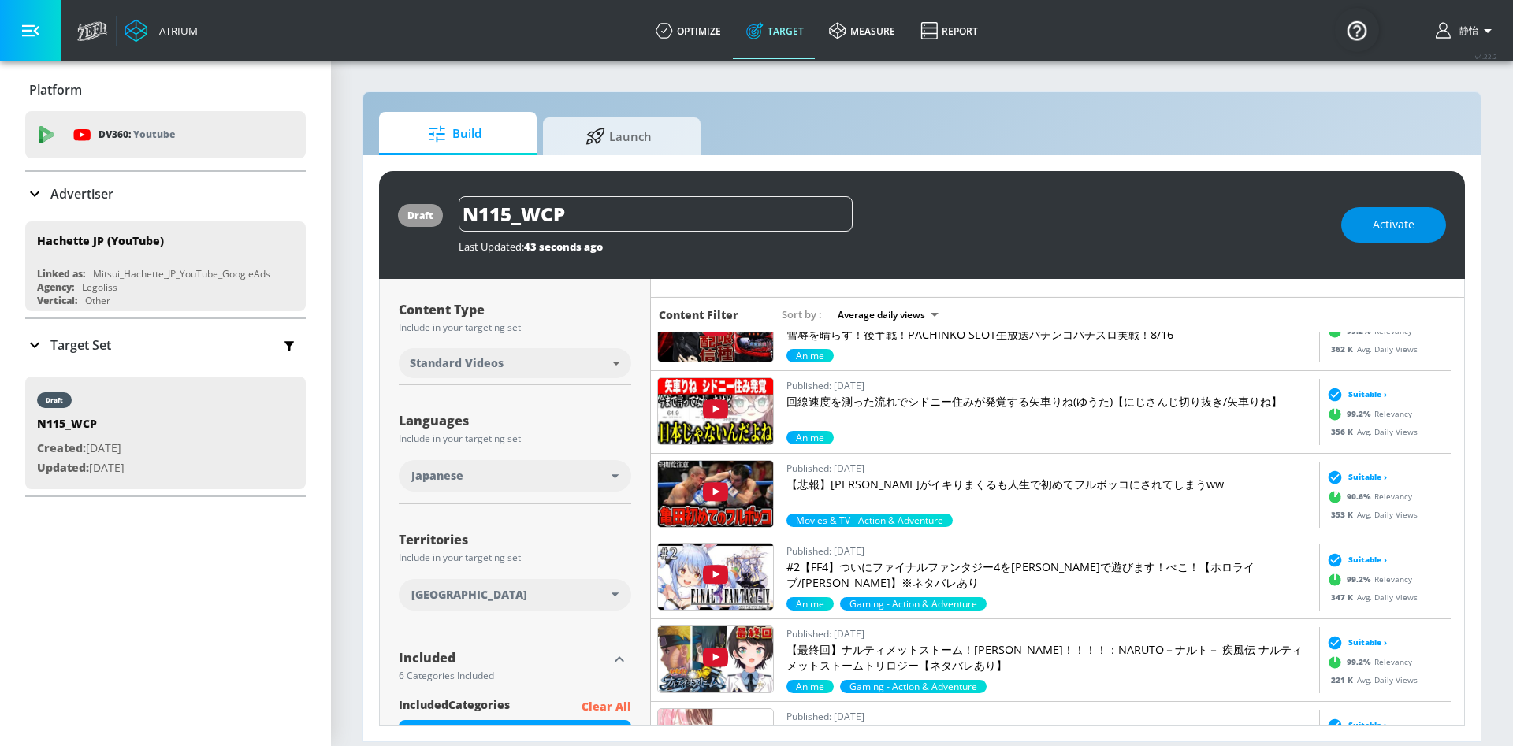
click at [1404, 226] on span "Activate" at bounding box center [1394, 225] width 42 height 20
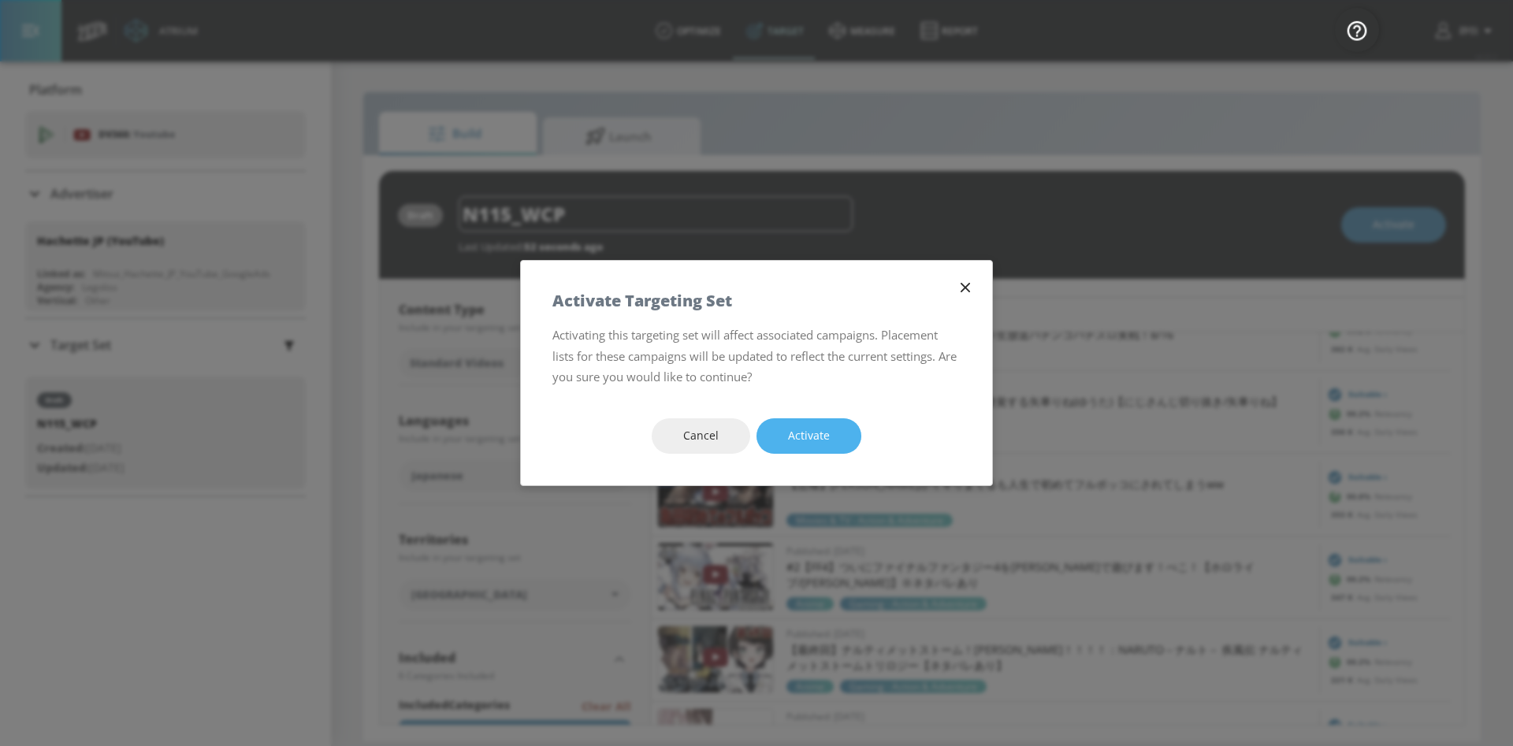
click at [818, 429] on span "Activate" at bounding box center [809, 436] width 42 height 20
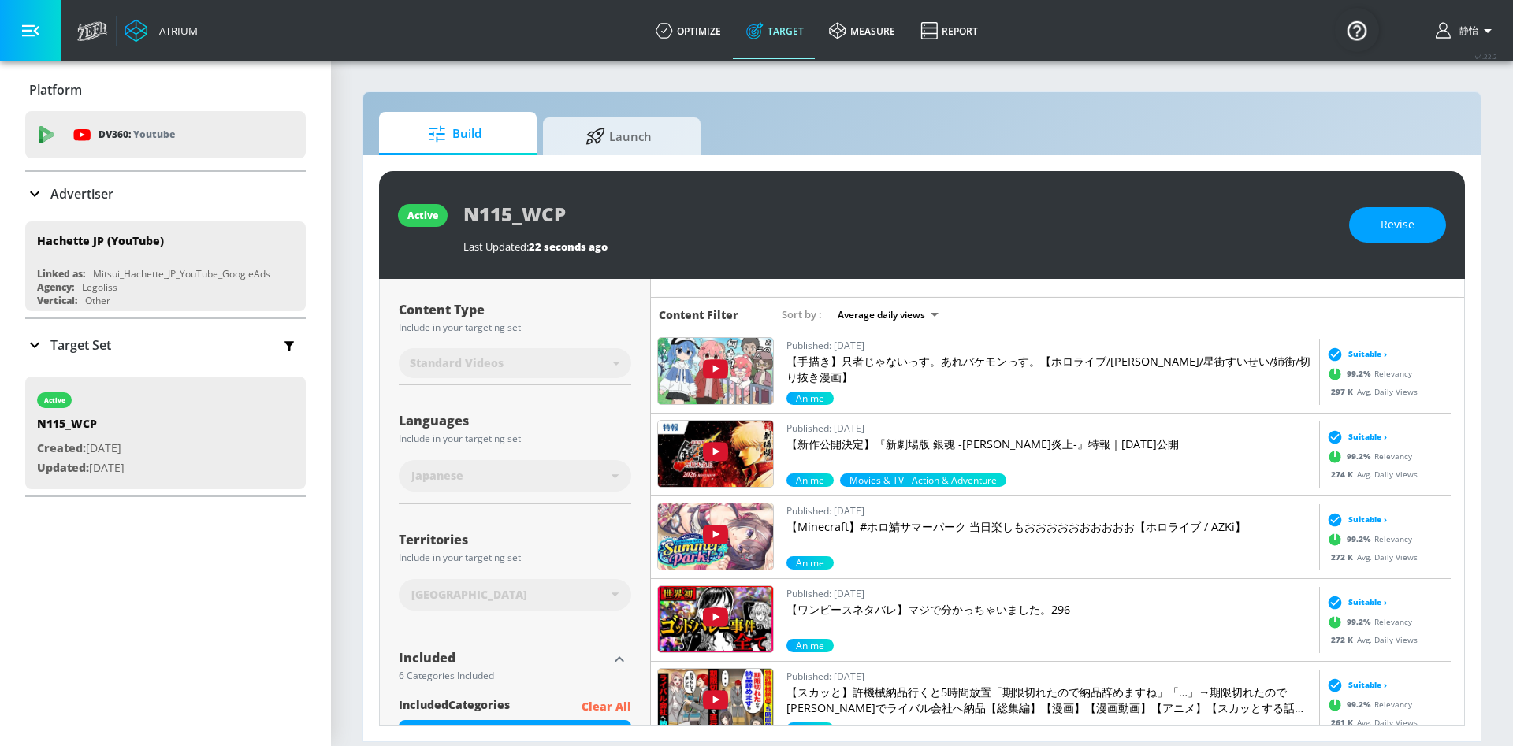
scroll to position [0, 0]
